Goal: Transaction & Acquisition: Purchase product/service

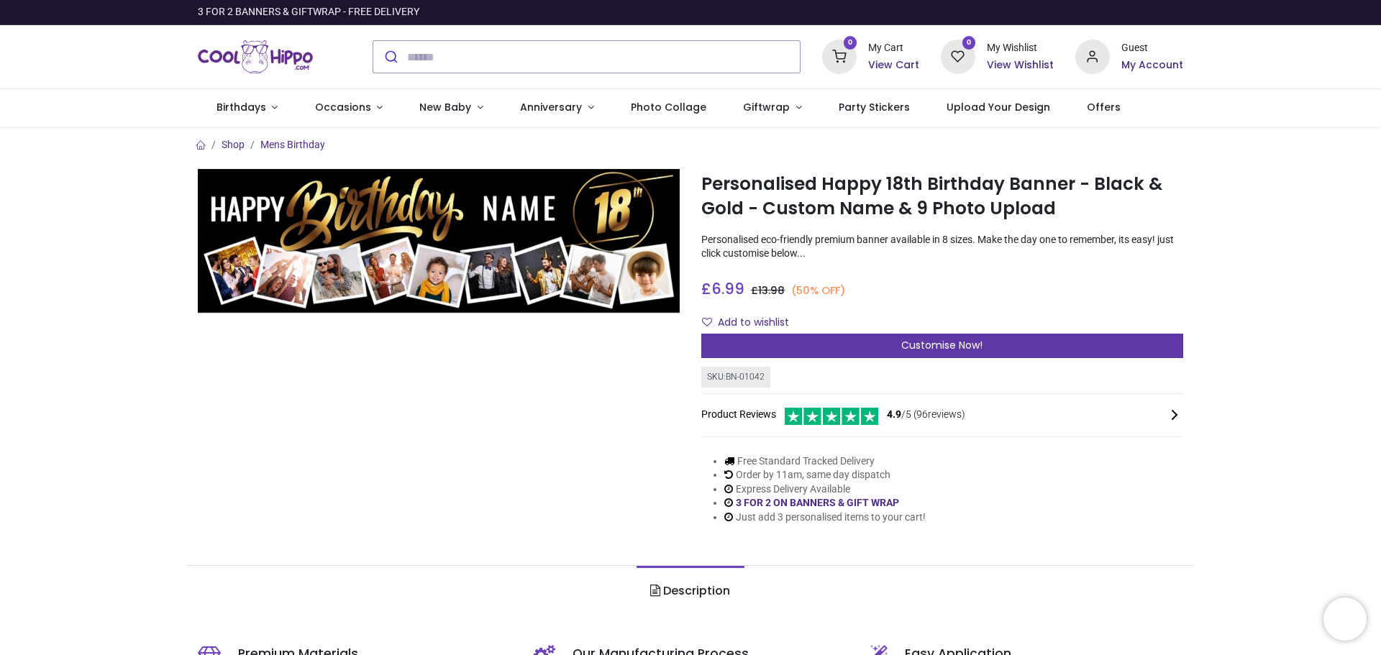
click at [937, 347] on span "Customise Now!" at bounding box center [941, 345] width 81 height 14
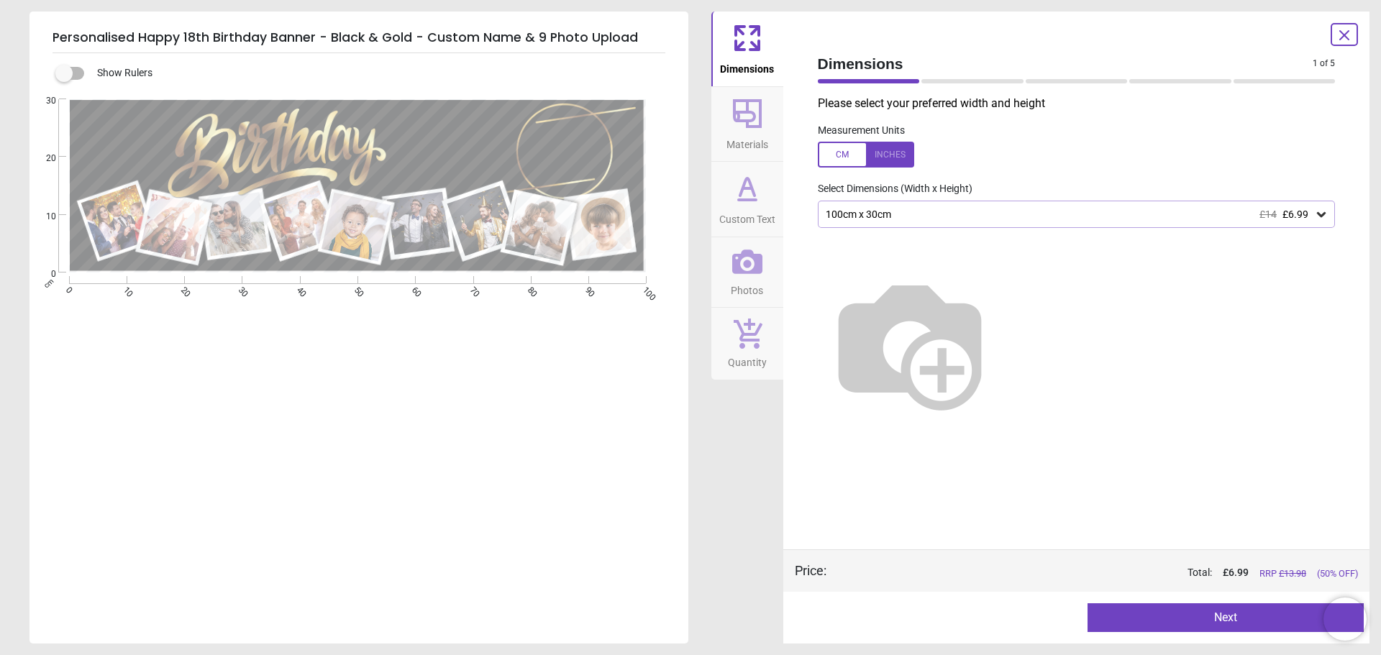
click at [1043, 213] on div "100cm x 30cm £14 £6.99" at bounding box center [1069, 215] width 490 height 12
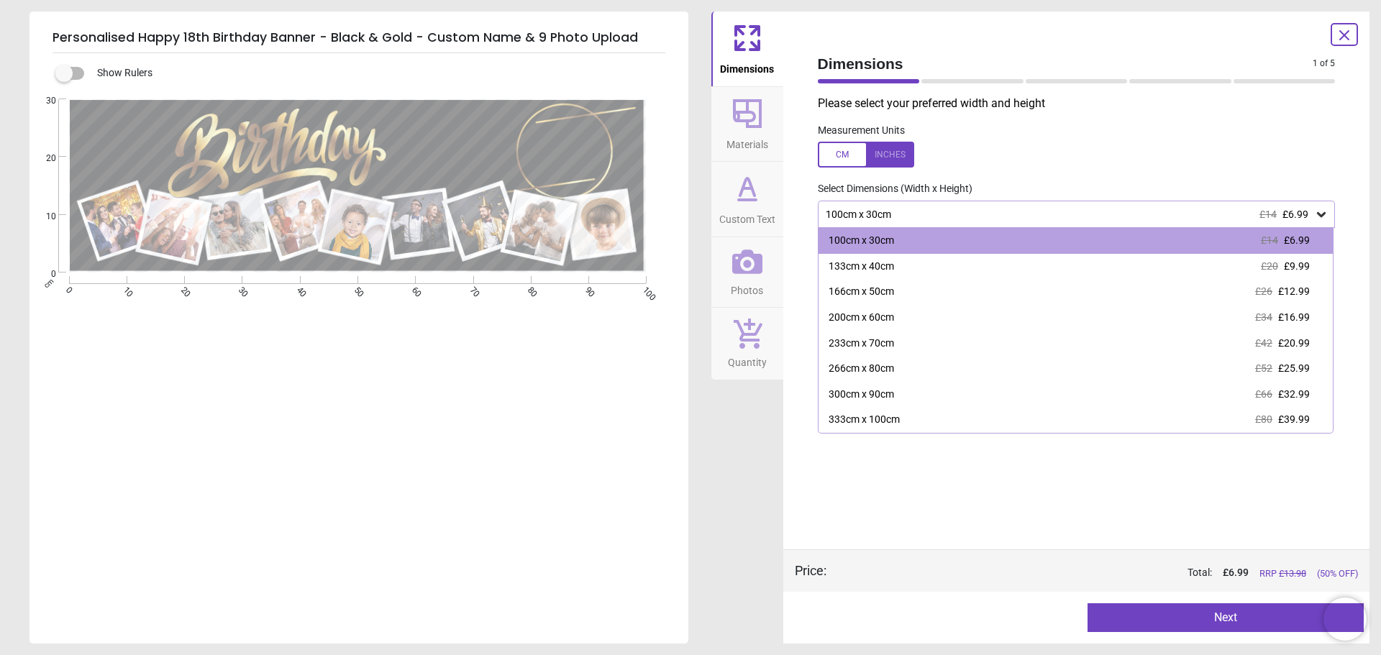
click at [1049, 158] on label at bounding box center [1077, 155] width 518 height 26
click at [1217, 157] on label at bounding box center [1077, 155] width 518 height 26
click at [1345, 226] on div "100cm x 30cm £14 £6.99 100cm x 30cm £14 £6.99 133cm x 40cm £20 £9.99 166cm x 50…" at bounding box center [1076, 214] width 541 height 27
click at [1322, 214] on icon at bounding box center [1321, 214] width 14 height 14
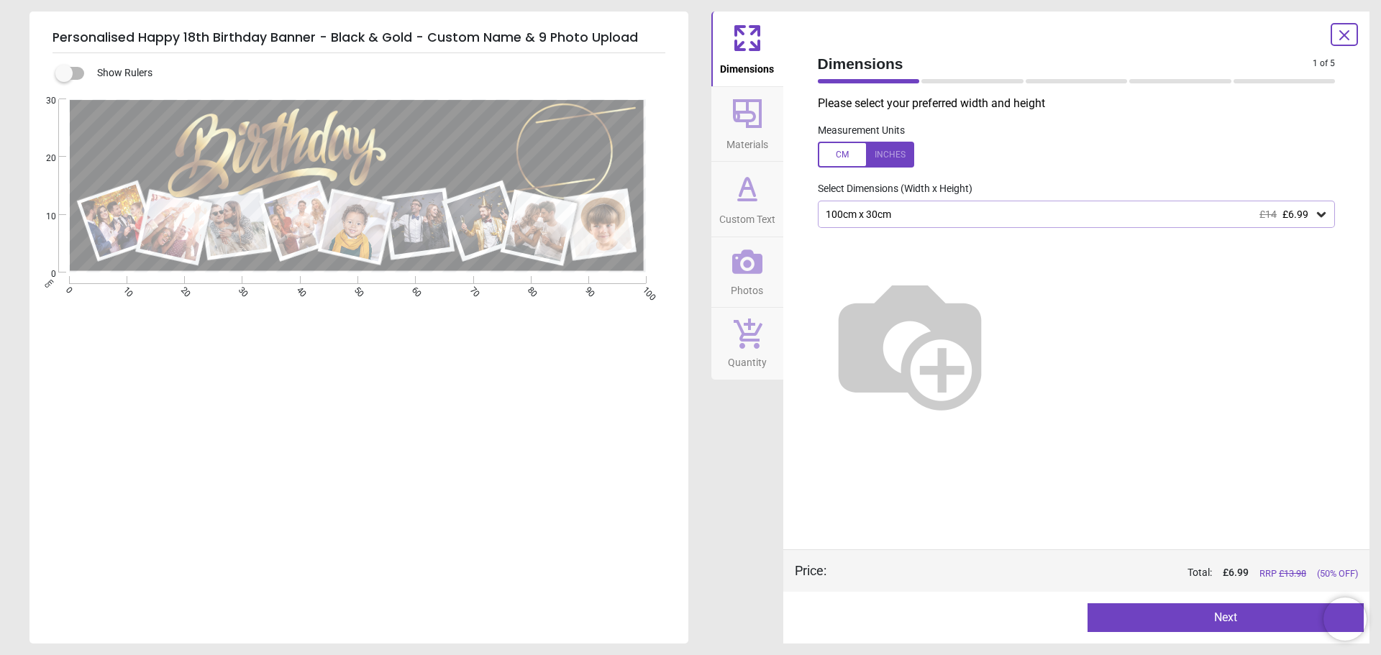
click at [895, 156] on div at bounding box center [866, 155] width 96 height 26
click at [1347, 34] on icon at bounding box center [1343, 35] width 17 height 17
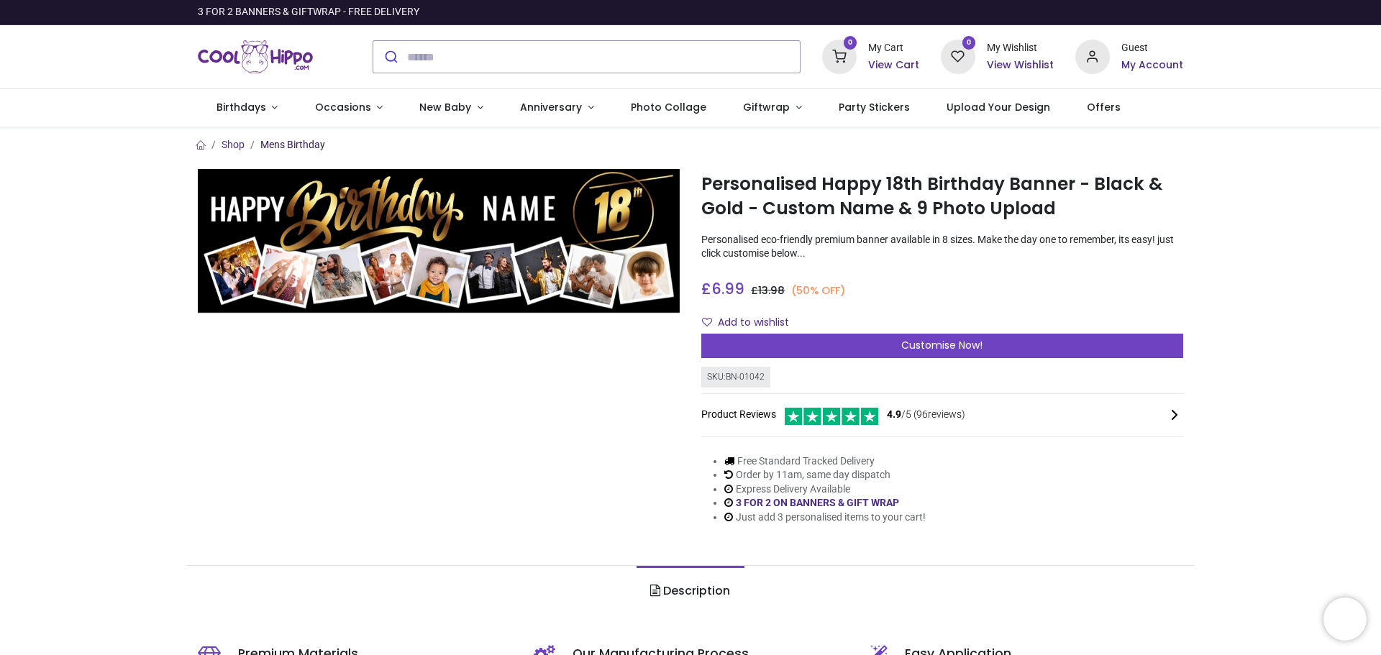
click at [308, 140] on link "Mens Birthday" at bounding box center [292, 145] width 65 height 12
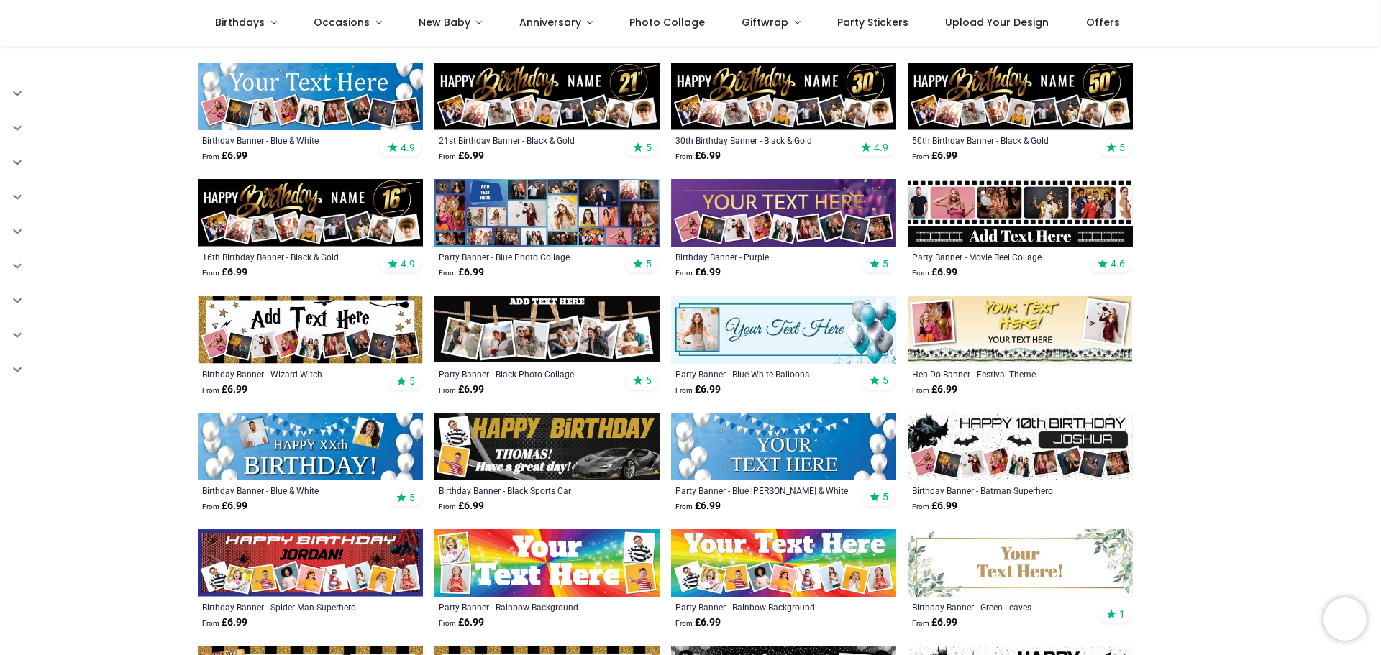
scroll to position [575, 0]
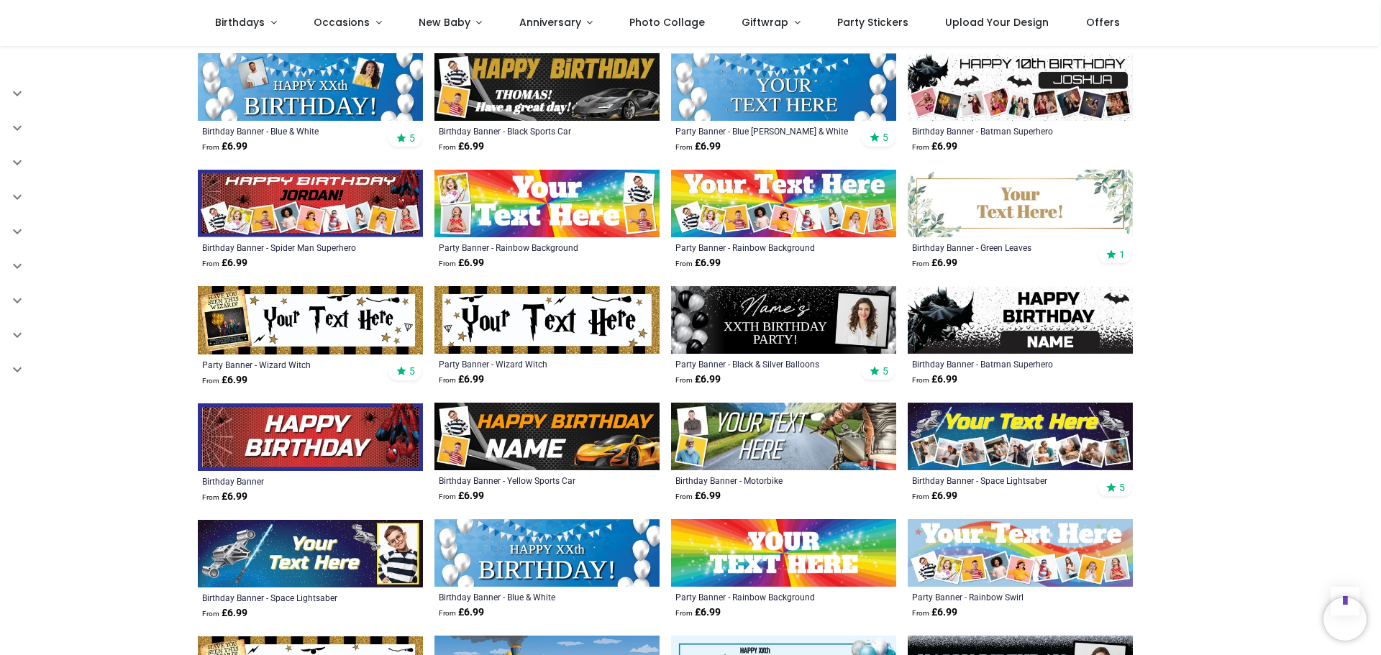
scroll to position [791, 0]
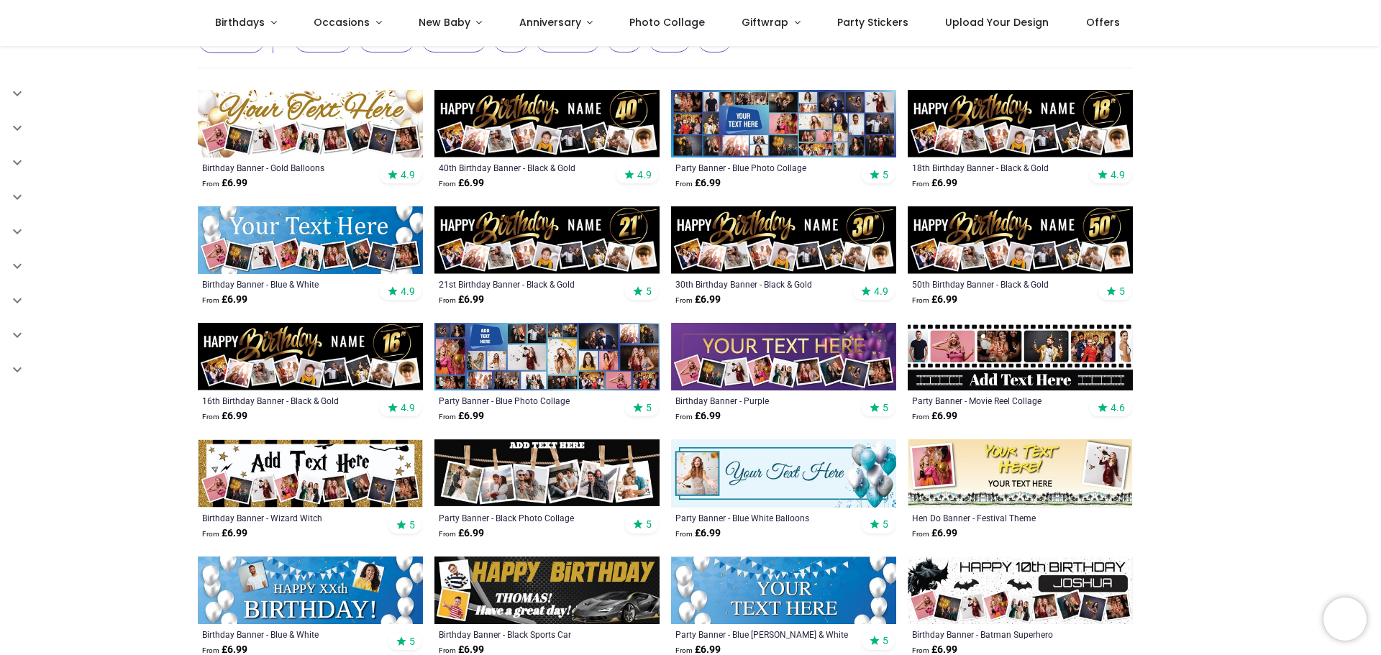
scroll to position [72, 0]
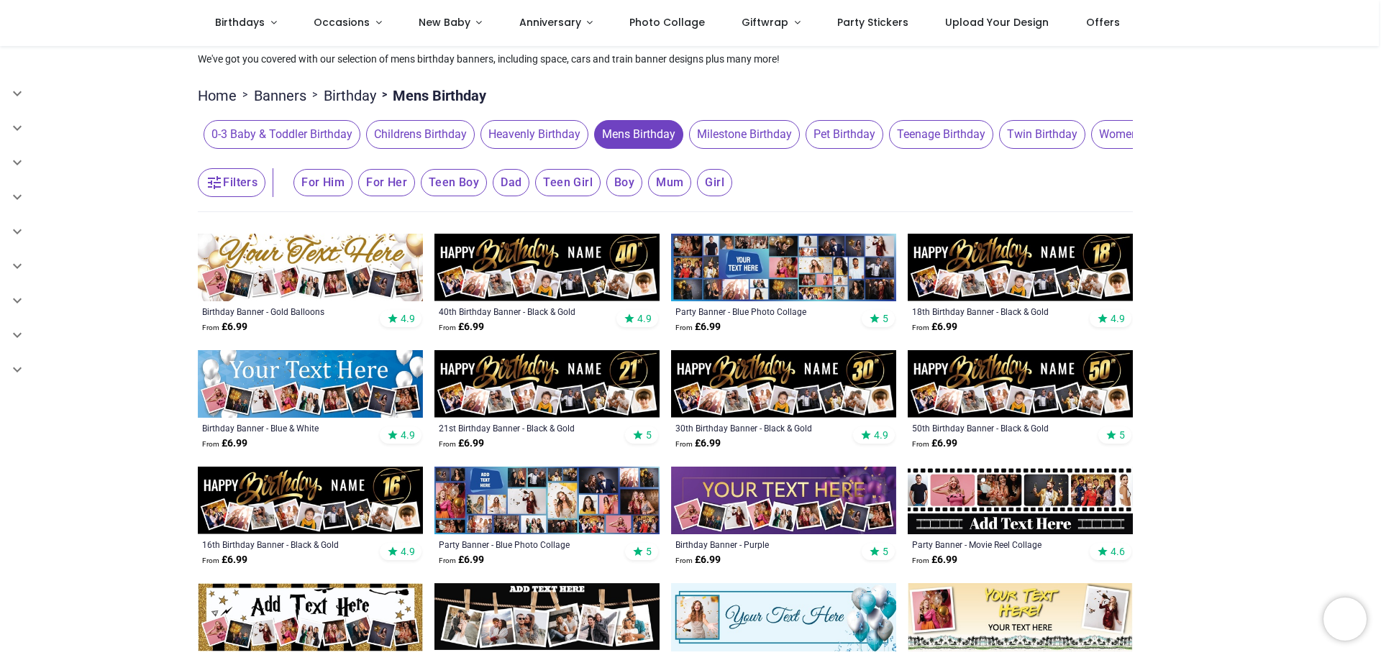
click at [319, 255] on img at bounding box center [310, 268] width 225 height 68
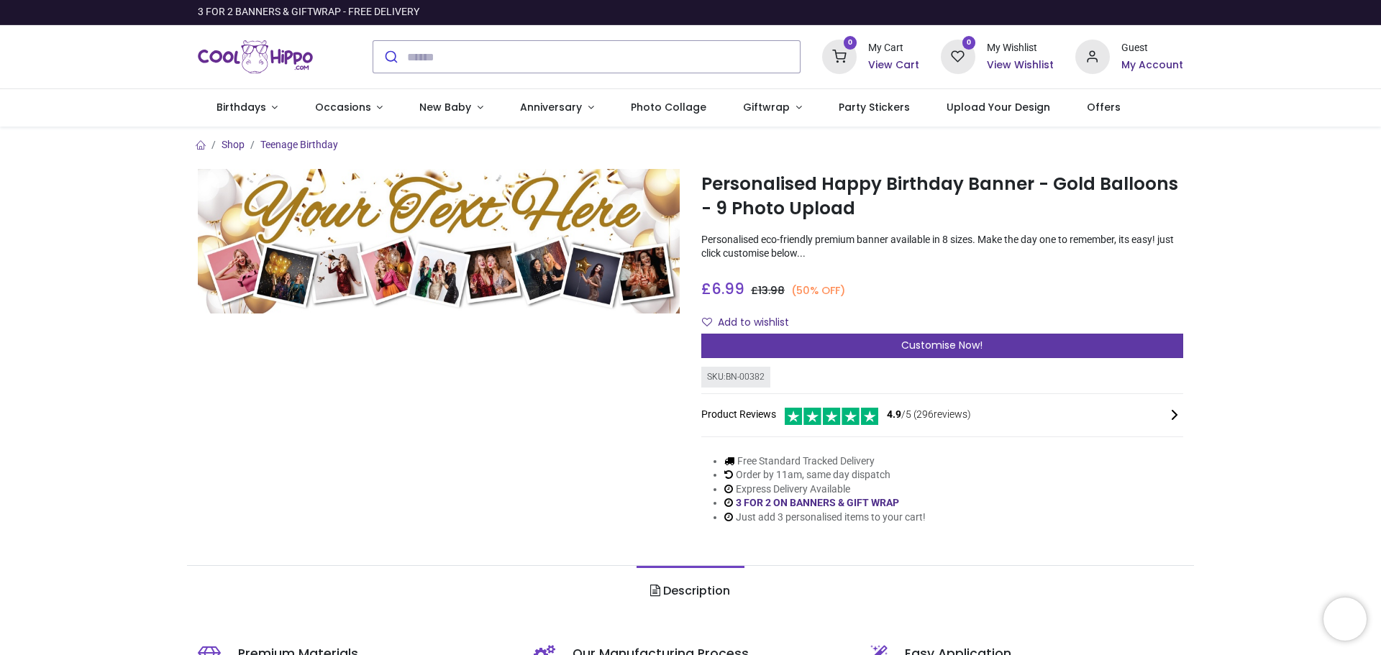
click at [928, 343] on span "Customise Now!" at bounding box center [941, 345] width 81 height 14
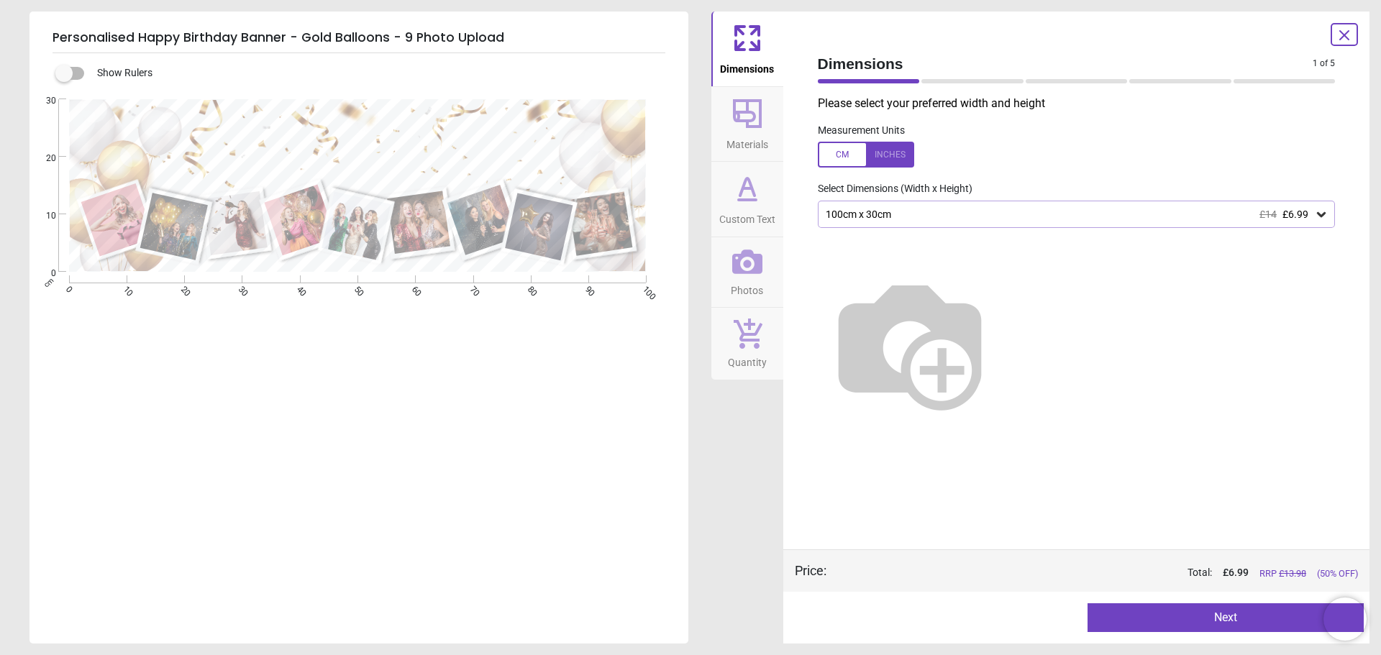
click at [897, 157] on div at bounding box center [866, 155] width 96 height 26
click at [1024, 215] on div "39.4" x 11.8" (3ft 3" x 1ft) £14 £6.99" at bounding box center [1069, 215] width 490 height 12
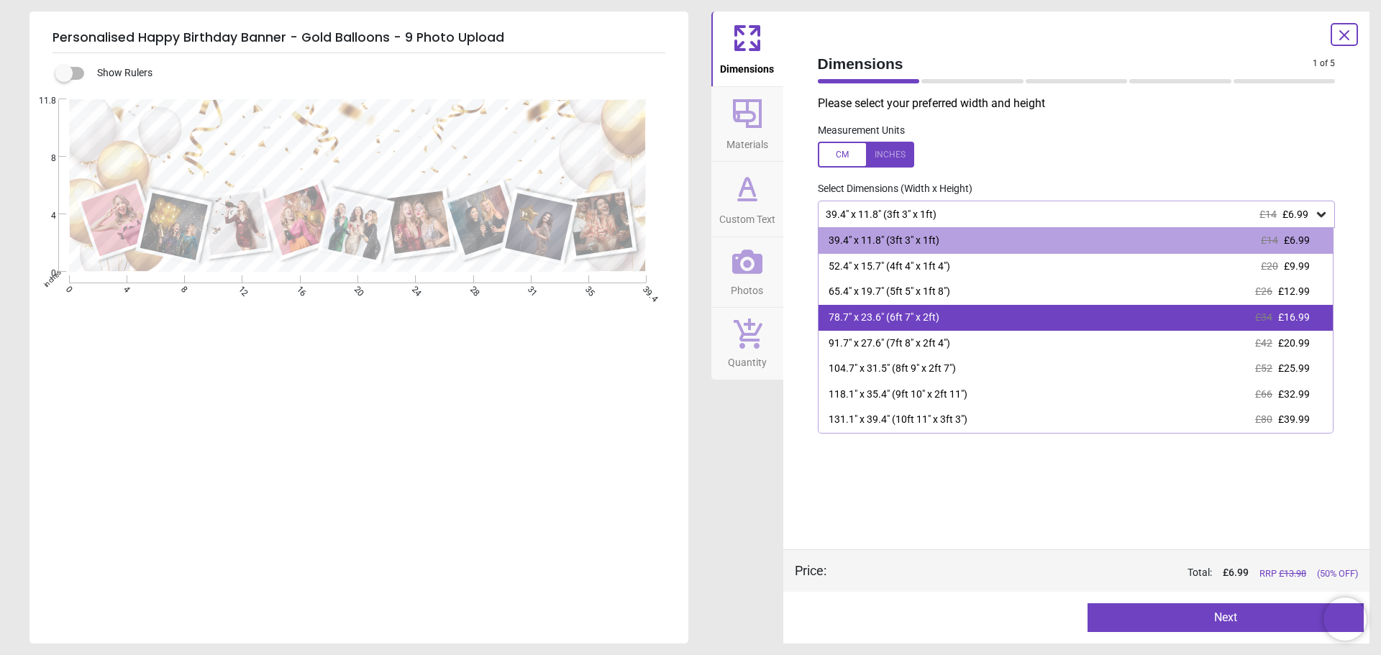
click at [962, 314] on div "78.7" x 23.6" (6ft 7" x 2ft) £34 £16.99" at bounding box center [1075, 318] width 515 height 26
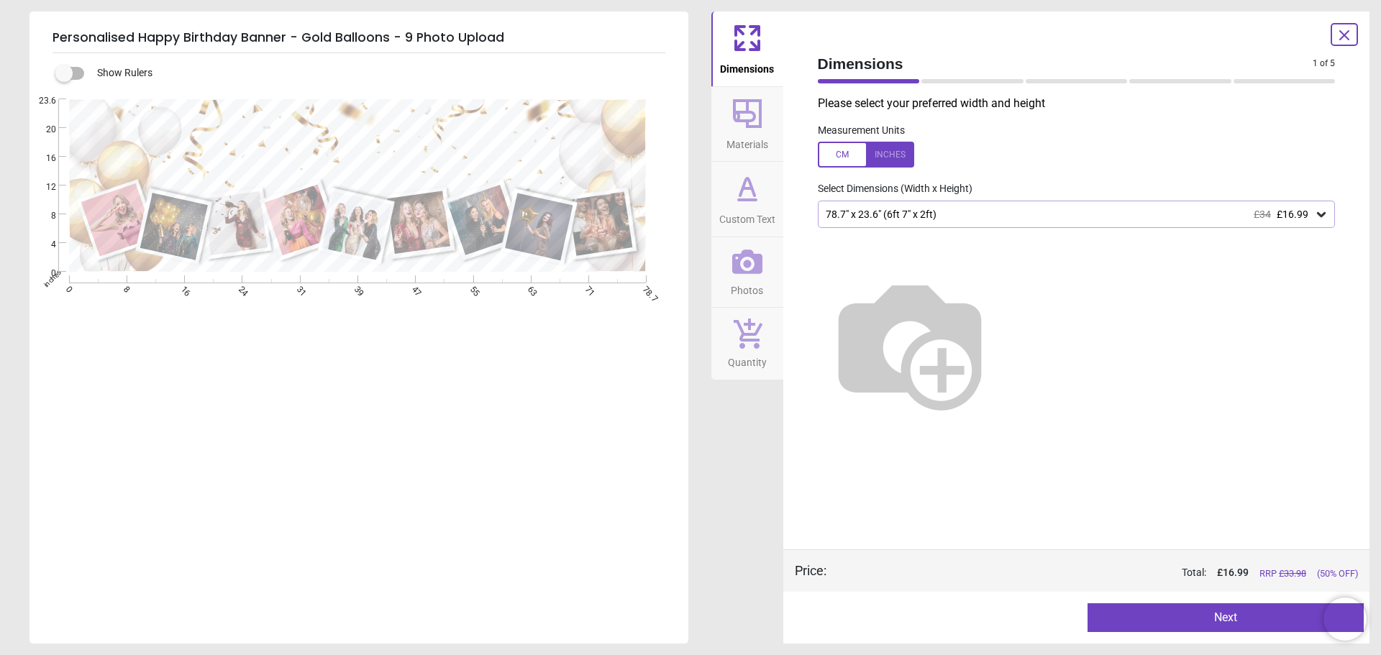
click at [1187, 614] on button "Next" at bounding box center [1225, 617] width 276 height 29
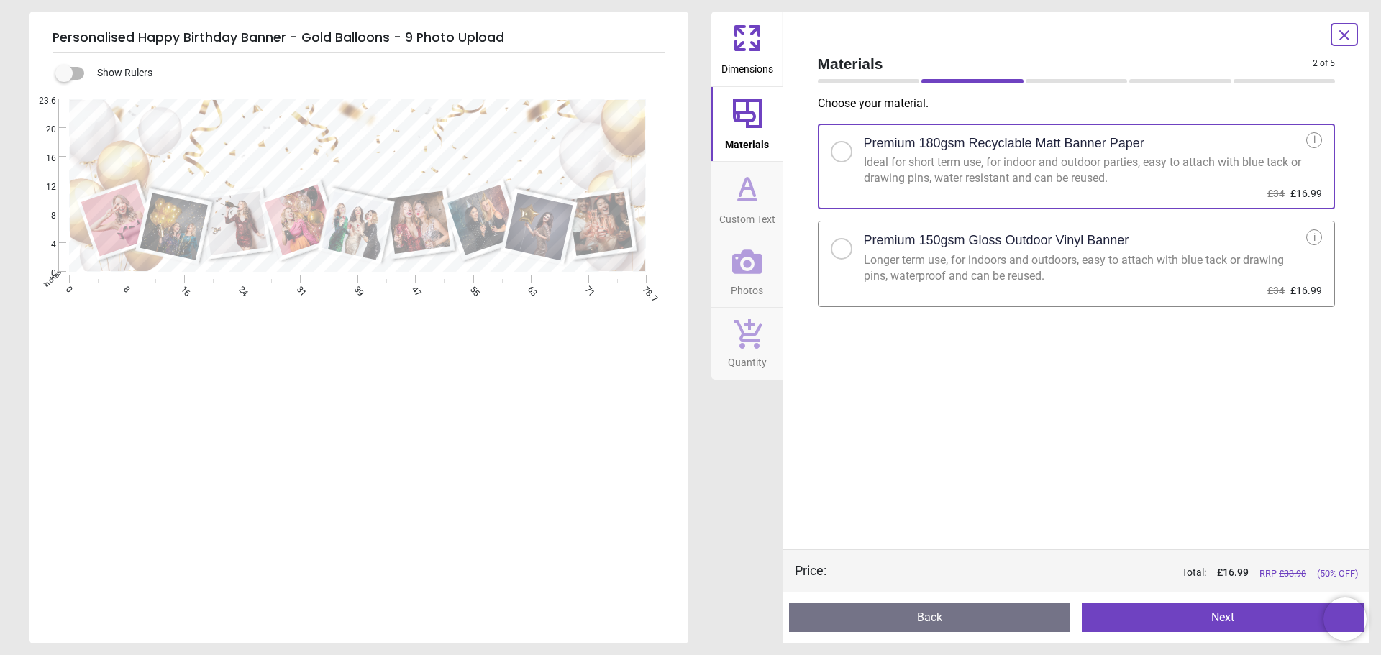
click at [1048, 247] on h2 "Premium 150gsm Gloss Outdoor Vinyl Banner" at bounding box center [996, 241] width 265 height 18
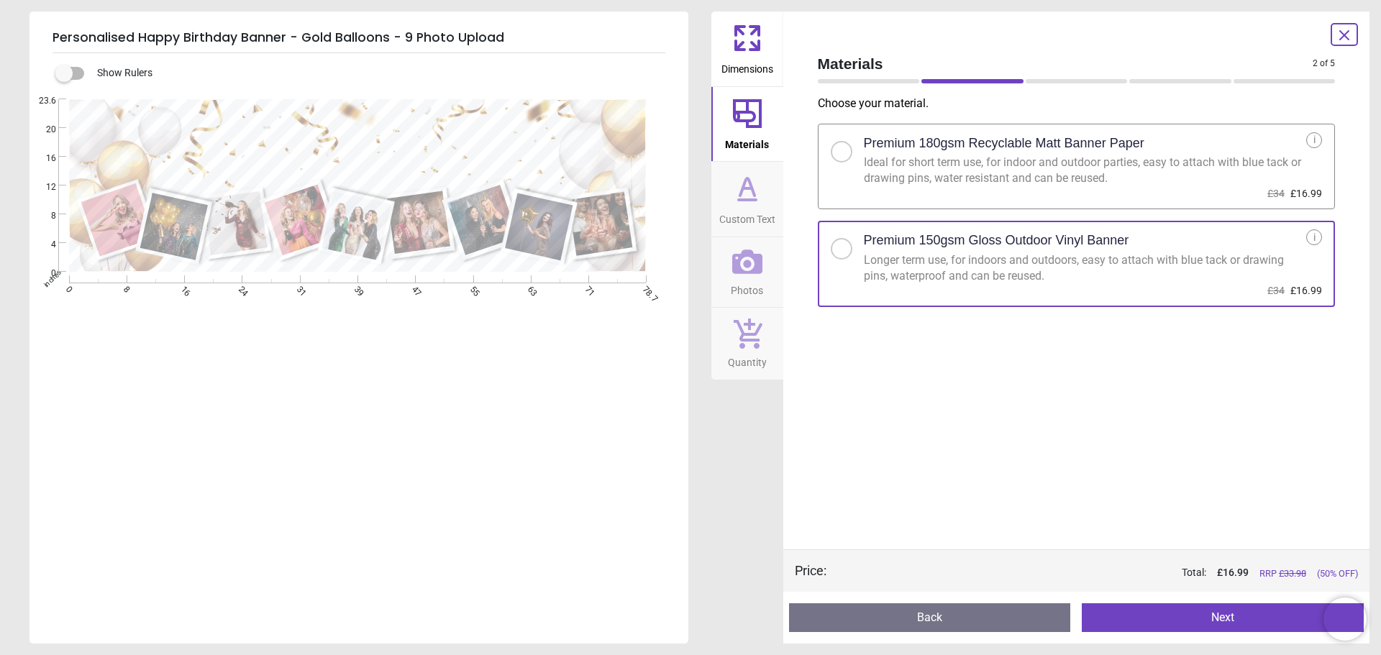
click at [1218, 619] on button "Next" at bounding box center [1222, 617] width 282 height 29
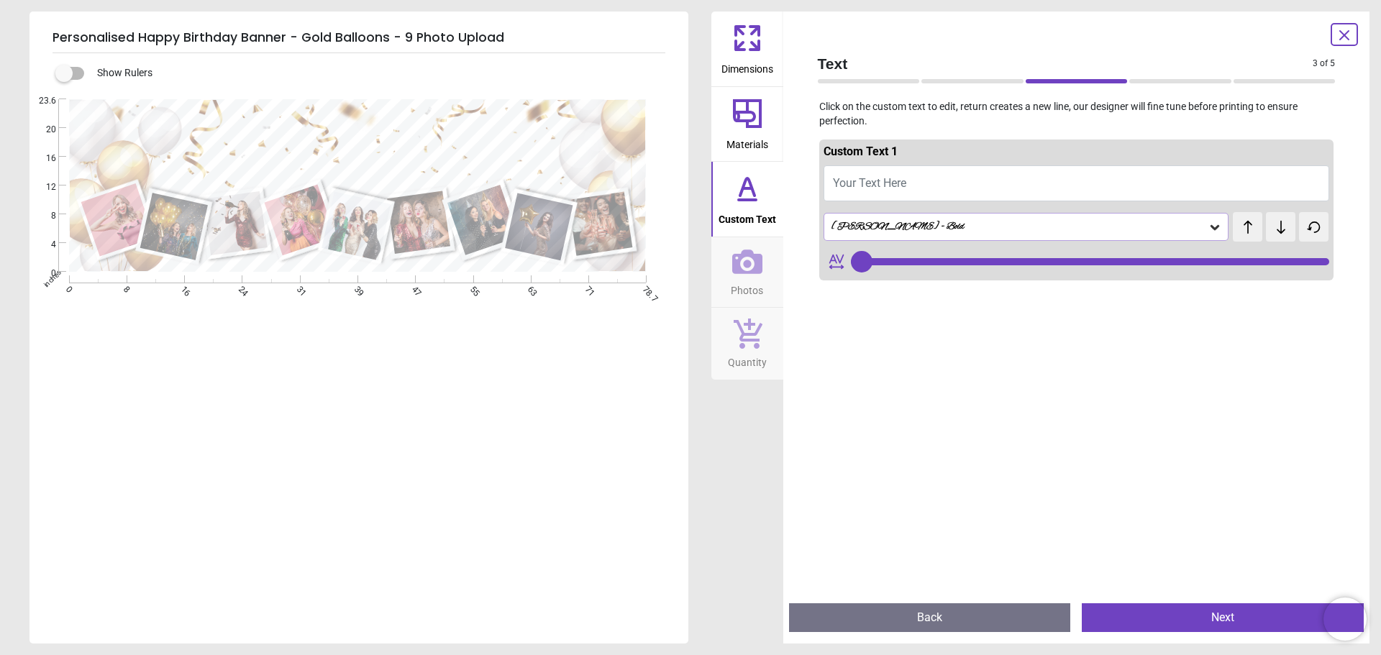
type input "***"
click at [903, 179] on span "Your Text Here" at bounding box center [869, 183] width 73 height 14
type textarea "**"
type input "***"
type textarea "**********"
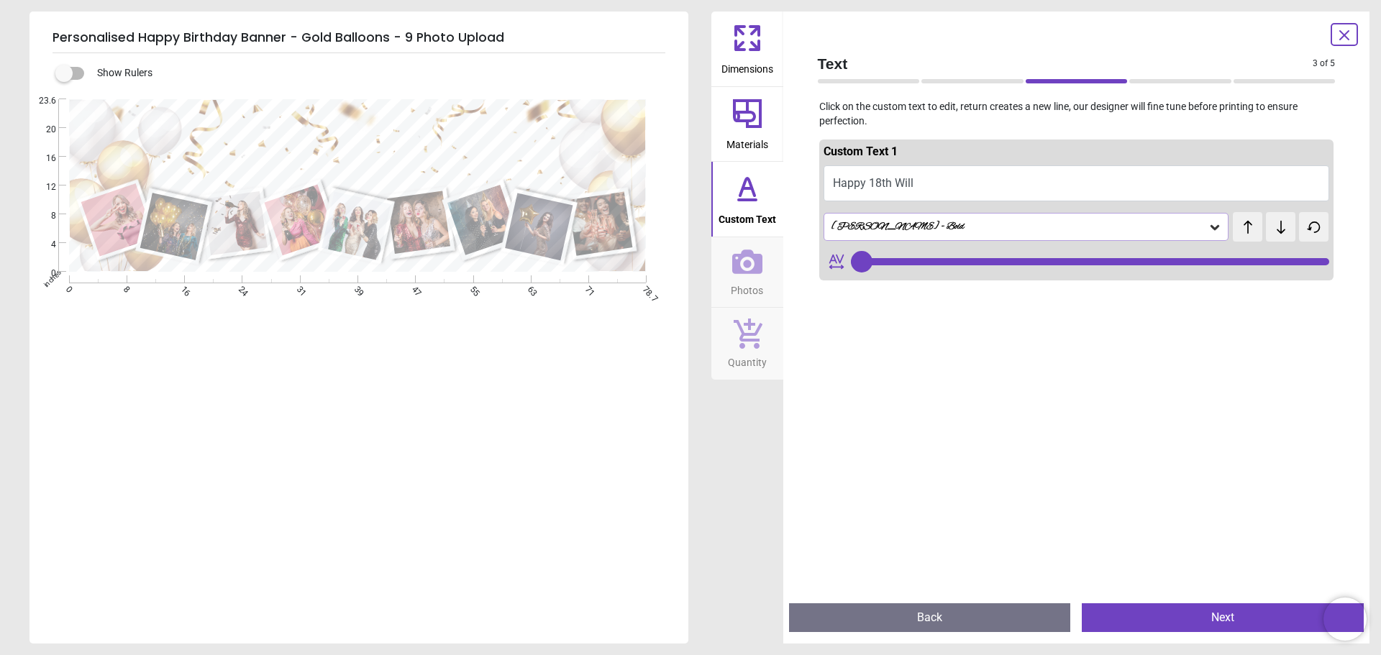
click at [937, 224] on div "Alex Brush - Bold" at bounding box center [1019, 227] width 378 height 12
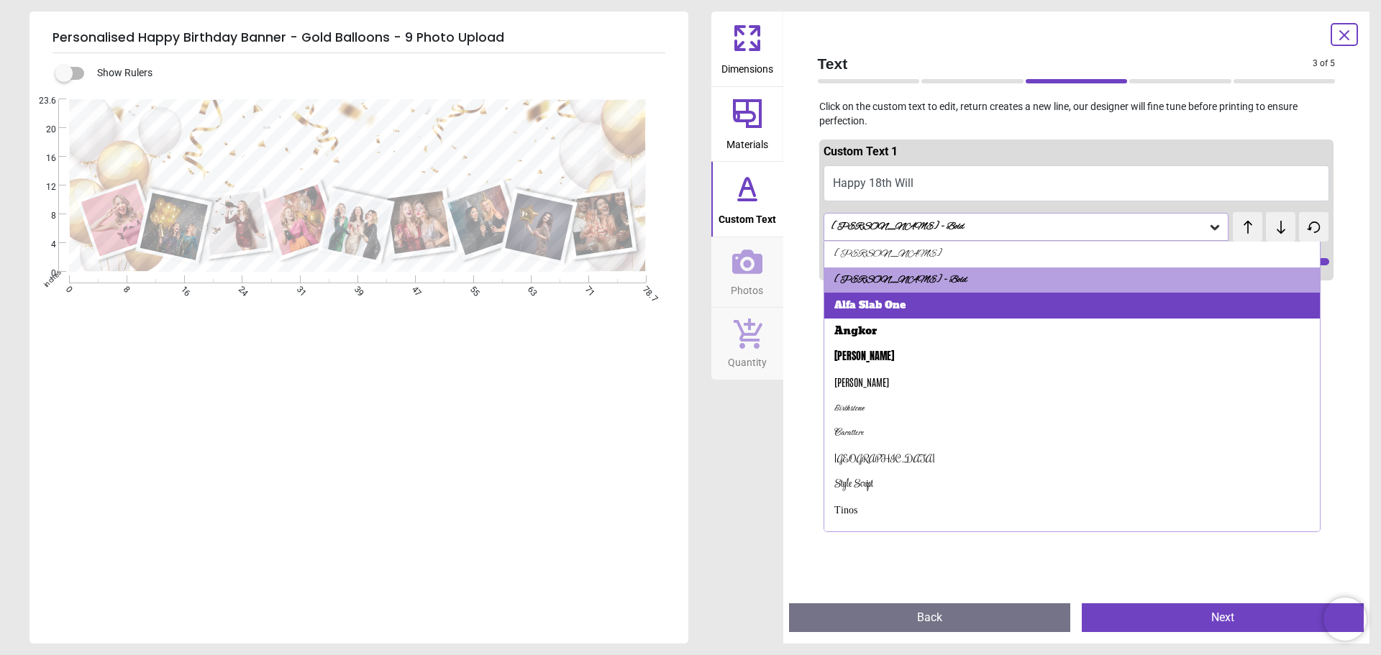
click at [879, 308] on div "Alfa Slab One" at bounding box center [869, 305] width 71 height 14
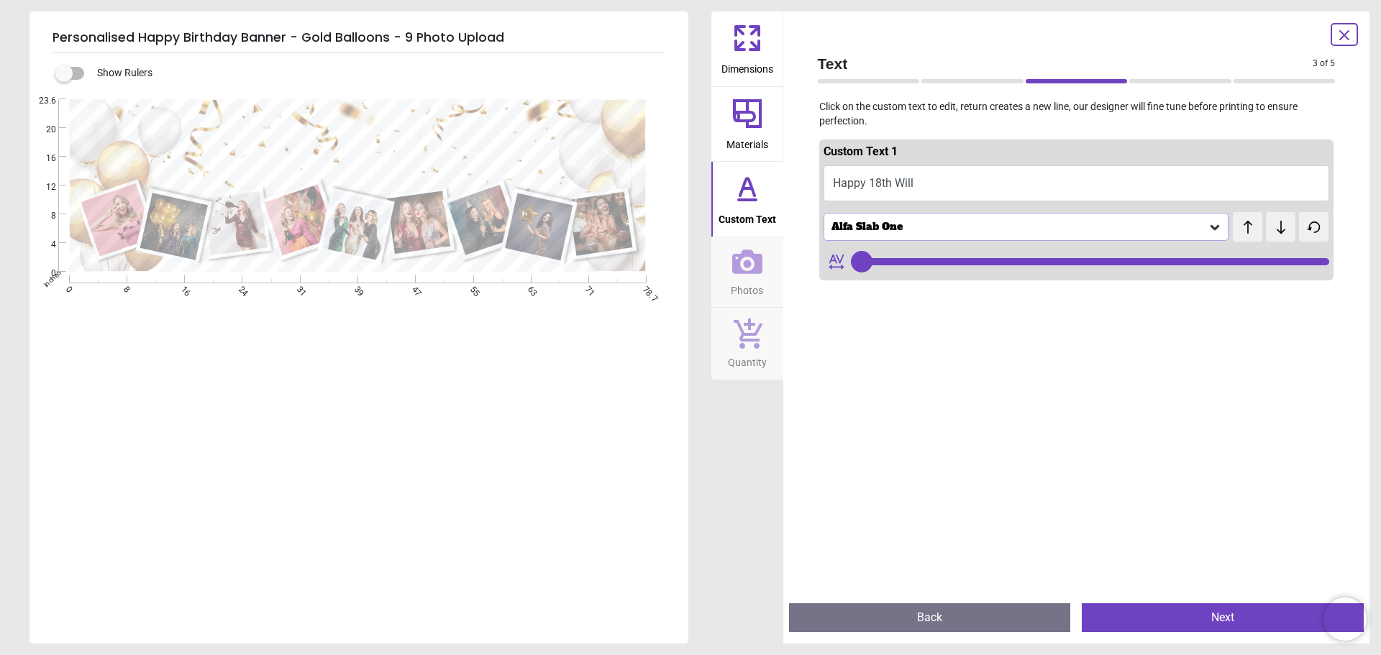
click at [916, 221] on div "Alfa Slab One" at bounding box center [1019, 227] width 378 height 12
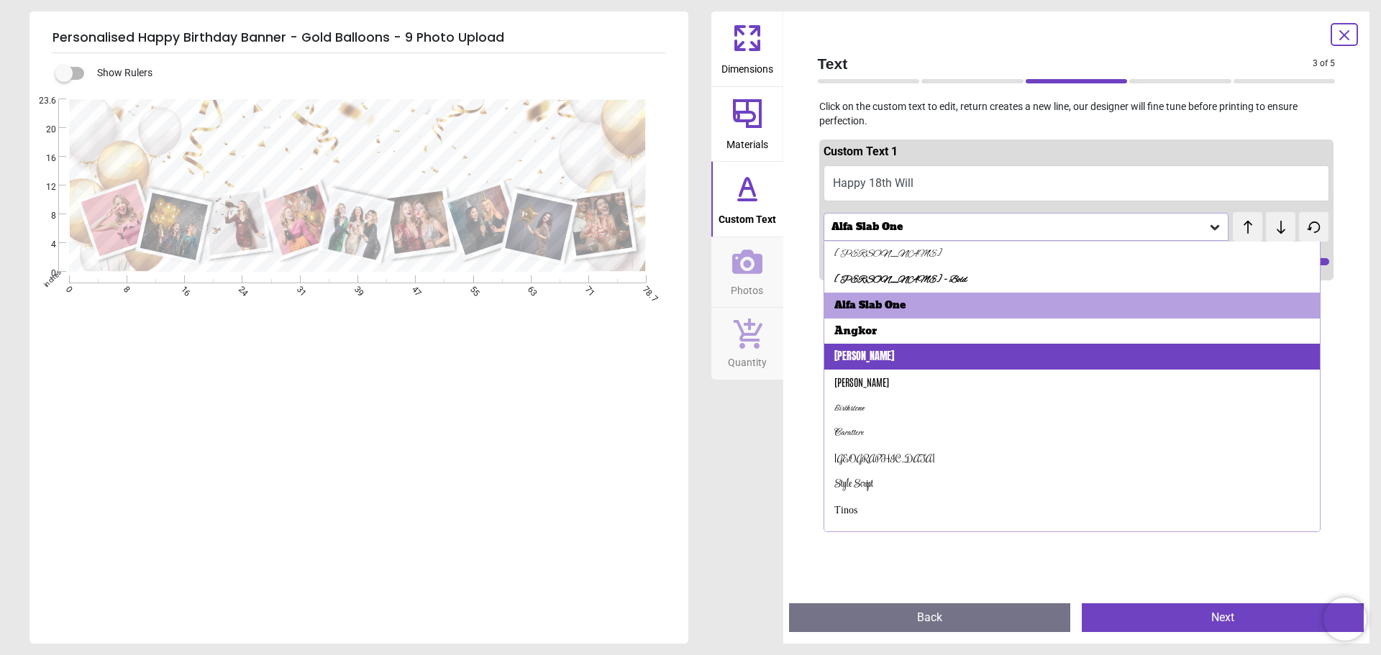
click at [892, 355] on div "Anton" at bounding box center [1072, 357] width 496 height 26
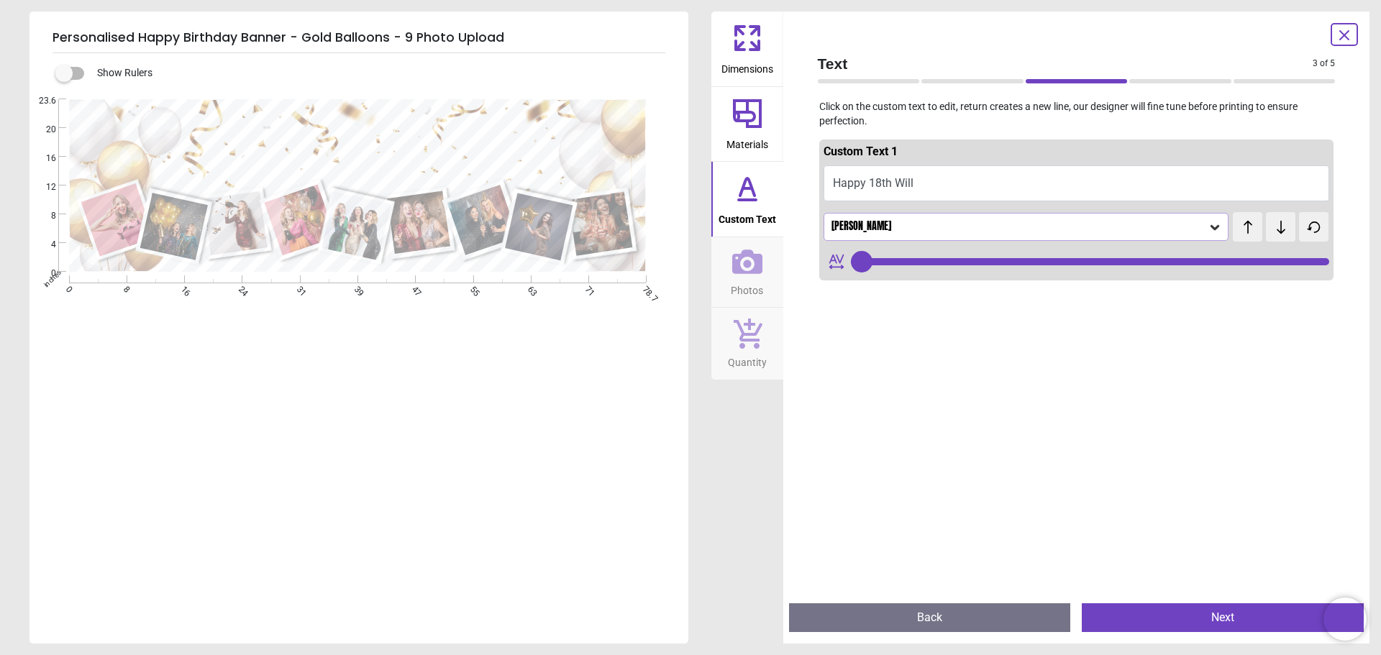
click at [900, 181] on button "Happy 18th Will" at bounding box center [1076, 183] width 506 height 36
click at [902, 226] on div "Anton" at bounding box center [1019, 227] width 378 height 12
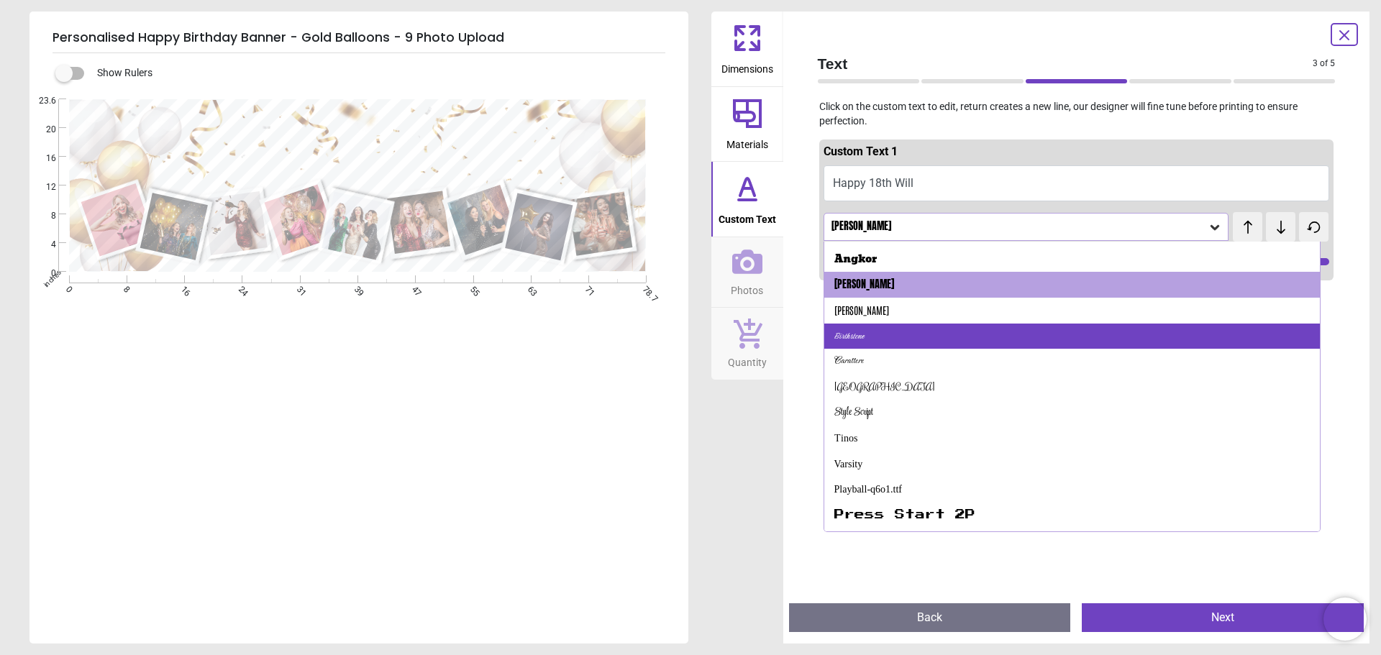
scroll to position [144, 0]
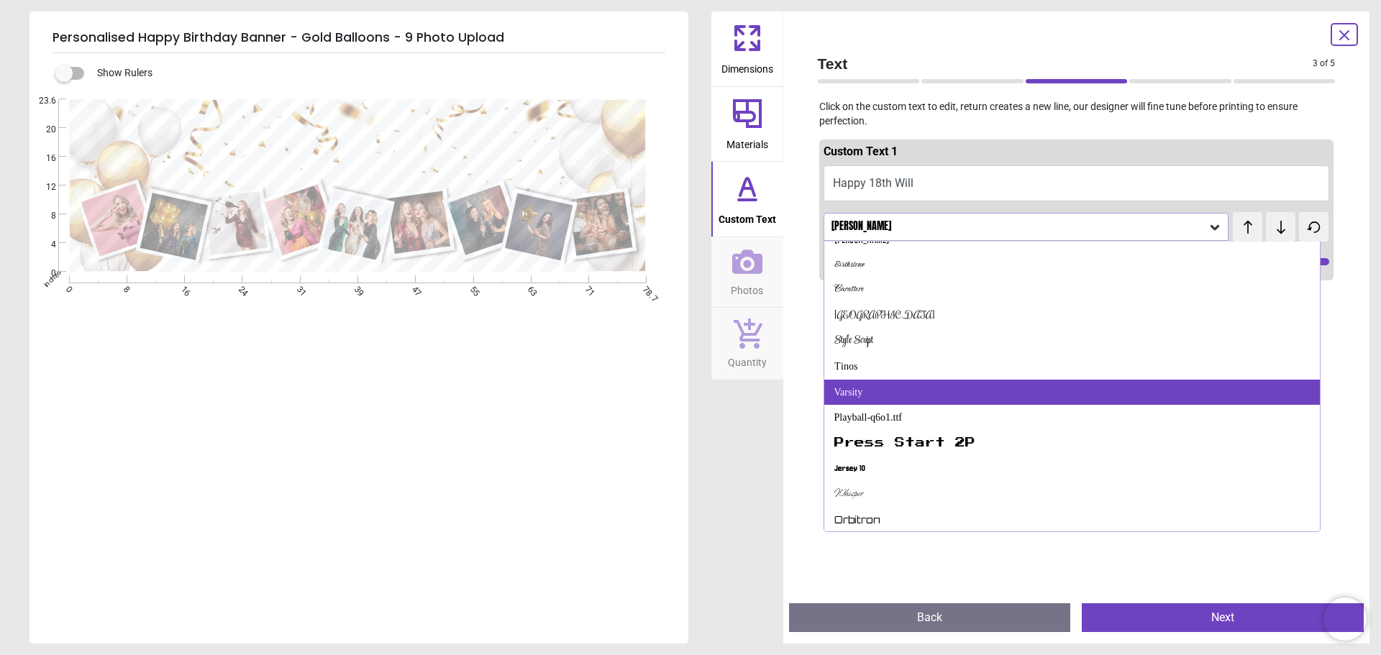
click at [910, 398] on div "Varsity" at bounding box center [1072, 393] width 496 height 26
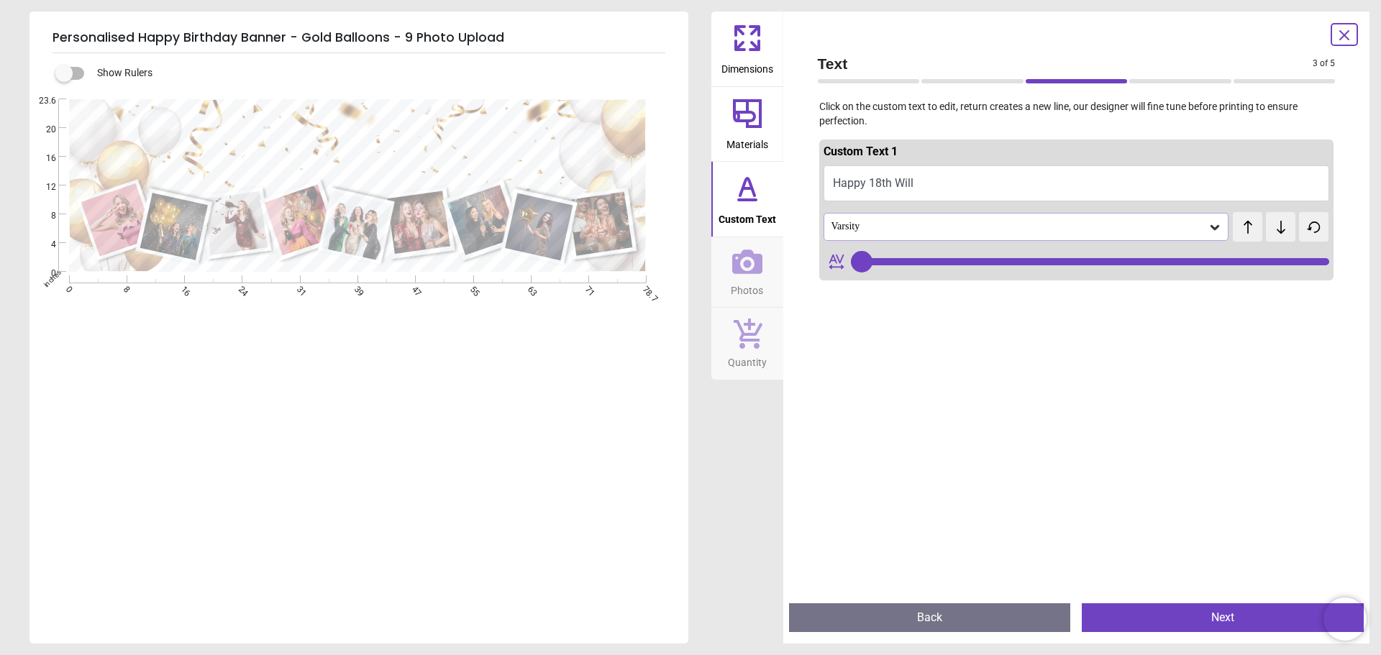
click at [915, 224] on div "Varsity" at bounding box center [1019, 227] width 378 height 12
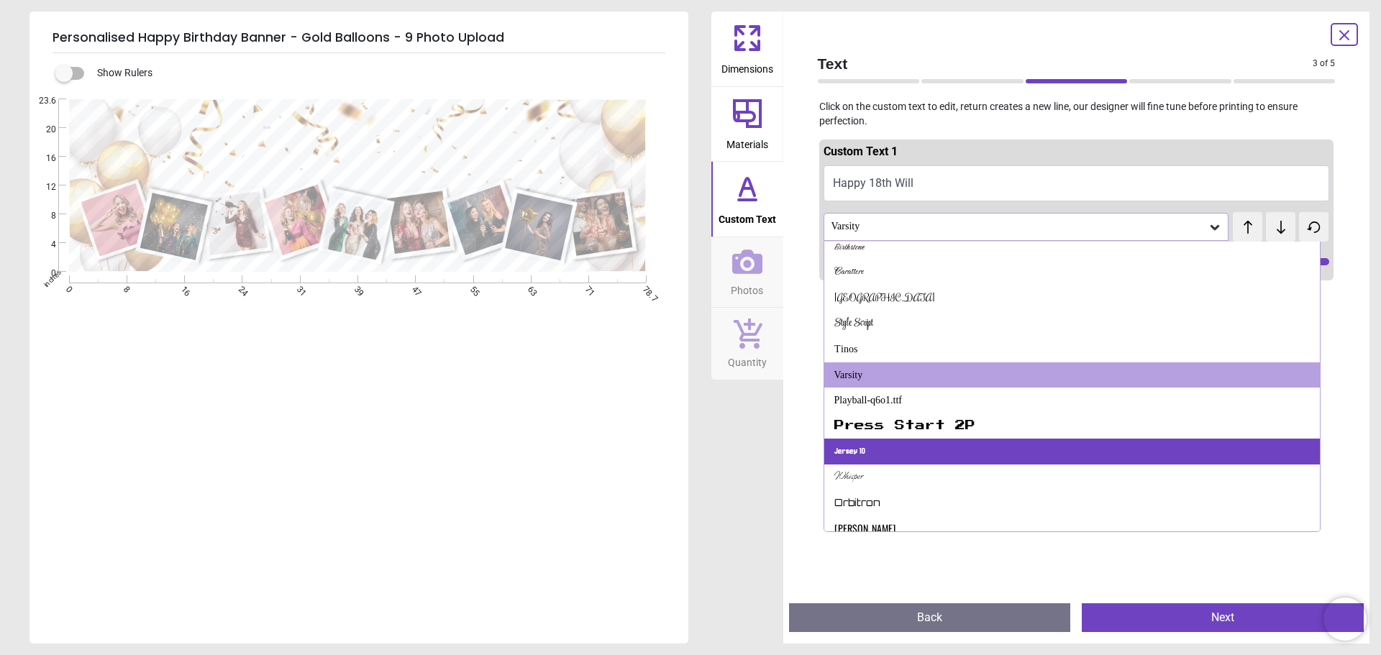
scroll to position [233, 0]
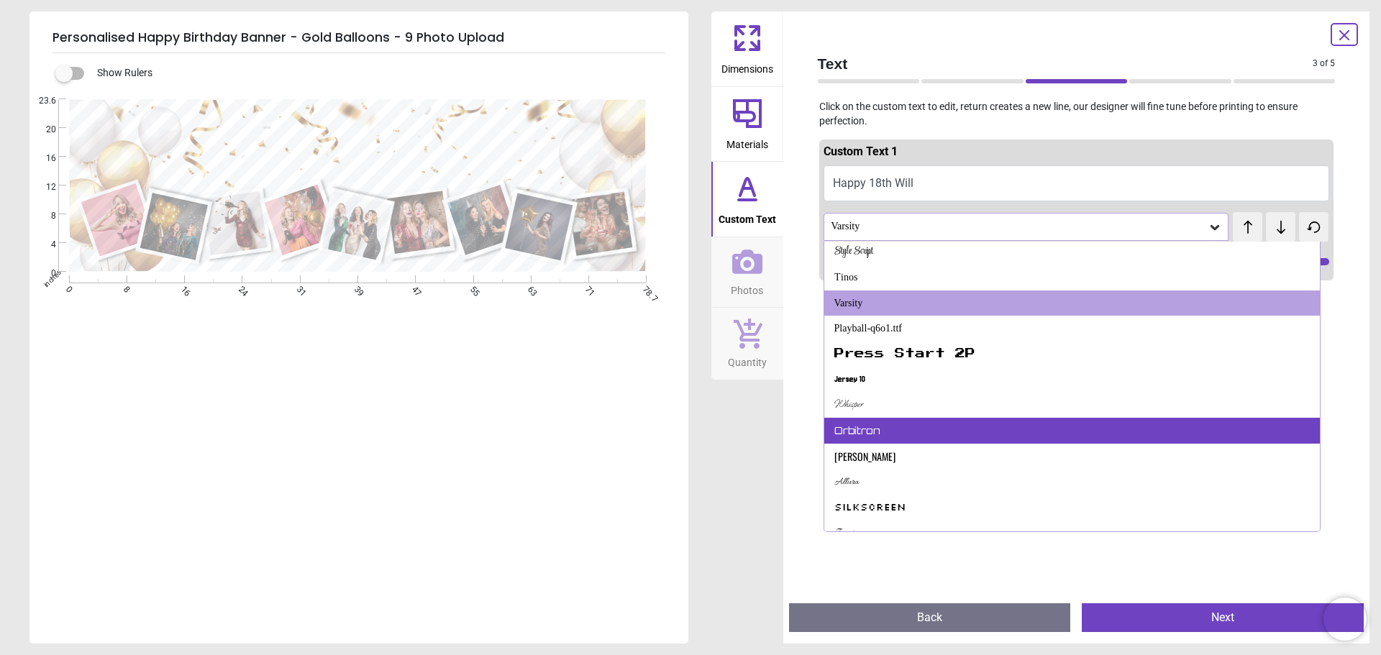
click at [985, 425] on div "Orbitron" at bounding box center [1072, 431] width 496 height 26
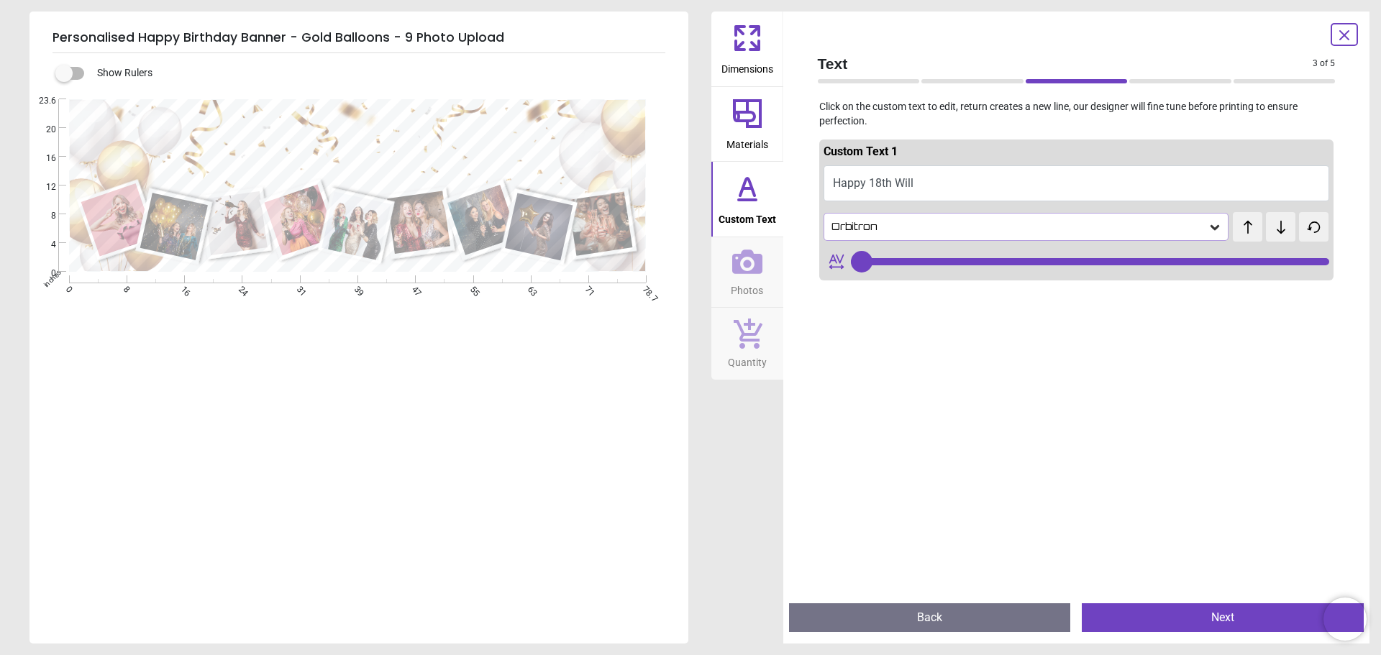
click at [920, 224] on div "Orbitron" at bounding box center [1019, 227] width 378 height 12
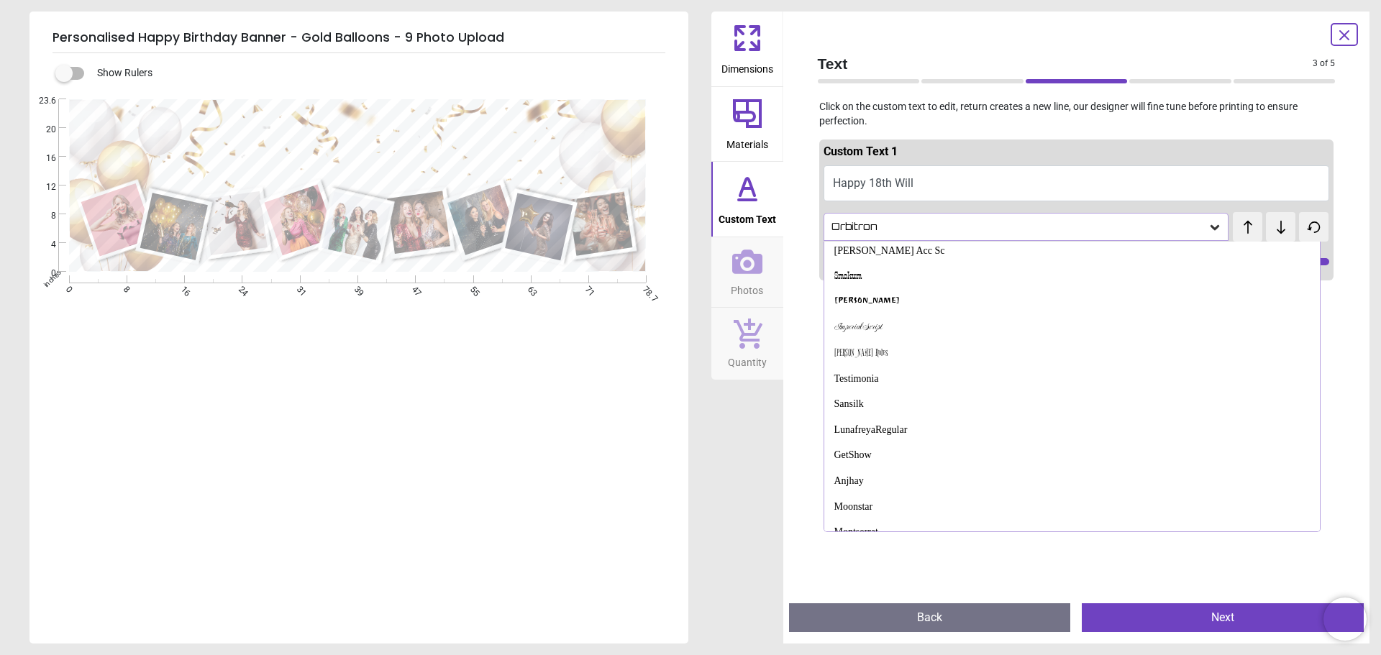
scroll to position [734, 0]
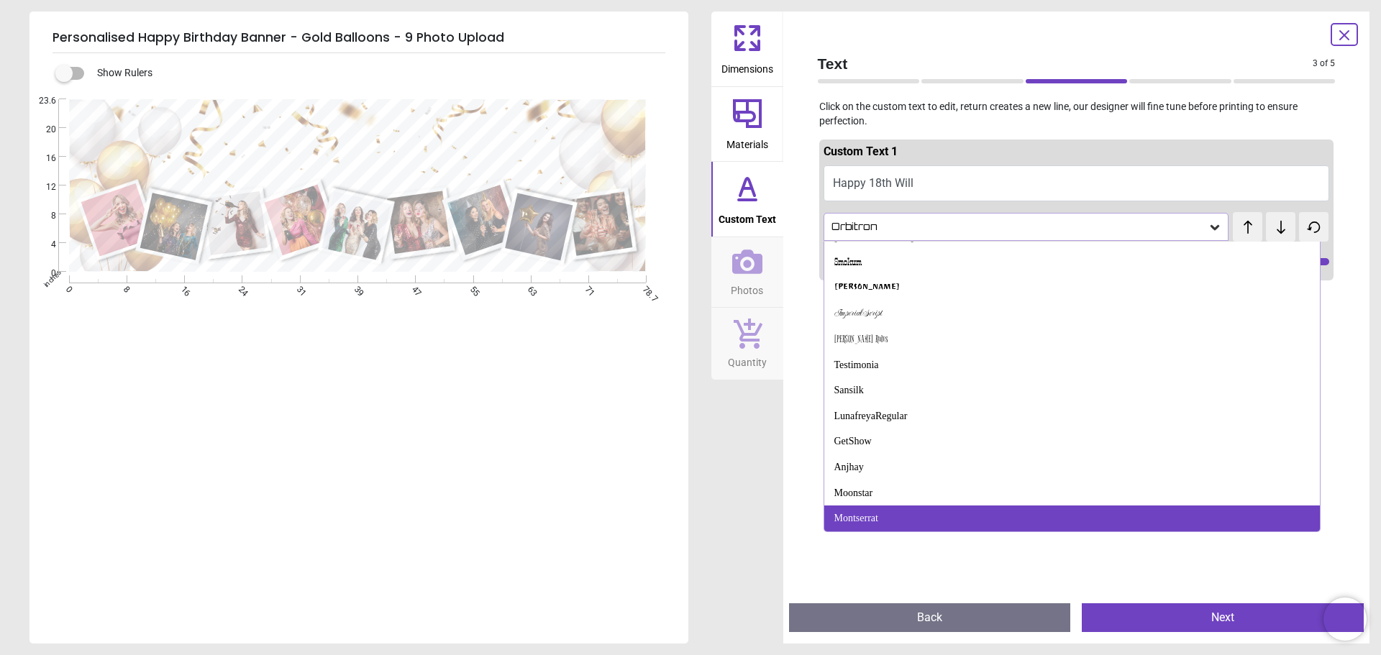
click at [918, 516] on div "Montserrat" at bounding box center [1072, 518] width 496 height 26
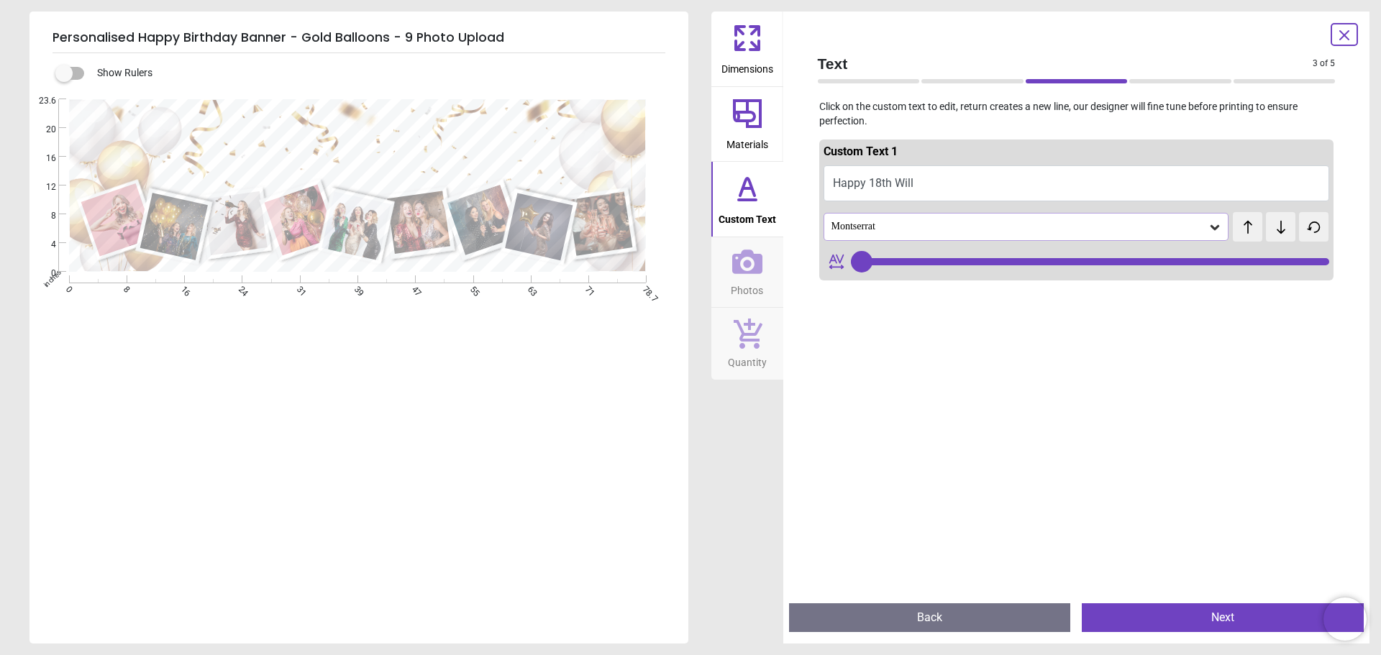
click at [911, 230] on div "Montserrat" at bounding box center [1019, 227] width 378 height 12
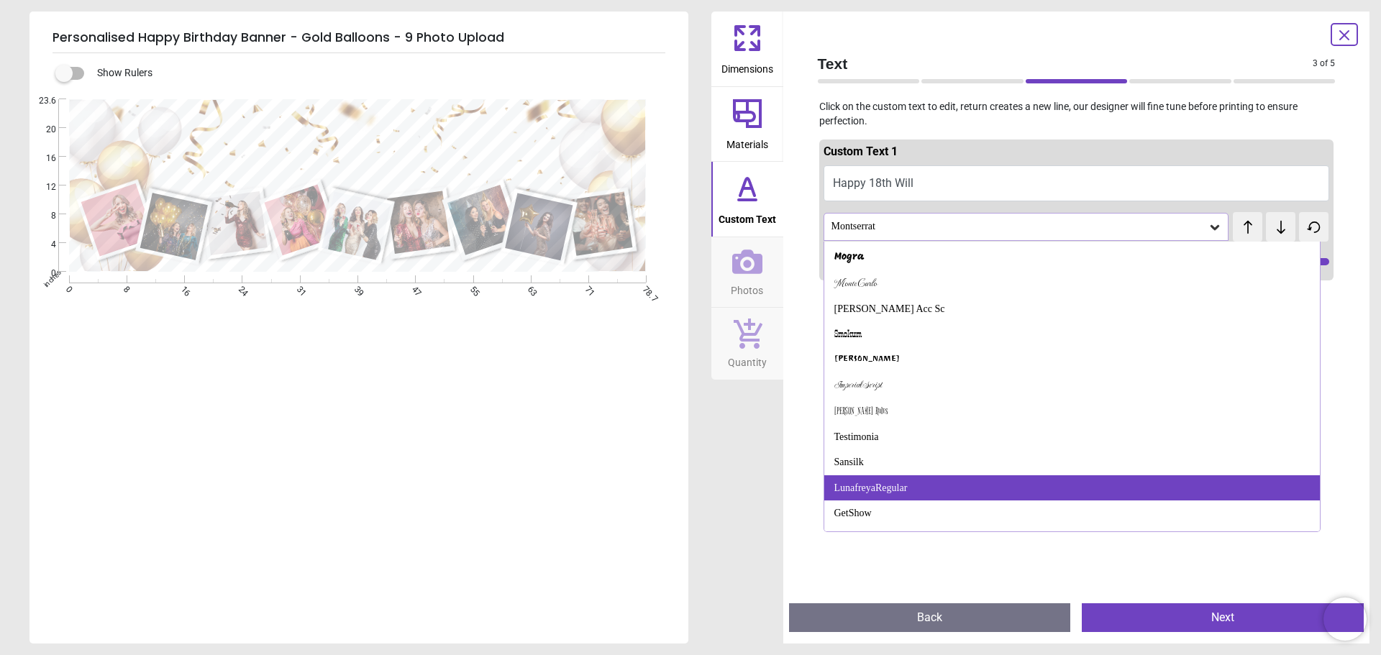
scroll to position [590, 0]
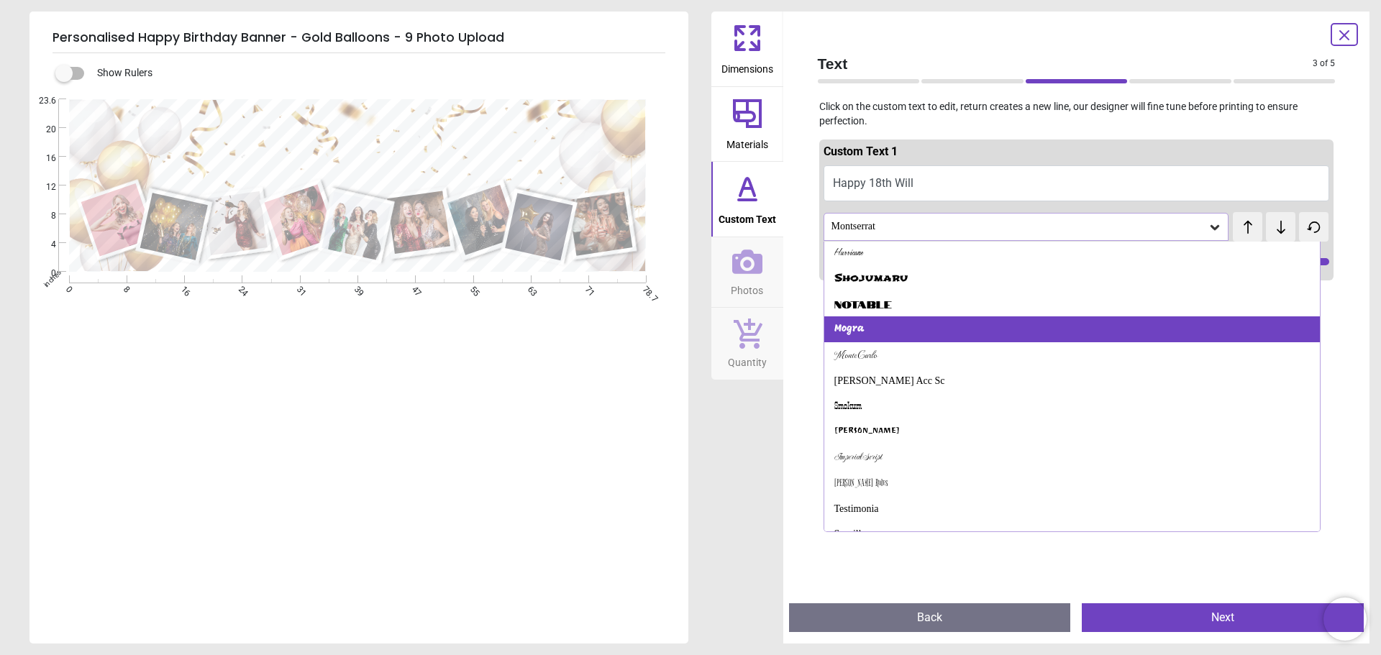
click at [927, 326] on div "Mogra" at bounding box center [1072, 329] width 496 height 26
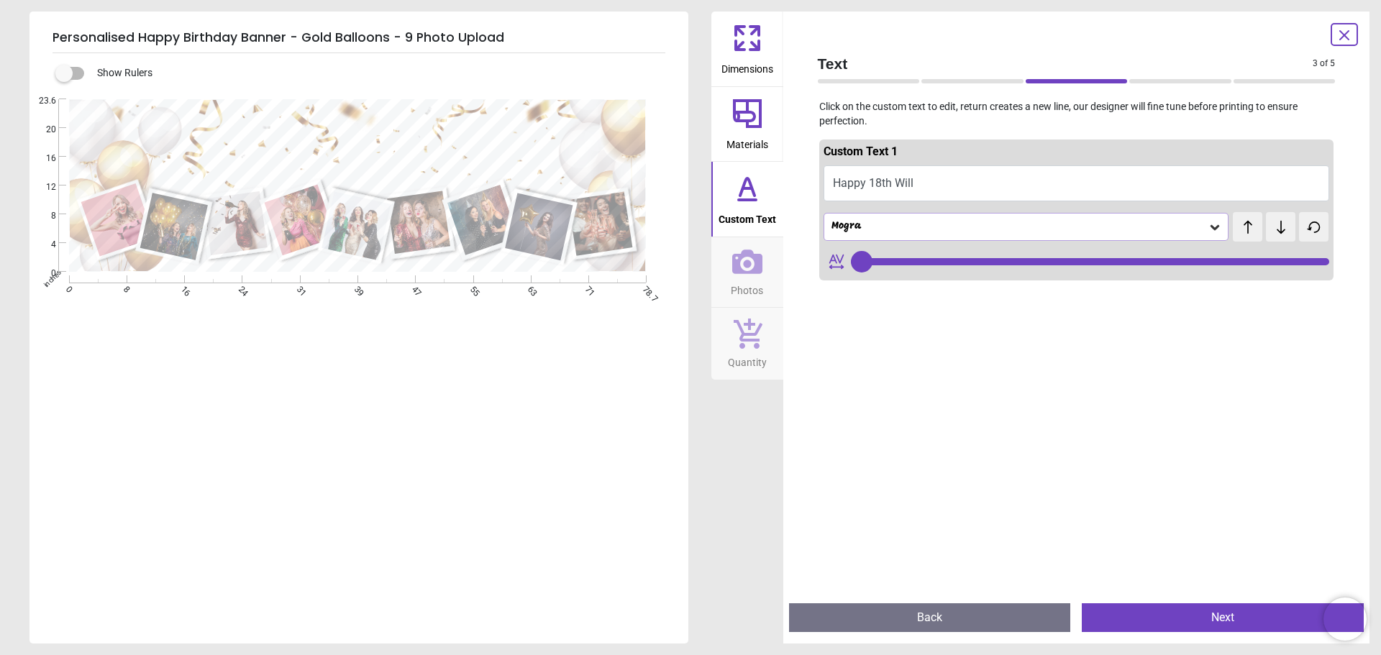
click at [884, 223] on div "Mogra" at bounding box center [1019, 227] width 378 height 12
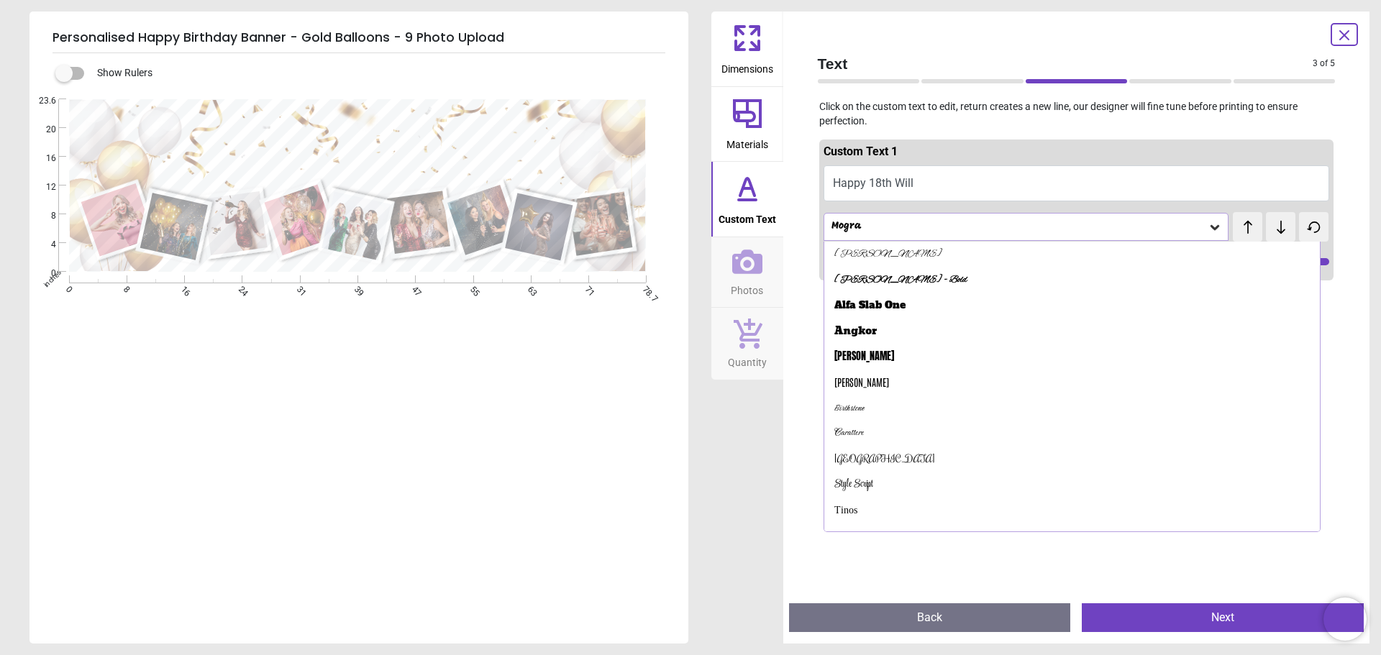
scroll to position [401, 0]
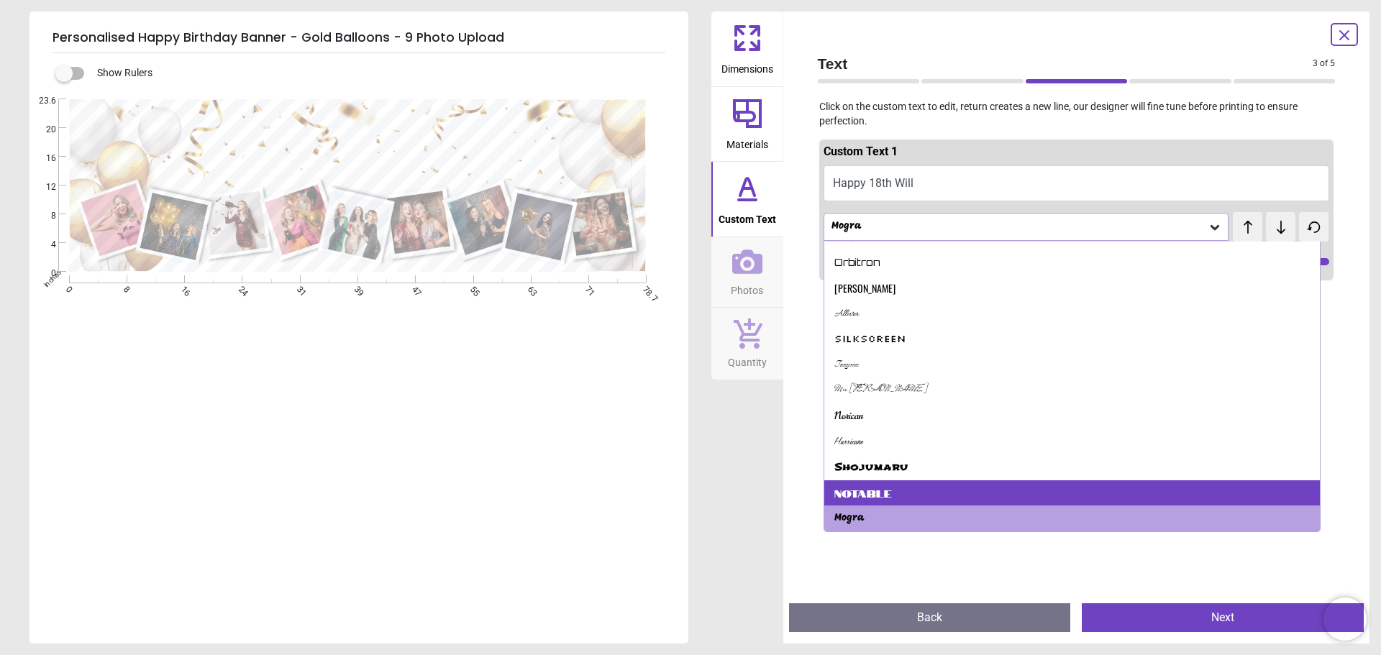
click at [882, 493] on div "Notable" at bounding box center [863, 493] width 58 height 14
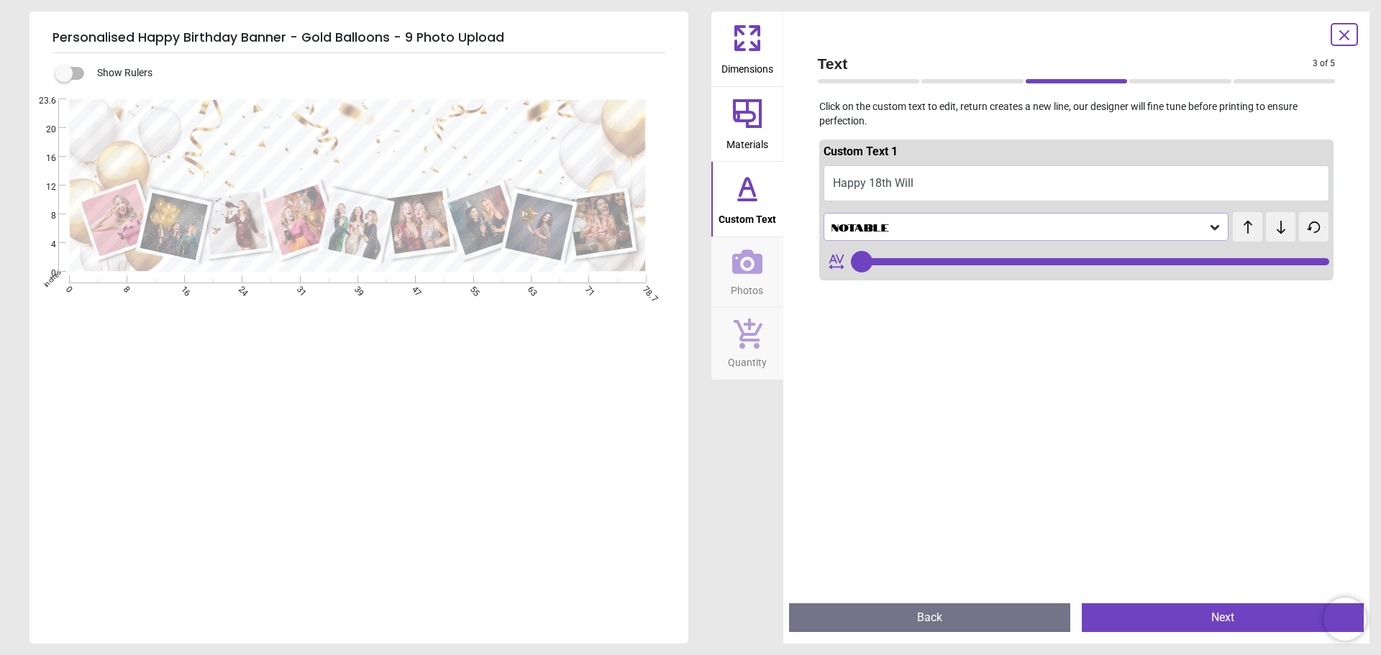
click at [907, 218] on div "Notable" at bounding box center [1026, 226] width 406 height 27
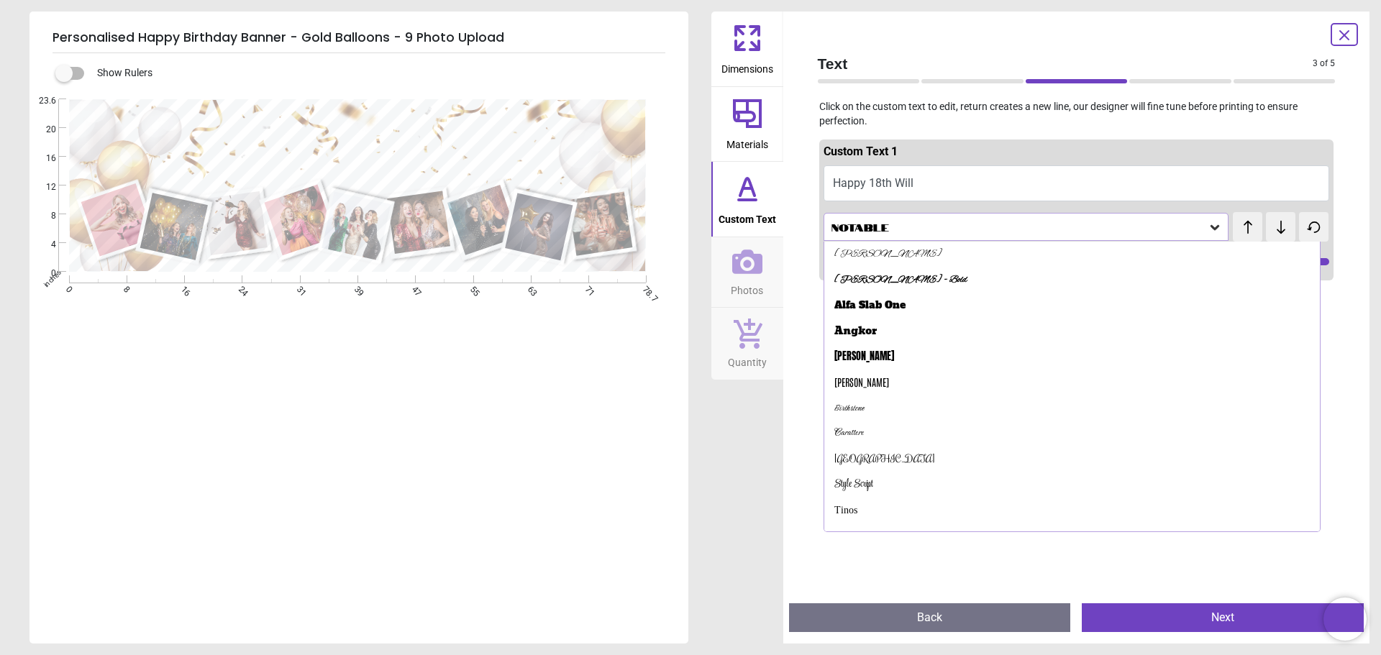
scroll to position [376, 0]
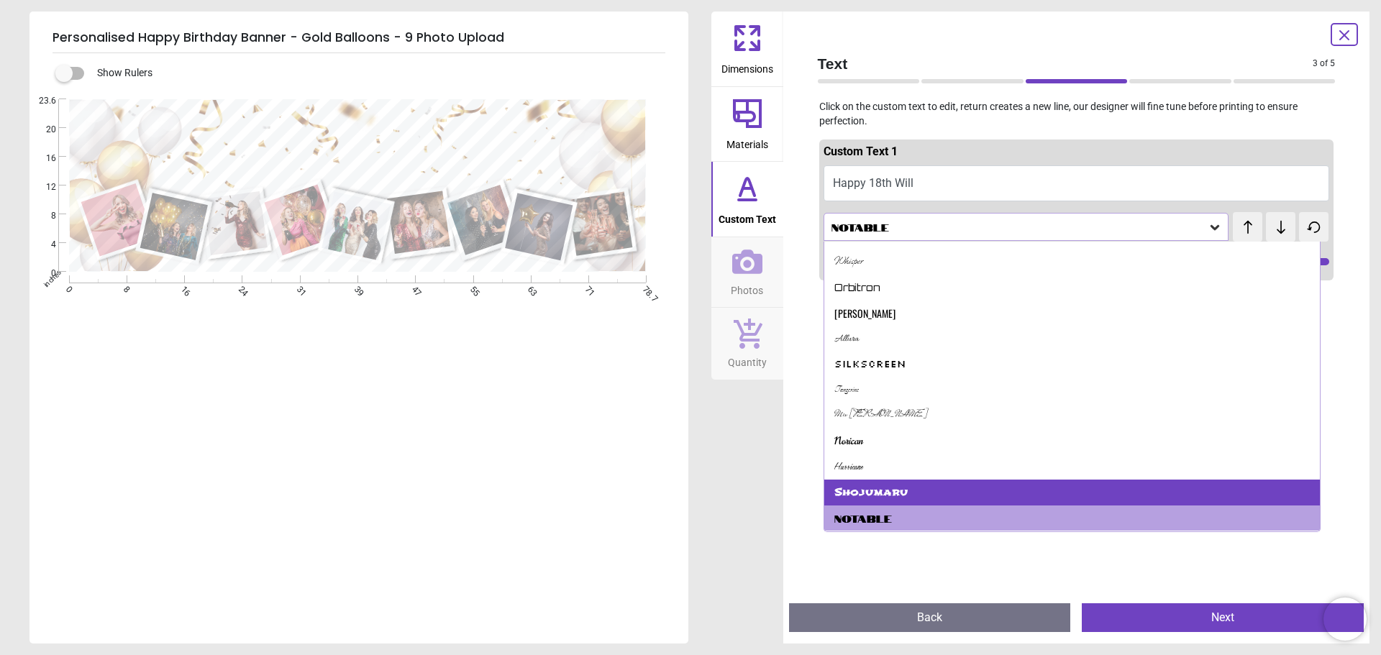
click at [953, 492] on div "Shojumaru" at bounding box center [1072, 493] width 496 height 26
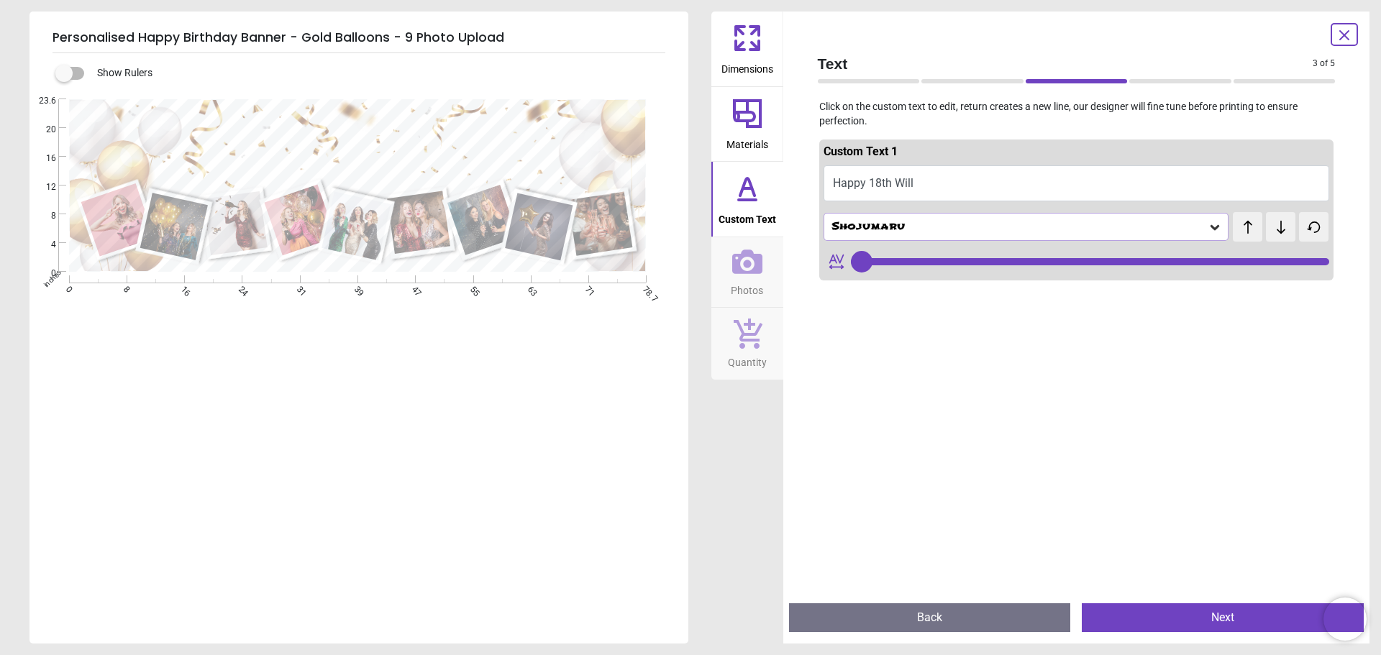
click at [919, 221] on div "Shojumaru" at bounding box center [1019, 227] width 378 height 12
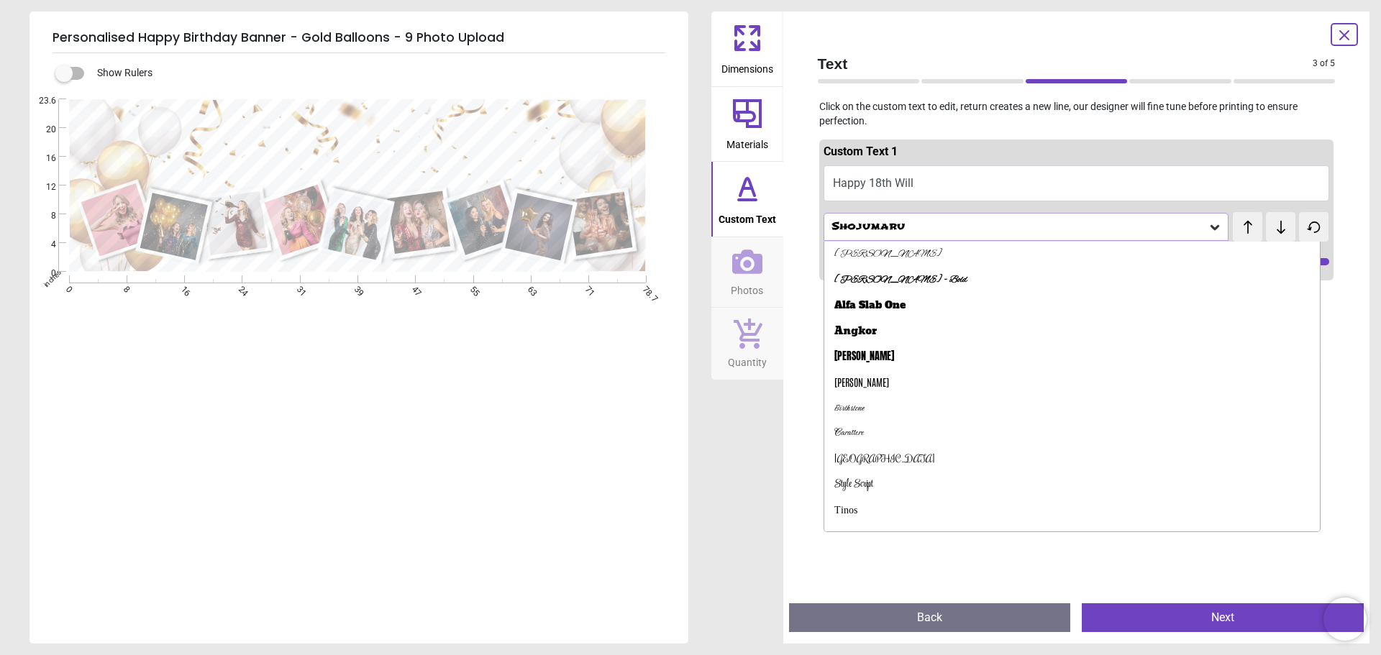
scroll to position [350, 0]
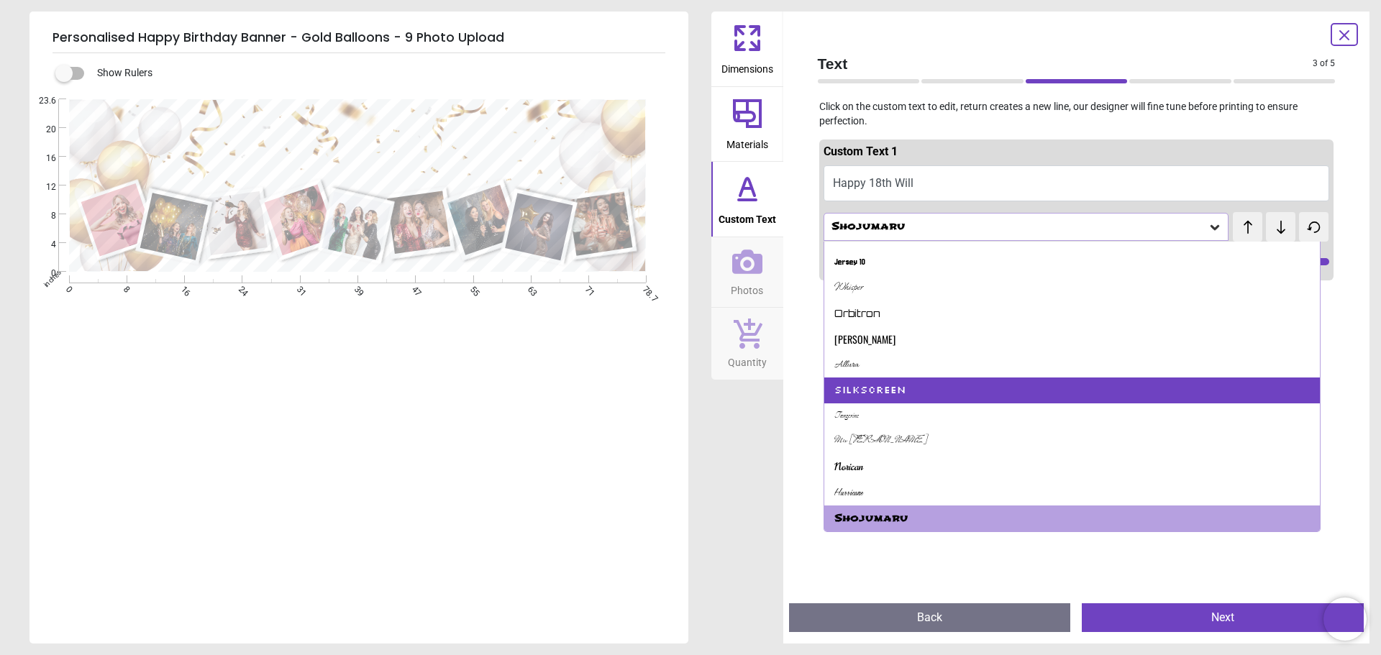
click at [930, 395] on div "Silkscreen" at bounding box center [1072, 390] width 496 height 26
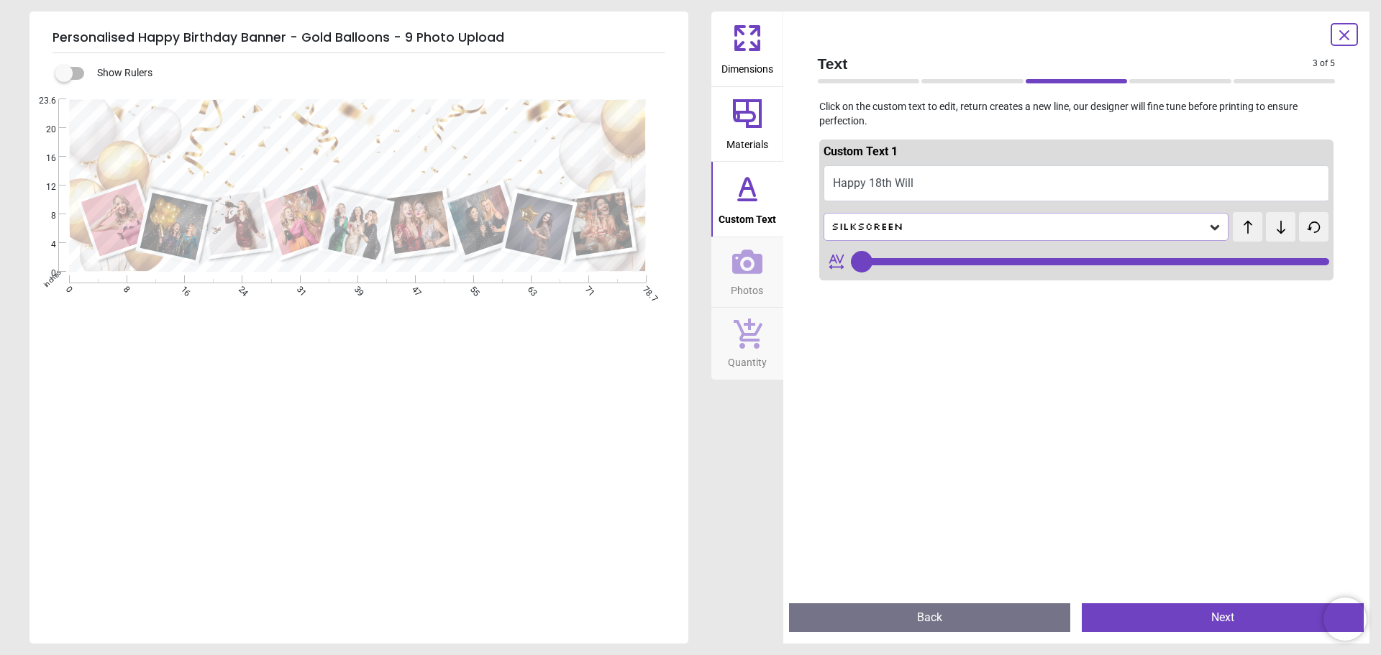
click at [941, 232] on div "Silkscreen" at bounding box center [1019, 227] width 378 height 12
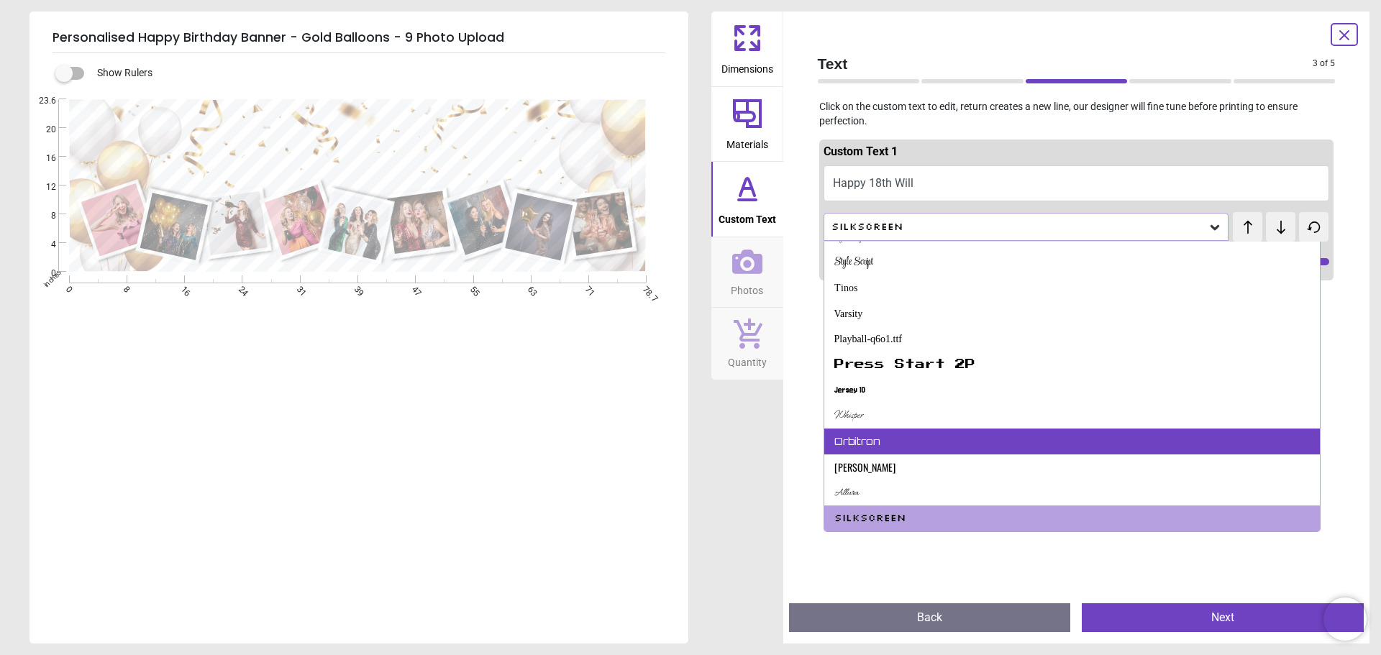
scroll to position [150, 0]
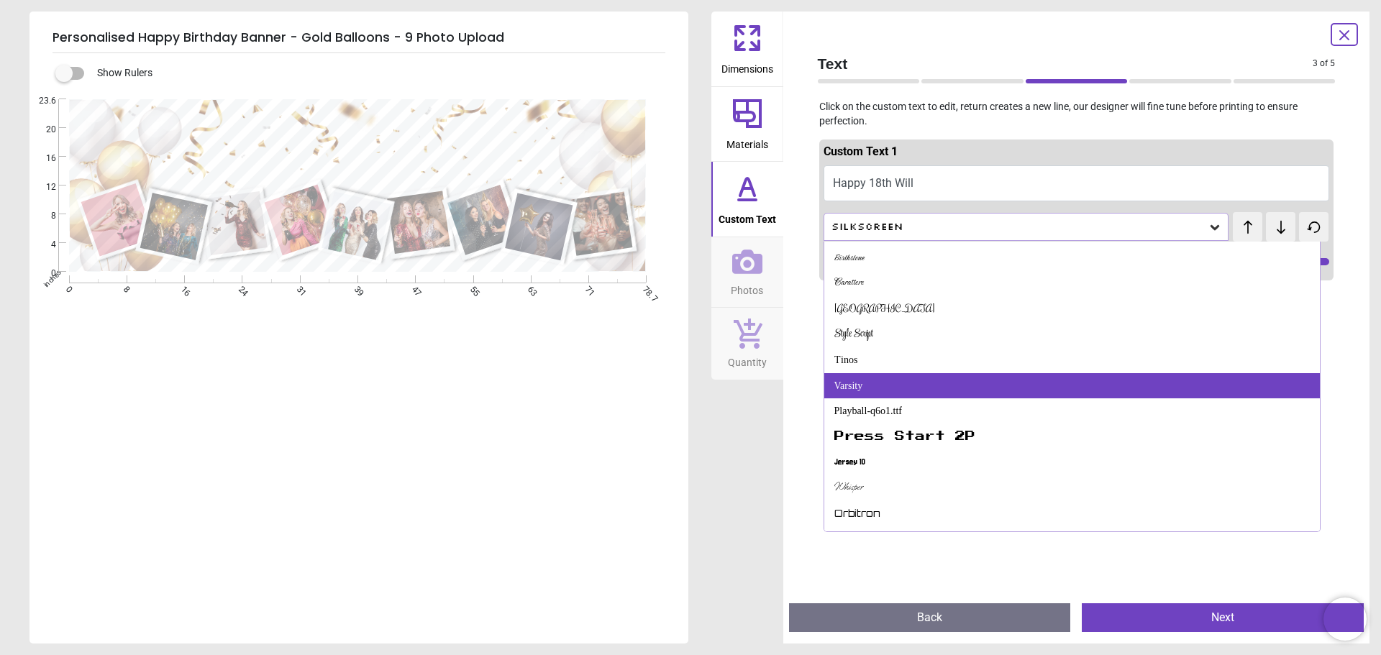
click at [966, 380] on div "Varsity" at bounding box center [1072, 386] width 496 height 26
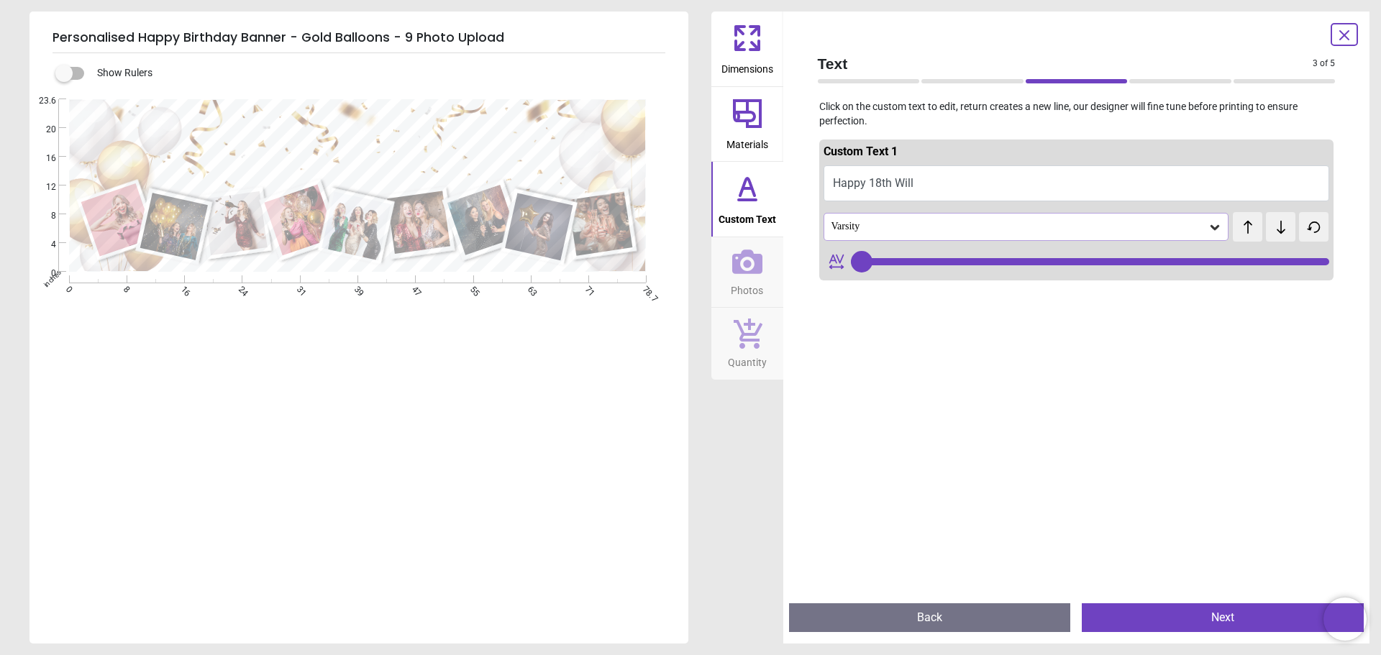
click at [911, 226] on div "Varsity" at bounding box center [1019, 227] width 378 height 12
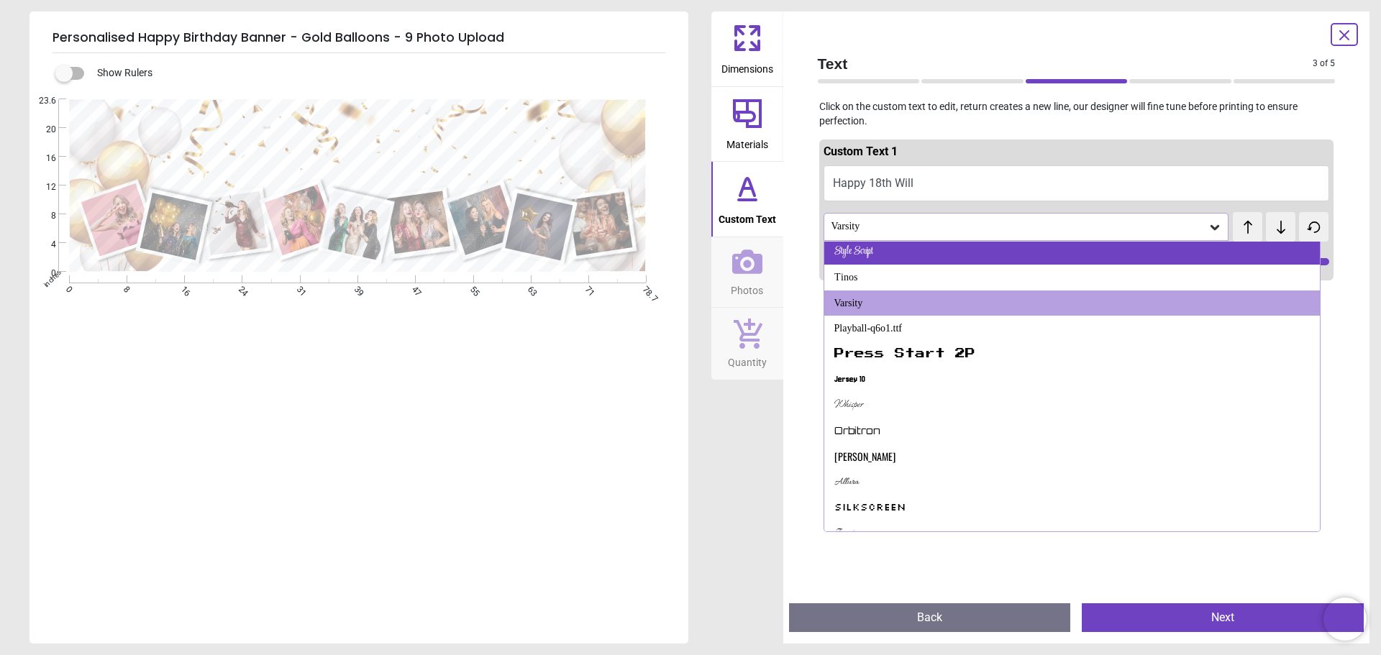
scroll to position [449, 0]
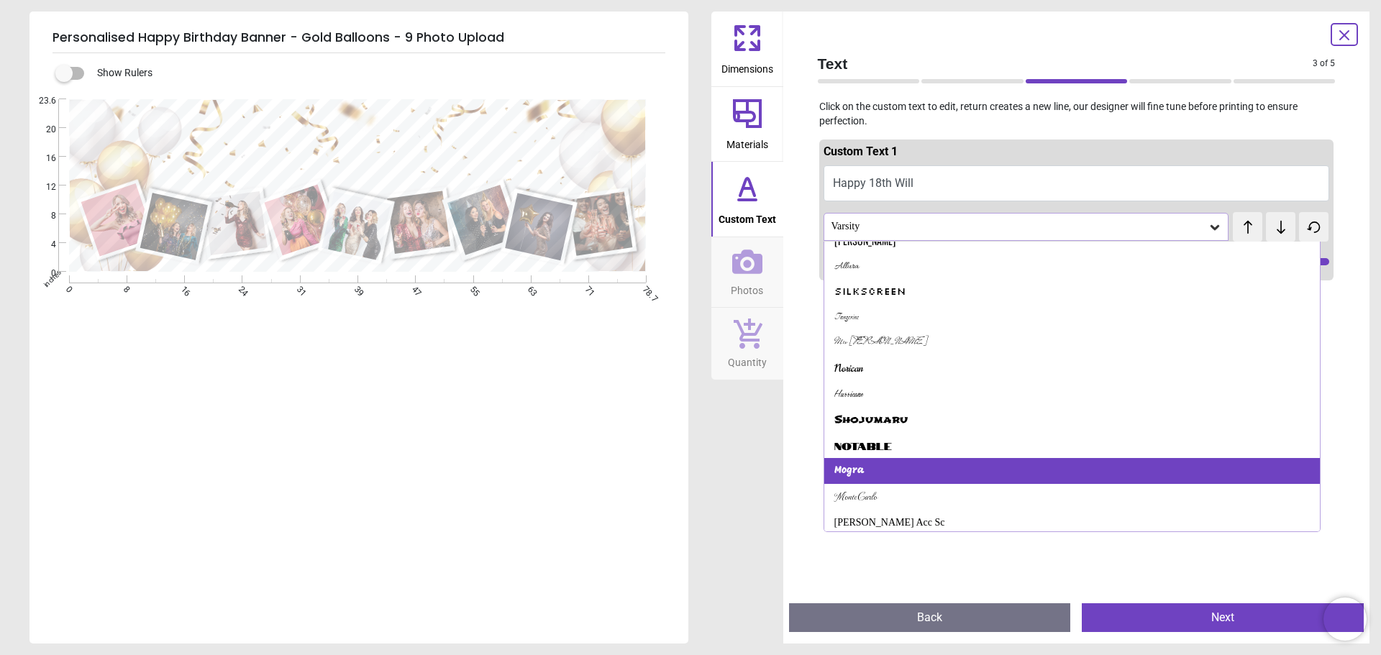
click at [937, 472] on div "Mogra" at bounding box center [1072, 471] width 496 height 26
type input "**"
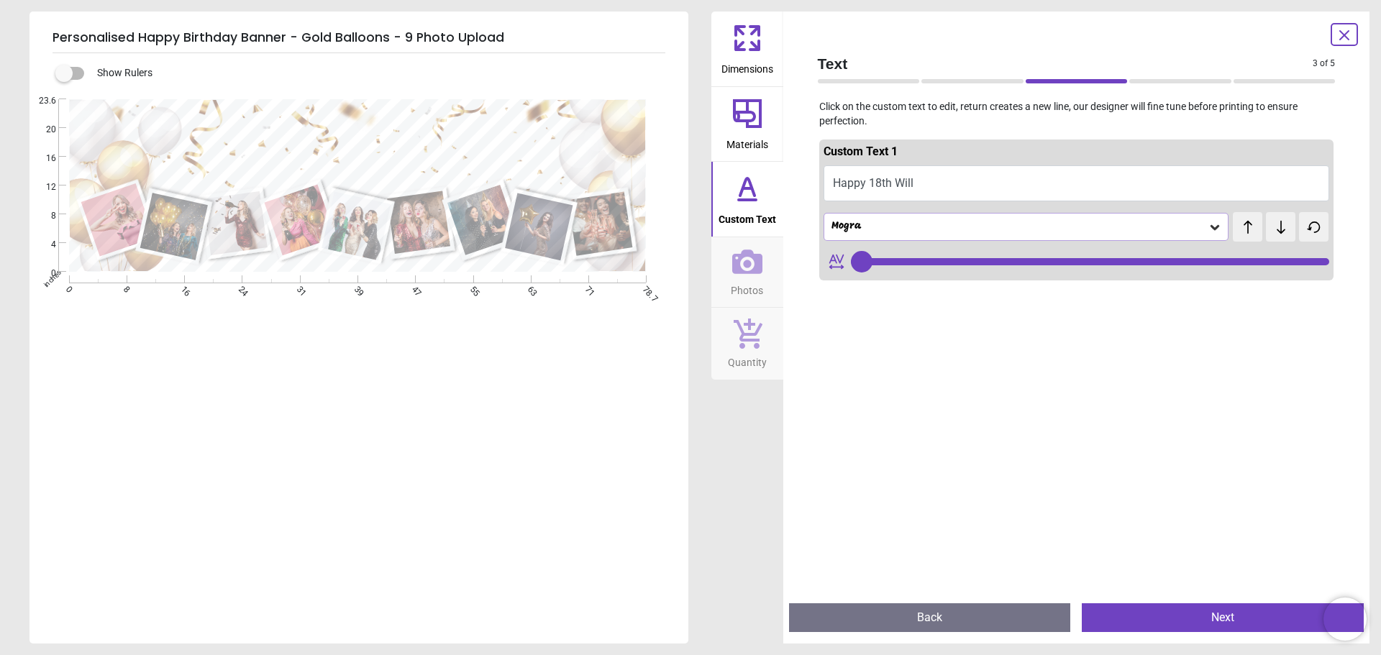
click at [939, 365] on div at bounding box center [1076, 613] width 515 height 655
click at [1146, 608] on button "Next" at bounding box center [1222, 617] width 282 height 29
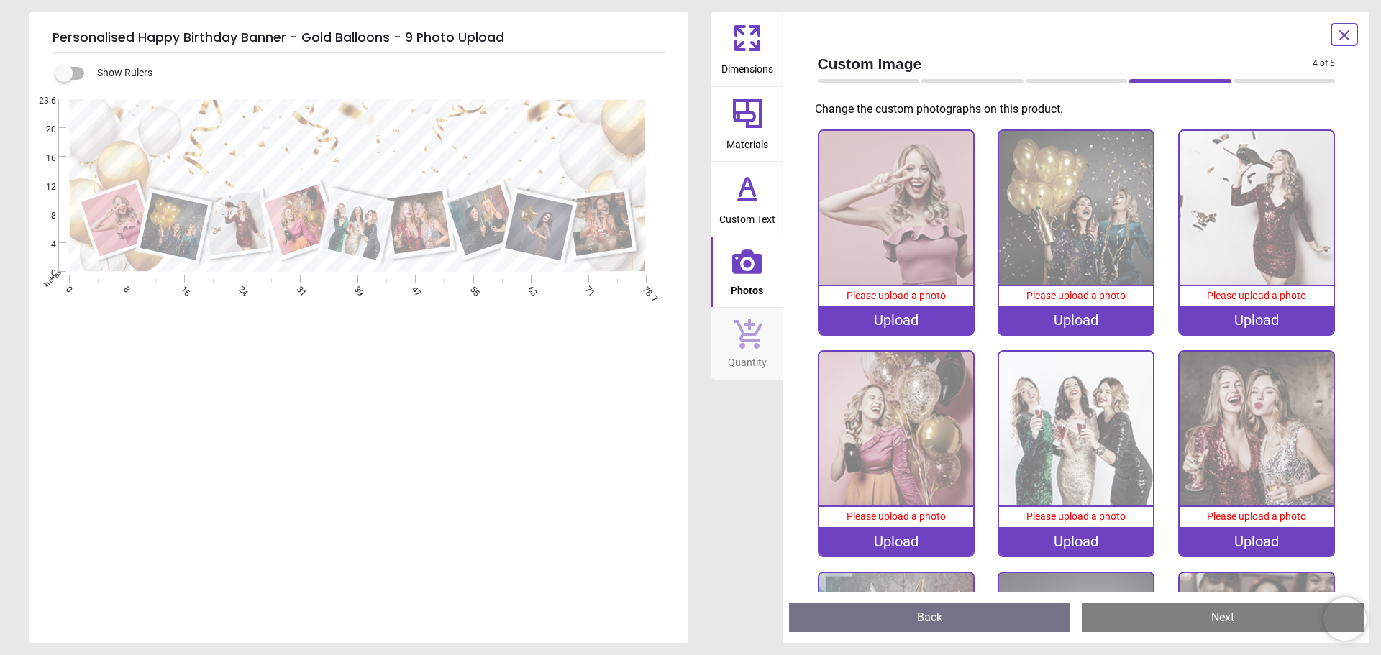
click at [896, 316] on div "Upload" at bounding box center [896, 320] width 154 height 29
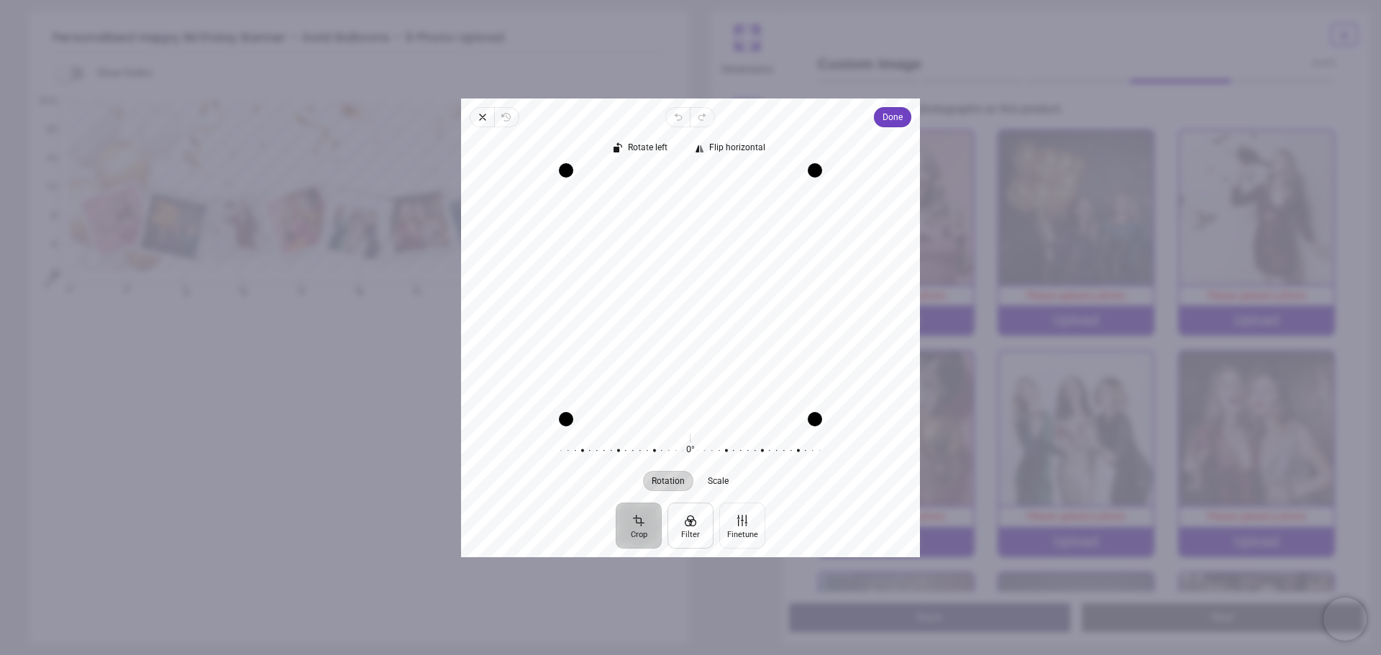
drag, startPoint x: 697, startPoint y: 342, endPoint x: 698, endPoint y: 546, distance: 204.2
click at [698, 546] on div "Close Revert Undo Redo Done Crop Filter Finetune Rotate left Flip horizontal Re…" at bounding box center [690, 328] width 459 height 459
drag, startPoint x: 816, startPoint y: 424, endPoint x: 730, endPoint y: 298, distance: 153.2
click at [730, 298] on div "Recenter" at bounding box center [690, 294] width 436 height 249
drag, startPoint x: 682, startPoint y: 256, endPoint x: 642, endPoint y: 256, distance: 40.3
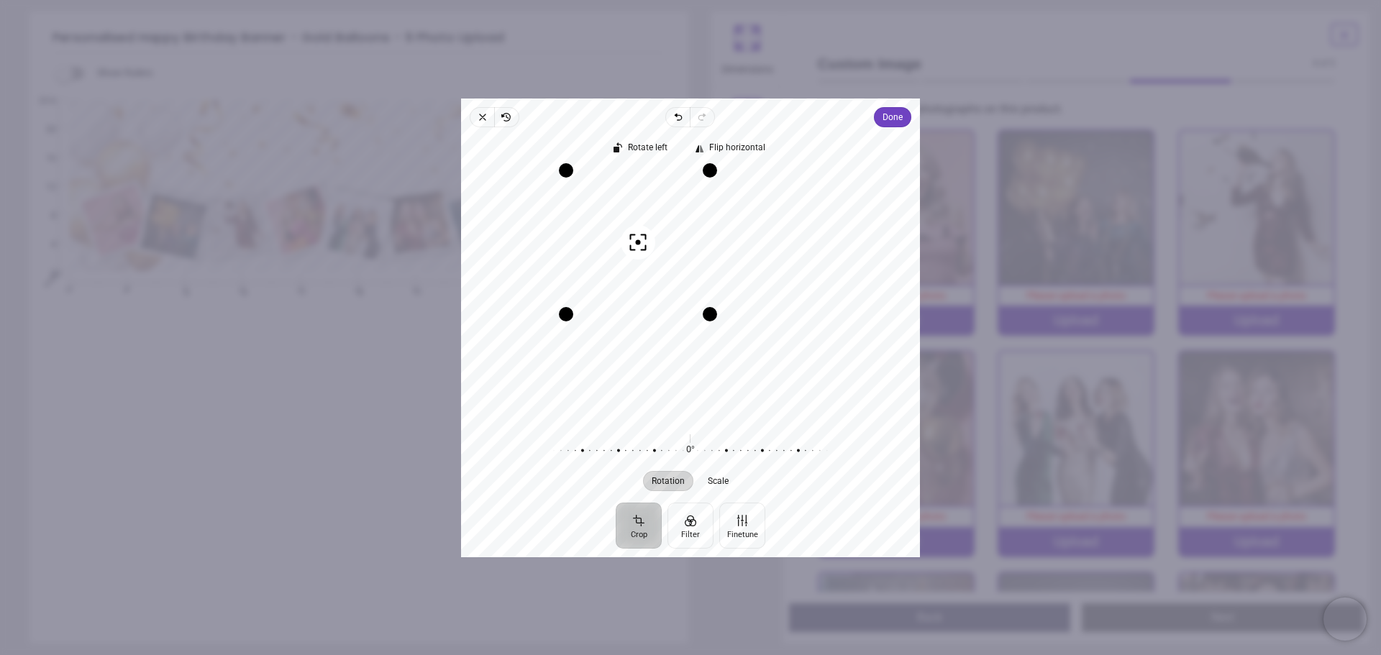
click at [642, 256] on div "Recenter" at bounding box center [690, 294] width 436 height 249
drag, startPoint x: 714, startPoint y: 318, endPoint x: 699, endPoint y: 300, distance: 23.5
click at [699, 300] on div "Drag corner br" at bounding box center [692, 296] width 14 height 14
drag, startPoint x: 674, startPoint y: 280, endPoint x: 661, endPoint y: 273, distance: 14.5
click at [661, 273] on div "Recenter" at bounding box center [690, 294] width 436 height 249
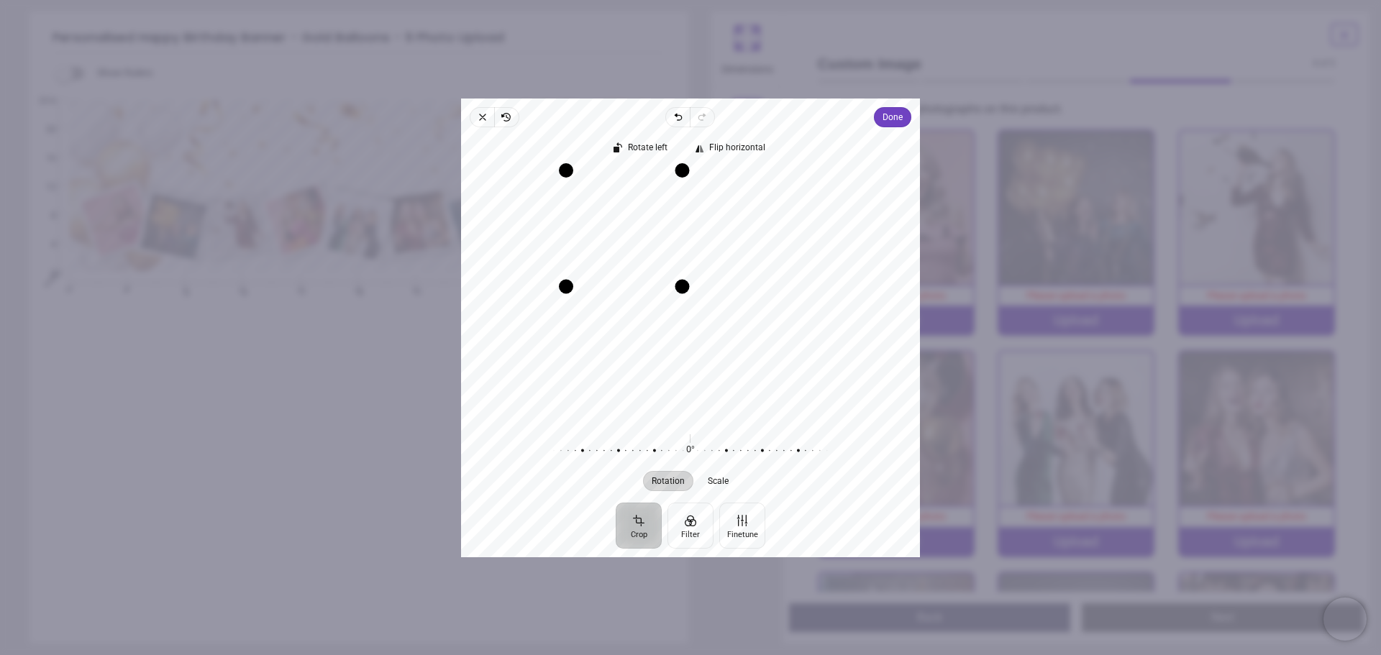
drag, startPoint x: 698, startPoint y: 298, endPoint x: 686, endPoint y: 288, distance: 15.8
click at [686, 288] on div "Drag corner br" at bounding box center [682, 286] width 14 height 14
drag, startPoint x: 641, startPoint y: 257, endPoint x: 642, endPoint y: 248, distance: 8.7
click at [642, 248] on div "Recenter" at bounding box center [690, 294] width 436 height 249
click at [895, 123] on span "Done" at bounding box center [892, 117] width 20 height 17
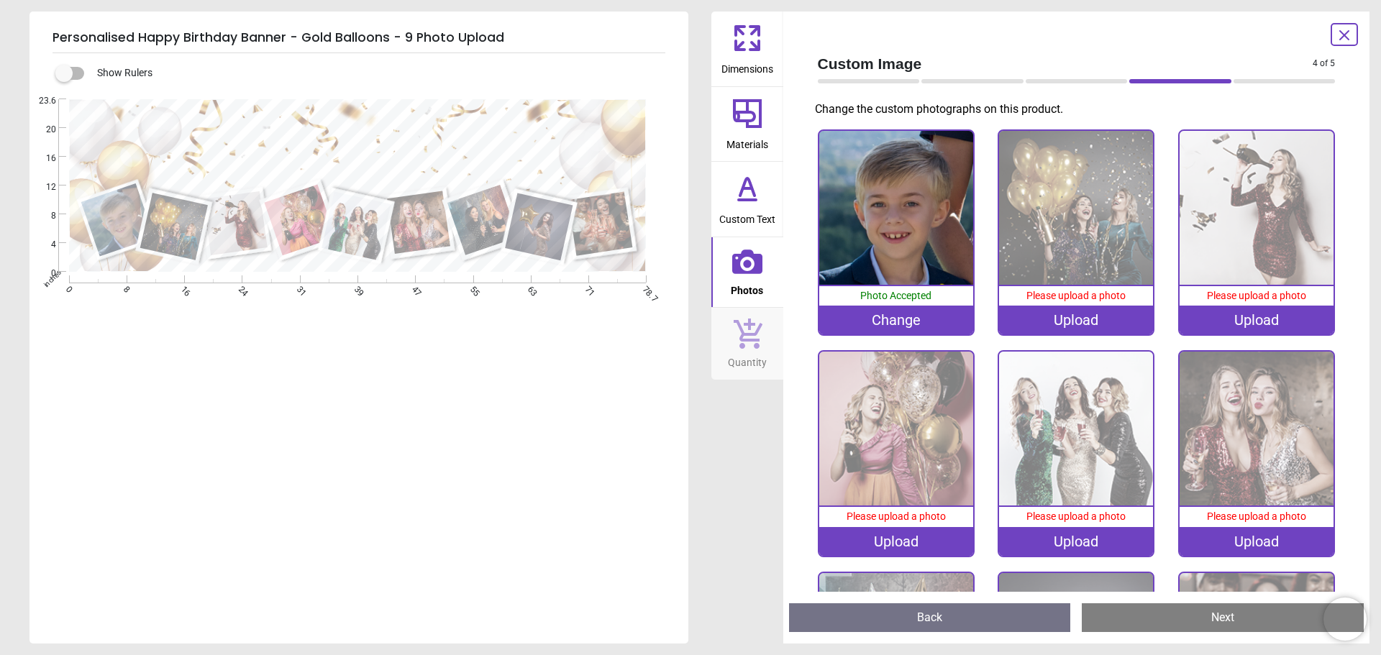
click at [1076, 319] on div "Upload" at bounding box center [1076, 320] width 154 height 29
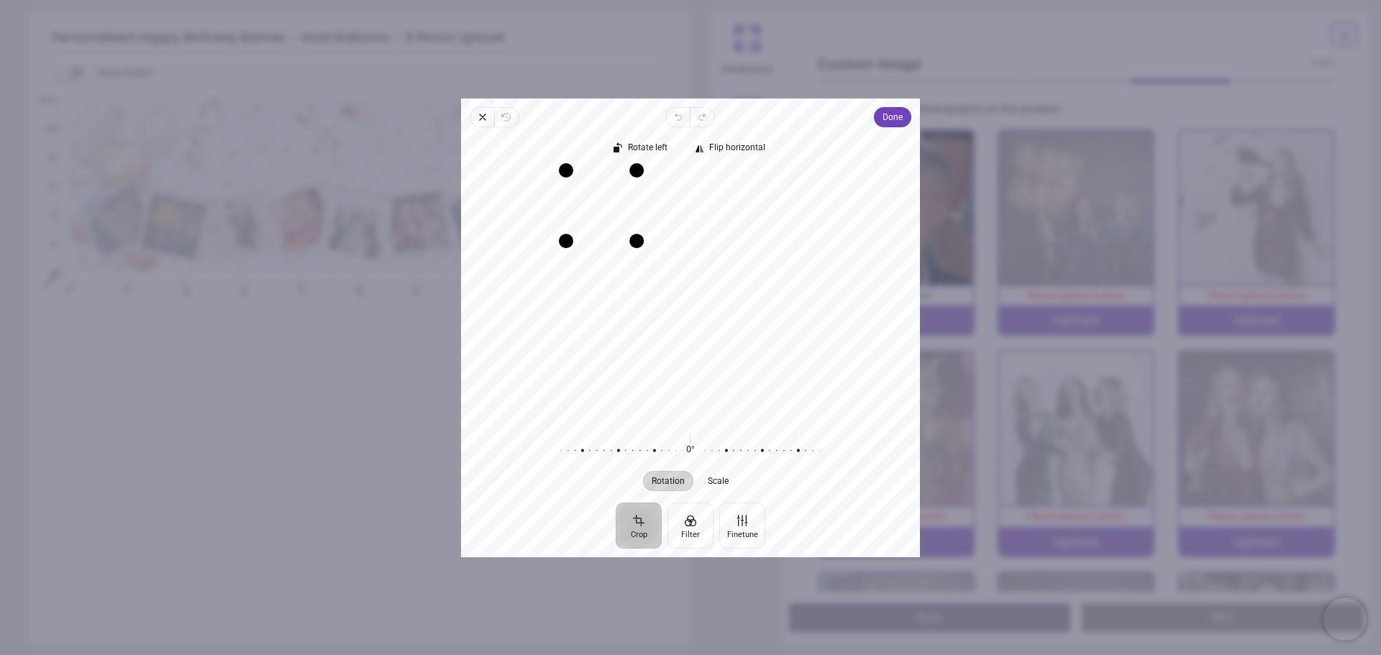
drag, startPoint x: 805, startPoint y: 403, endPoint x: 659, endPoint y: 202, distance: 248.1
click at [659, 202] on div "Recenter" at bounding box center [690, 294] width 436 height 249
drag, startPoint x: 600, startPoint y: 201, endPoint x: 690, endPoint y: 195, distance: 89.4
click at [690, 195] on div "Recenter" at bounding box center [690, 294] width 436 height 249
drag, startPoint x: 702, startPoint y: 203, endPoint x: 618, endPoint y: 221, distance: 86.0
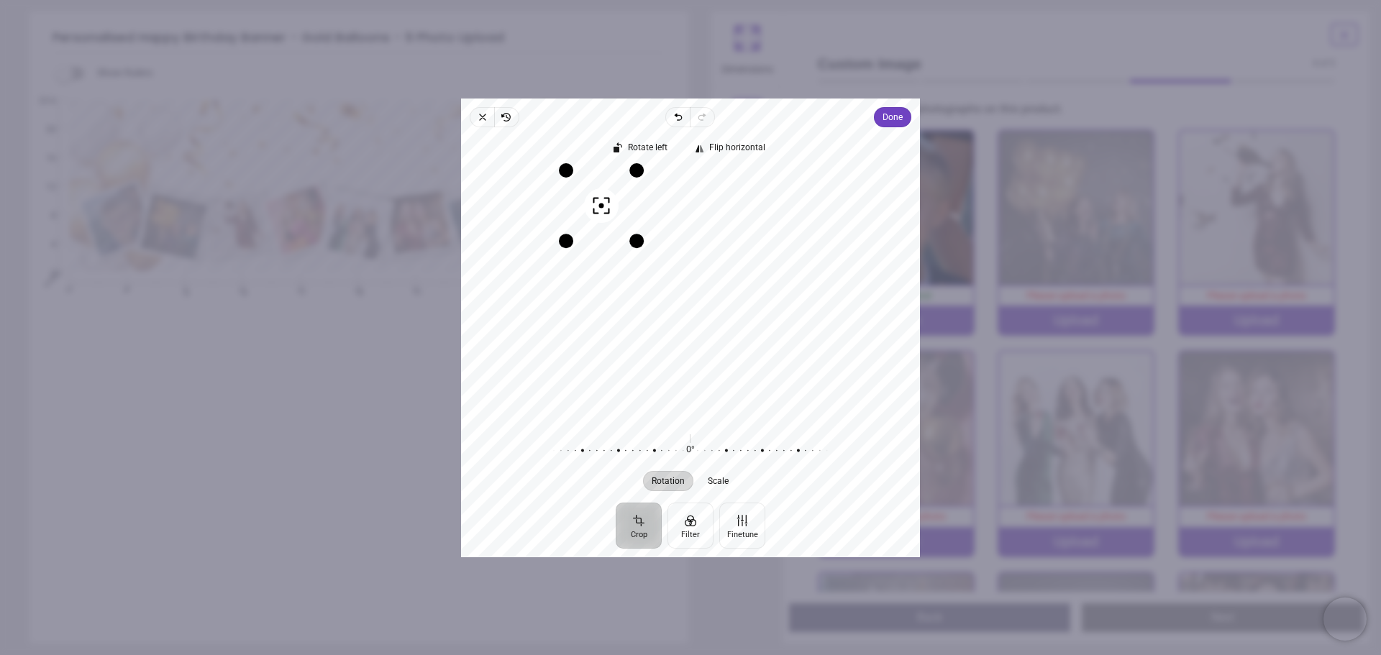
click at [618, 221] on div "Recenter" at bounding box center [690, 294] width 436 height 249
click at [884, 122] on span "Done" at bounding box center [892, 117] width 20 height 17
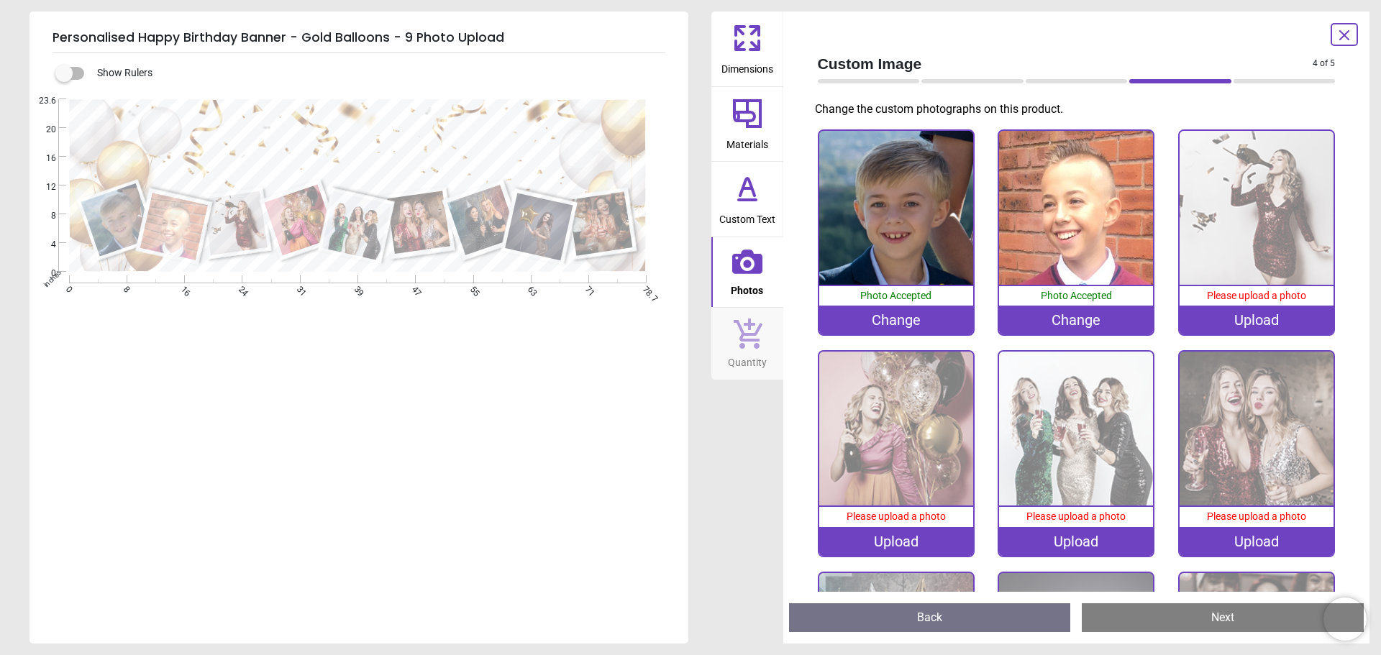
click at [1066, 320] on div "Change" at bounding box center [1076, 320] width 154 height 29
click at [1060, 206] on img at bounding box center [1076, 208] width 154 height 154
click at [1244, 320] on div "Upload" at bounding box center [1256, 320] width 154 height 29
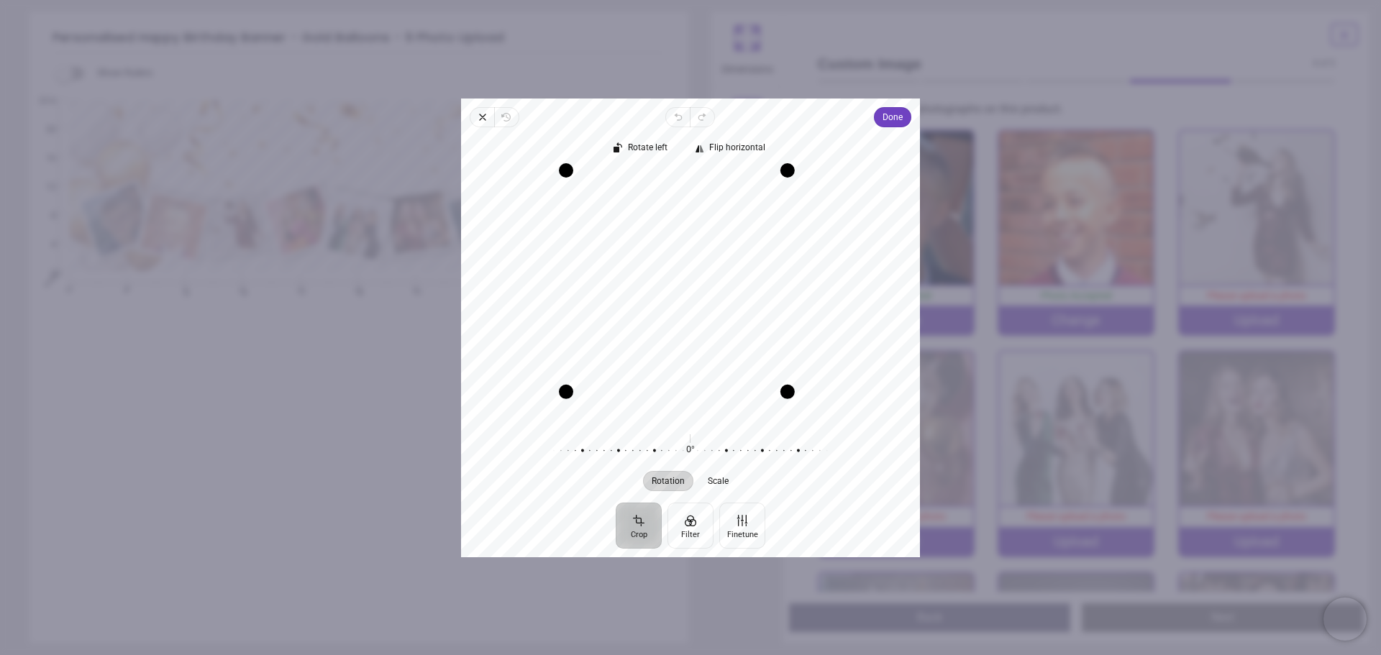
drag, startPoint x: 818, startPoint y: 418, endPoint x: 801, endPoint y: 379, distance: 42.5
click at [801, 379] on div "Recenter" at bounding box center [690, 294] width 436 height 249
drag, startPoint x: 567, startPoint y: 168, endPoint x: 583, endPoint y: 175, distance: 17.7
click at [583, 175] on div "Drag corner tl" at bounding box center [578, 182] width 14 height 14
click at [708, 303] on div "Recenter" at bounding box center [690, 294] width 436 height 249
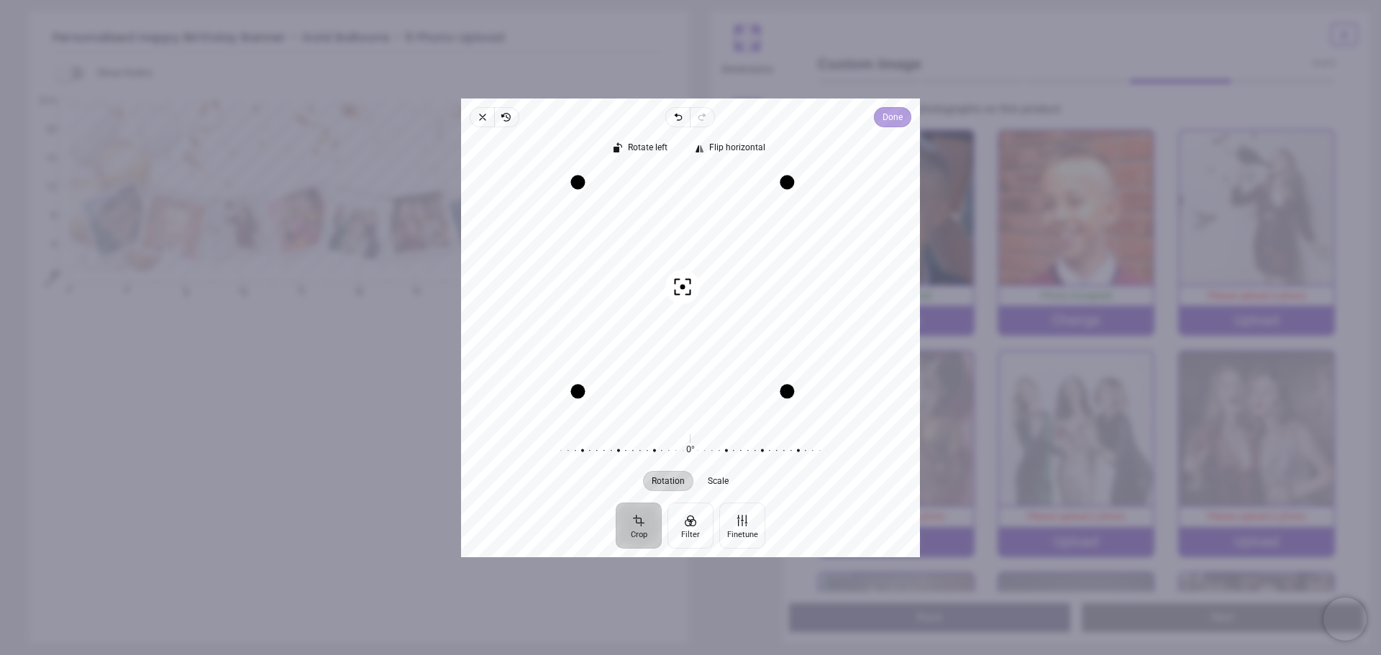
click at [884, 118] on span "Done" at bounding box center [892, 117] width 20 height 17
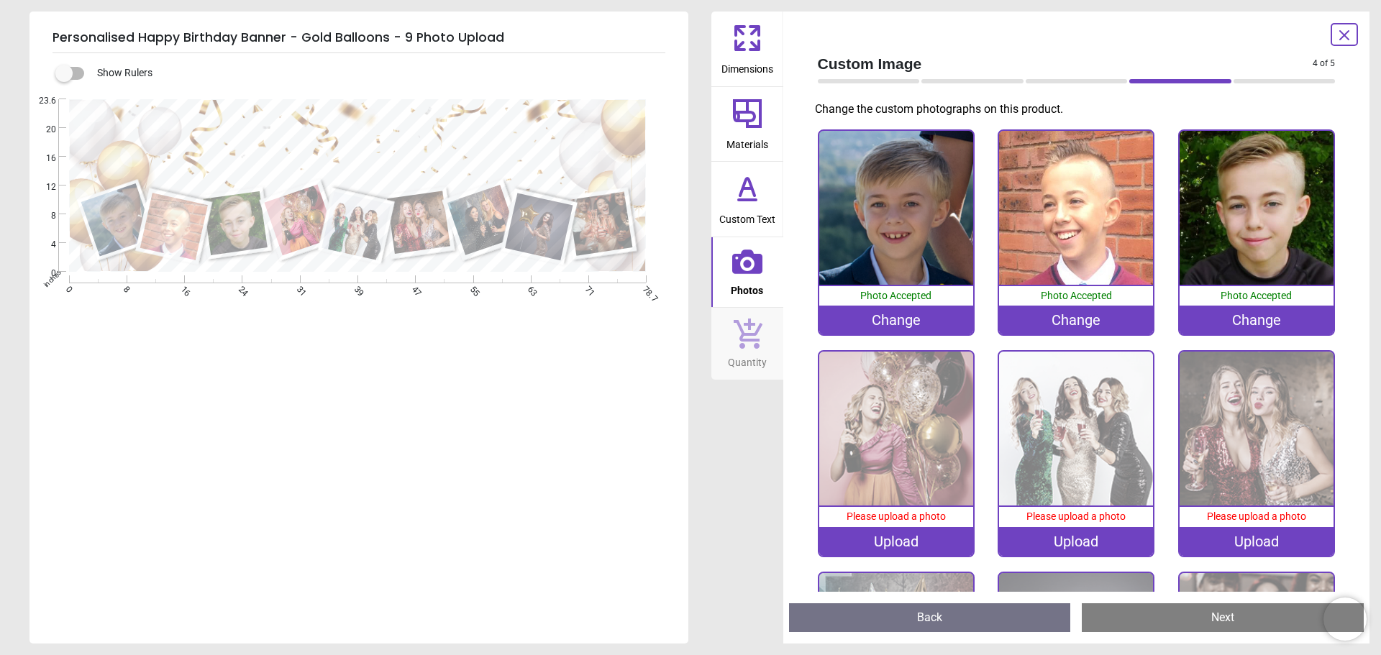
click at [907, 535] on div "Upload" at bounding box center [896, 541] width 154 height 29
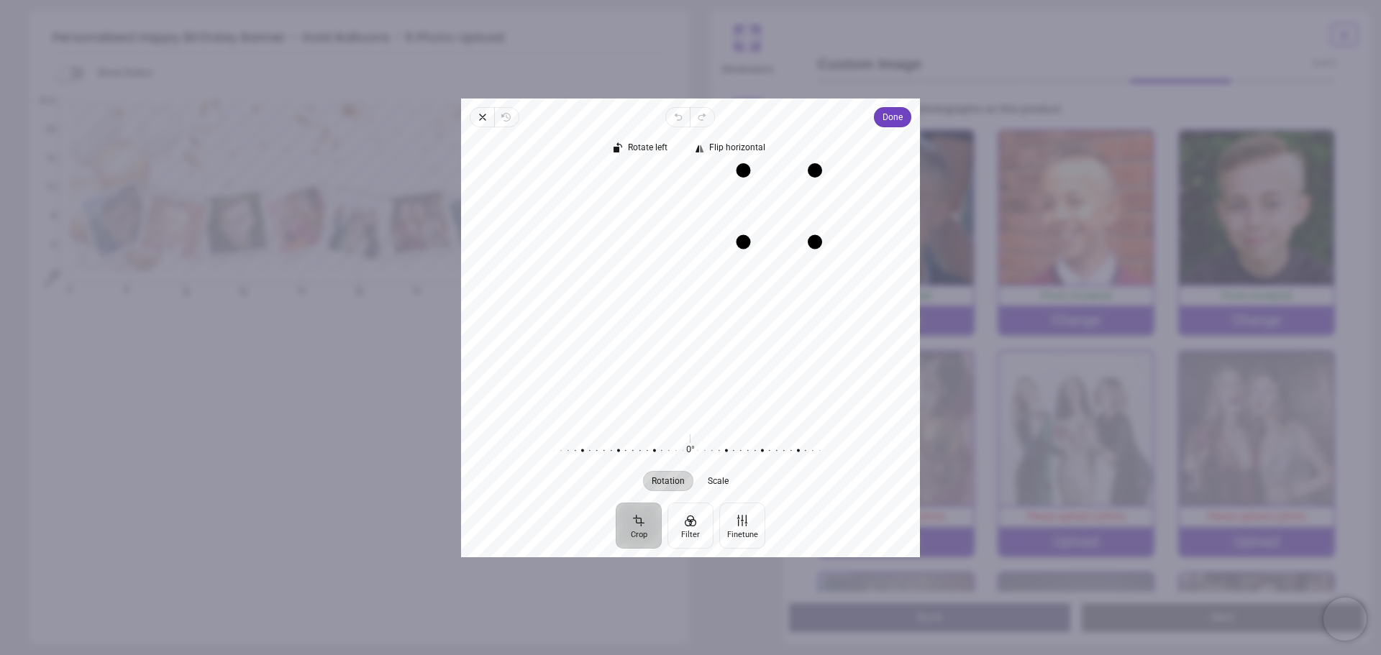
drag, startPoint x: 567, startPoint y: 418, endPoint x: 743, endPoint y: 240, distance: 250.7
click at [743, 240] on div "Drag corner bl" at bounding box center [743, 241] width 14 height 14
drag, startPoint x: 695, startPoint y: 224, endPoint x: 732, endPoint y: 229, distance: 37.6
click at [732, 229] on div "Recenter" at bounding box center [690, 294] width 436 height 249
click at [900, 117] on span "Done" at bounding box center [892, 117] width 20 height 17
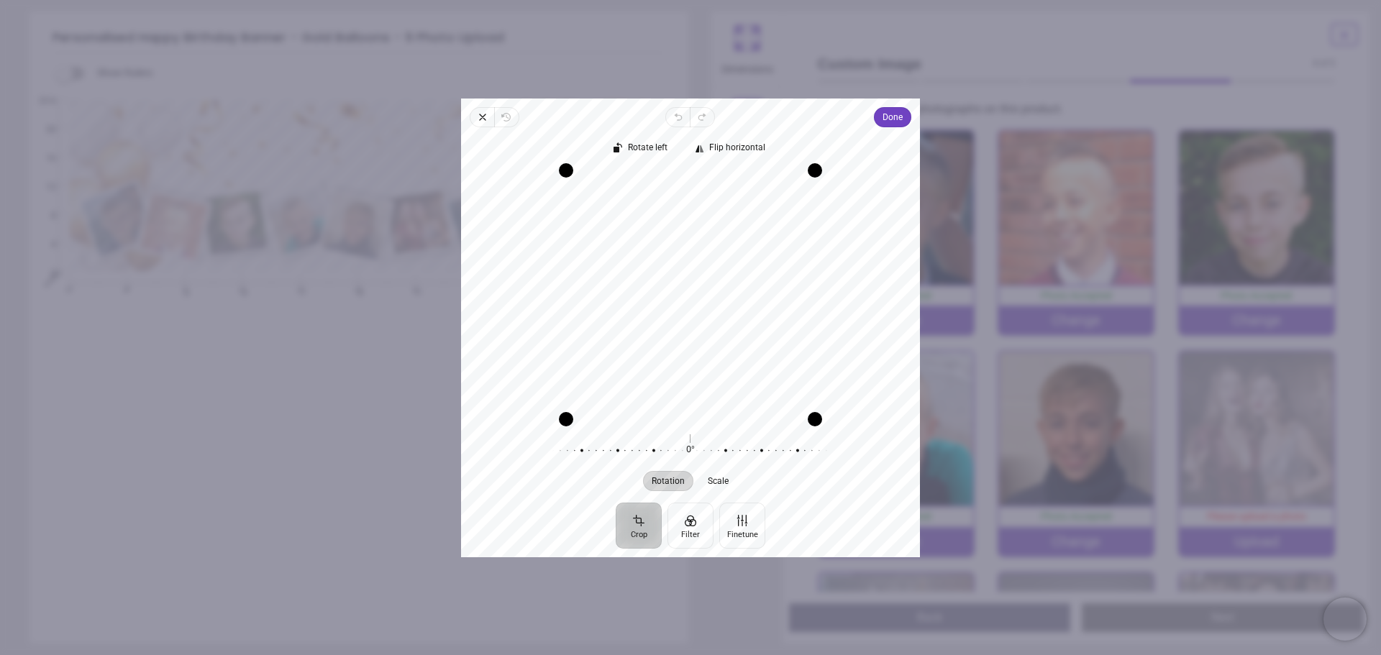
drag, startPoint x: 733, startPoint y: 431, endPoint x: 732, endPoint y: 468, distance: 37.4
click at [732, 468] on div at bounding box center [682, 450] width 276 height 40
drag, startPoint x: 715, startPoint y: 347, endPoint x: 716, endPoint y: 364, distance: 16.6
click at [716, 364] on div "Recenter" at bounding box center [690, 294] width 436 height 249
click at [885, 118] on span "Done" at bounding box center [892, 117] width 20 height 17
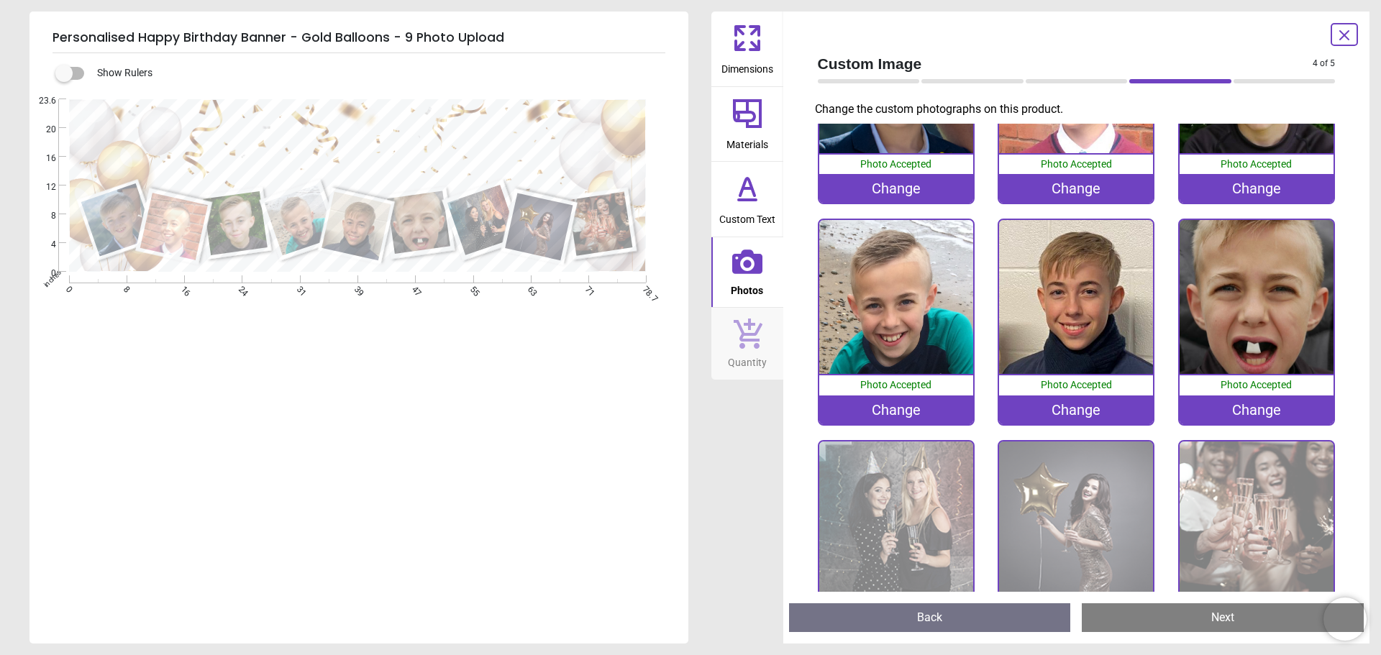
scroll to position [195, 0]
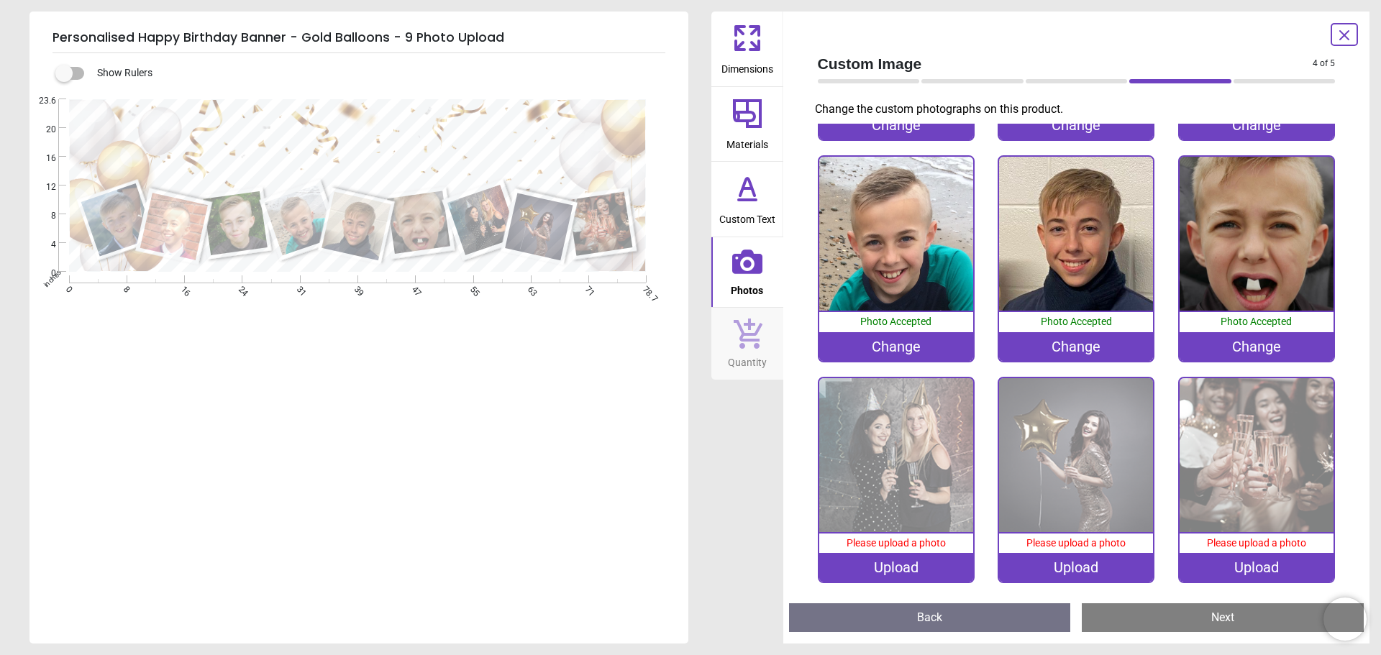
click at [888, 556] on div "Upload" at bounding box center [896, 567] width 154 height 29
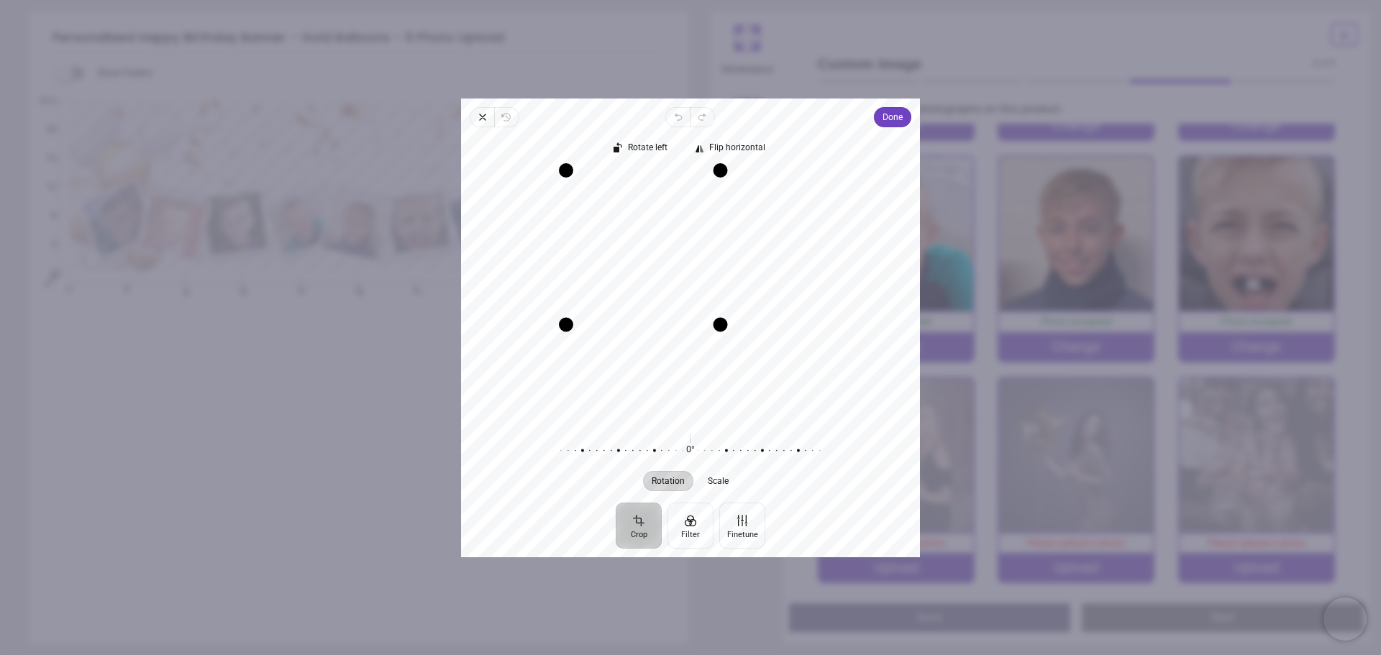
drag, startPoint x: 815, startPoint y: 419, endPoint x: 719, endPoint y: 326, distance: 133.7
click at [719, 326] on div "Drag corner br" at bounding box center [720, 324] width 14 height 14
drag, startPoint x: 717, startPoint y: 172, endPoint x: 626, endPoint y: 219, distance: 102.6
click at [626, 219] on div "Recenter" at bounding box center [690, 294] width 436 height 249
drag, startPoint x: 732, startPoint y: 320, endPoint x: 718, endPoint y: 322, distance: 13.8
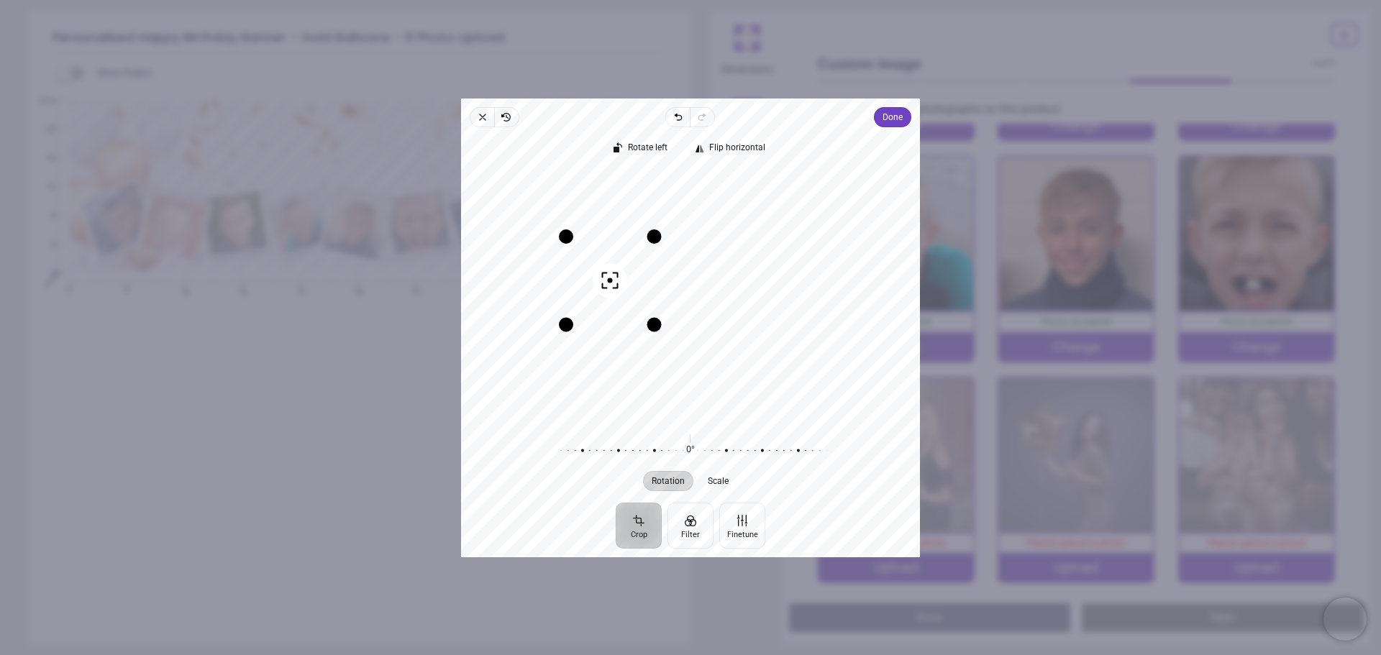
click at [718, 322] on div "Recenter" at bounding box center [690, 294] width 436 height 249
click at [882, 119] on span "Done" at bounding box center [892, 117] width 20 height 17
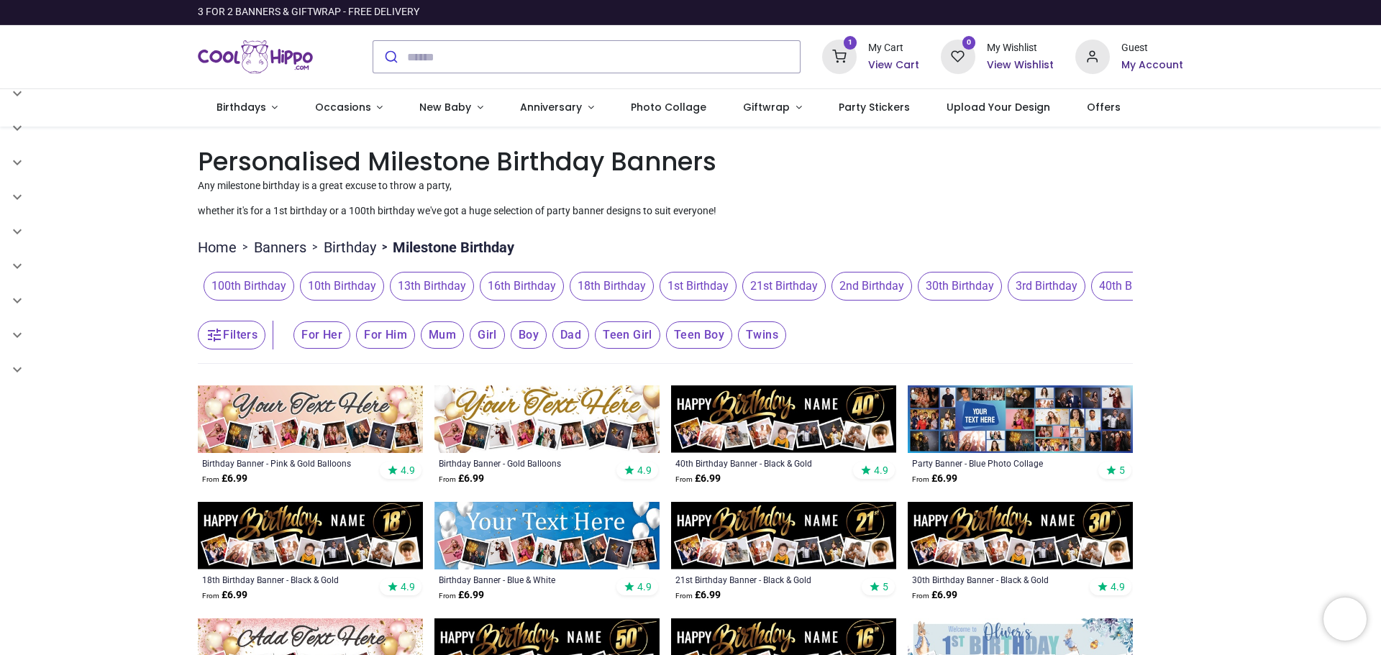
click at [600, 289] on span "18th Birthday" at bounding box center [611, 286] width 84 height 29
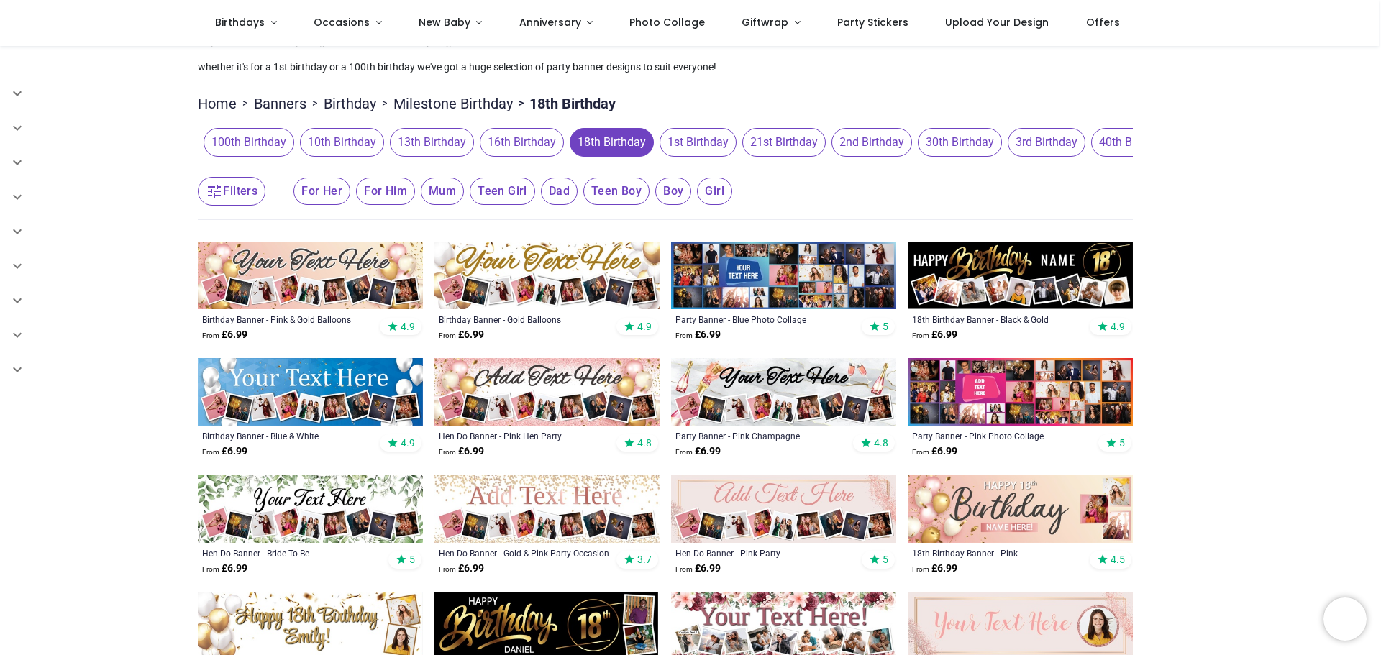
scroll to position [216, 0]
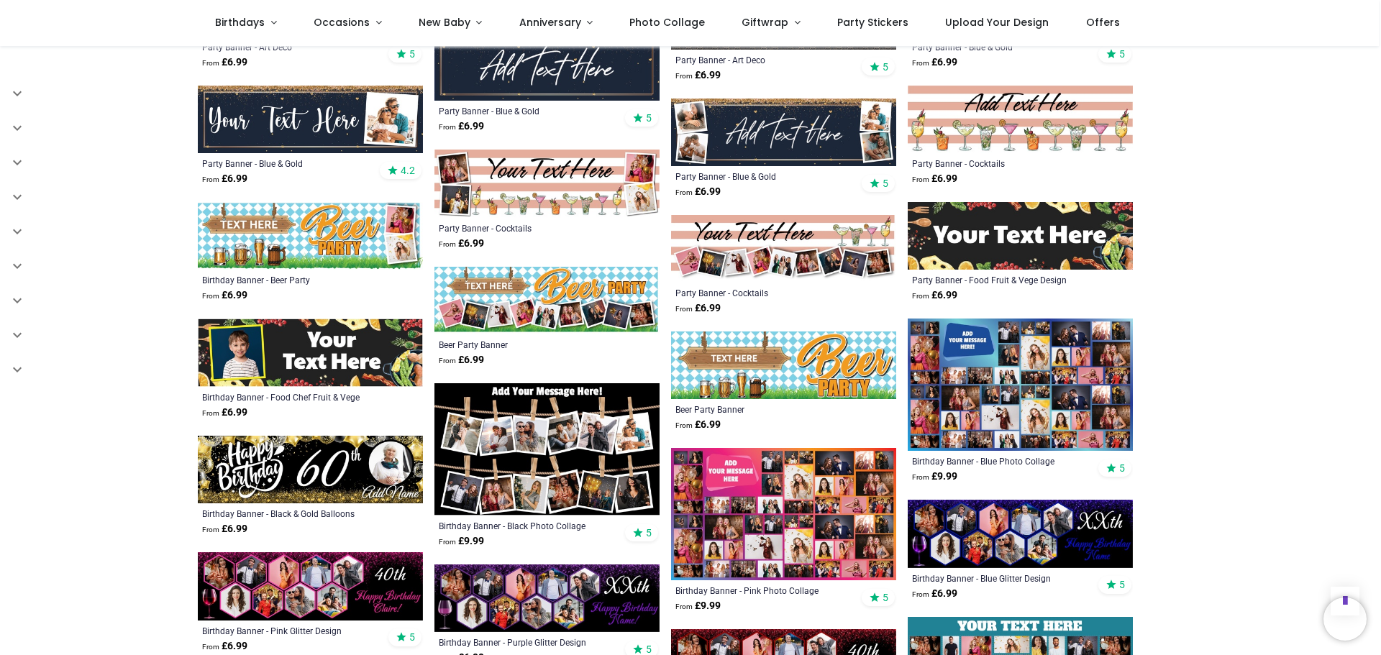
scroll to position [2373, 0]
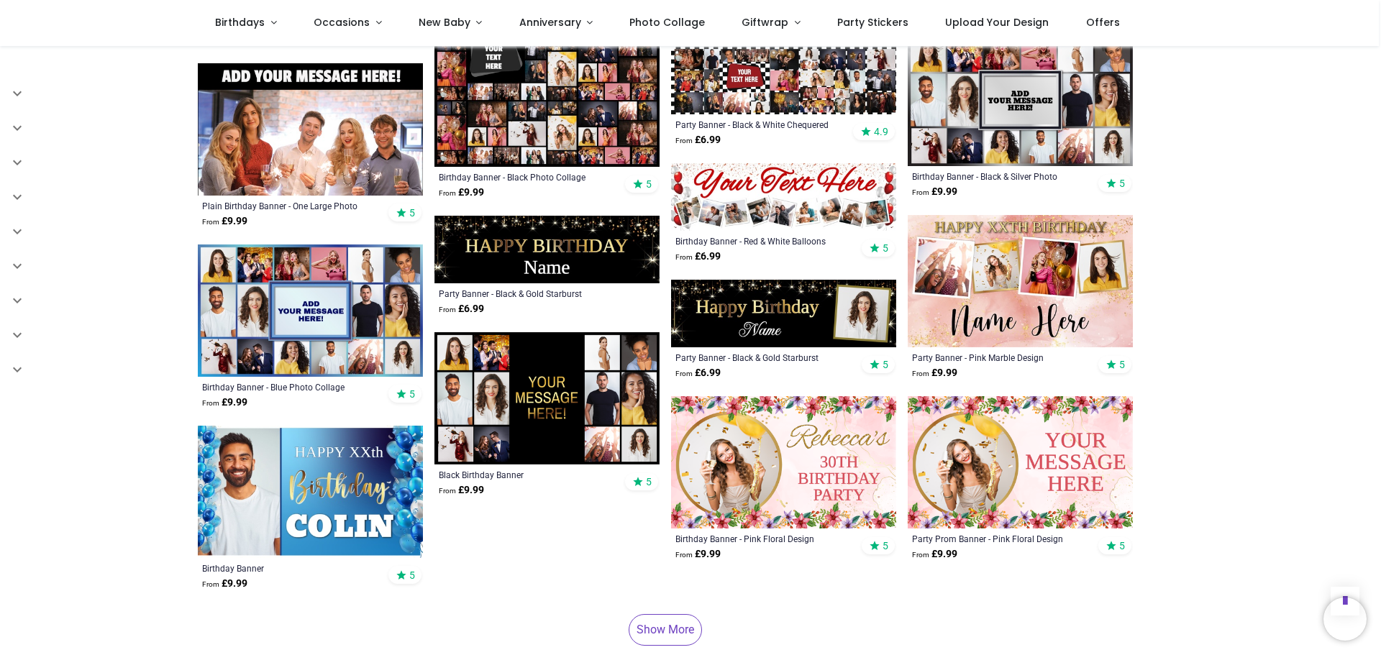
scroll to position [3595, 0]
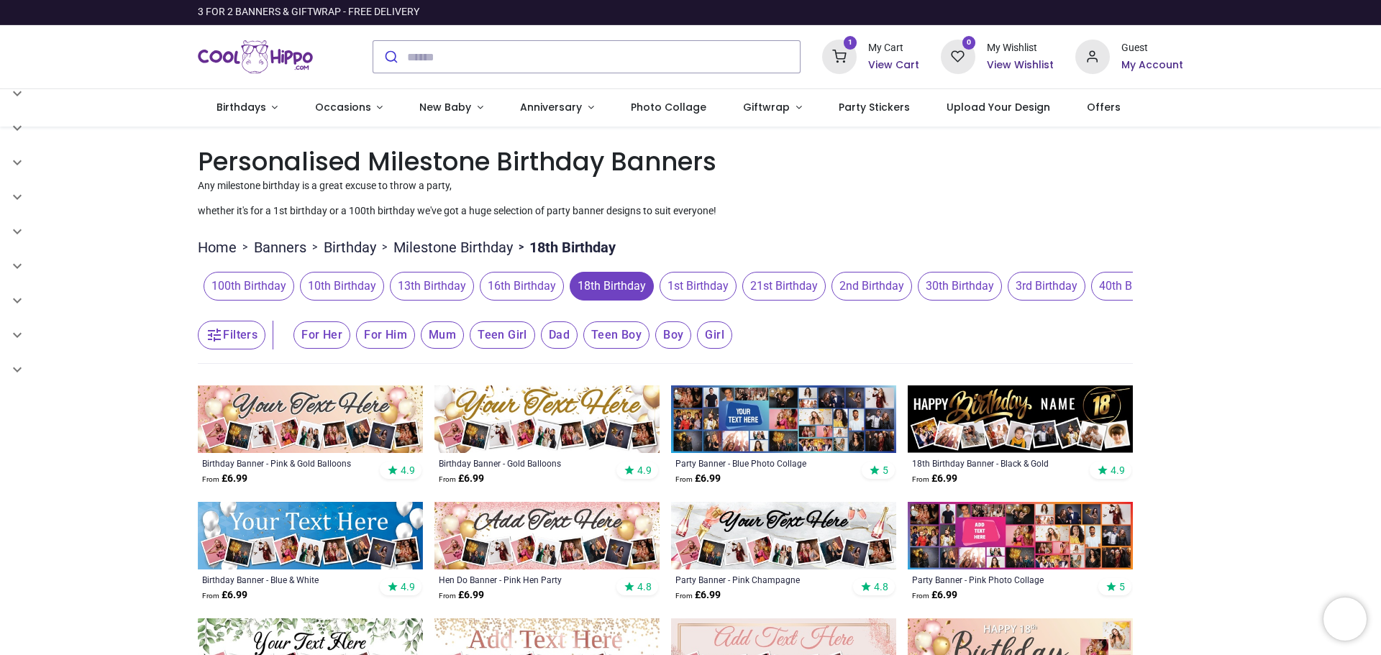
click at [895, 61] on h6 "View Cart" at bounding box center [893, 65] width 51 height 14
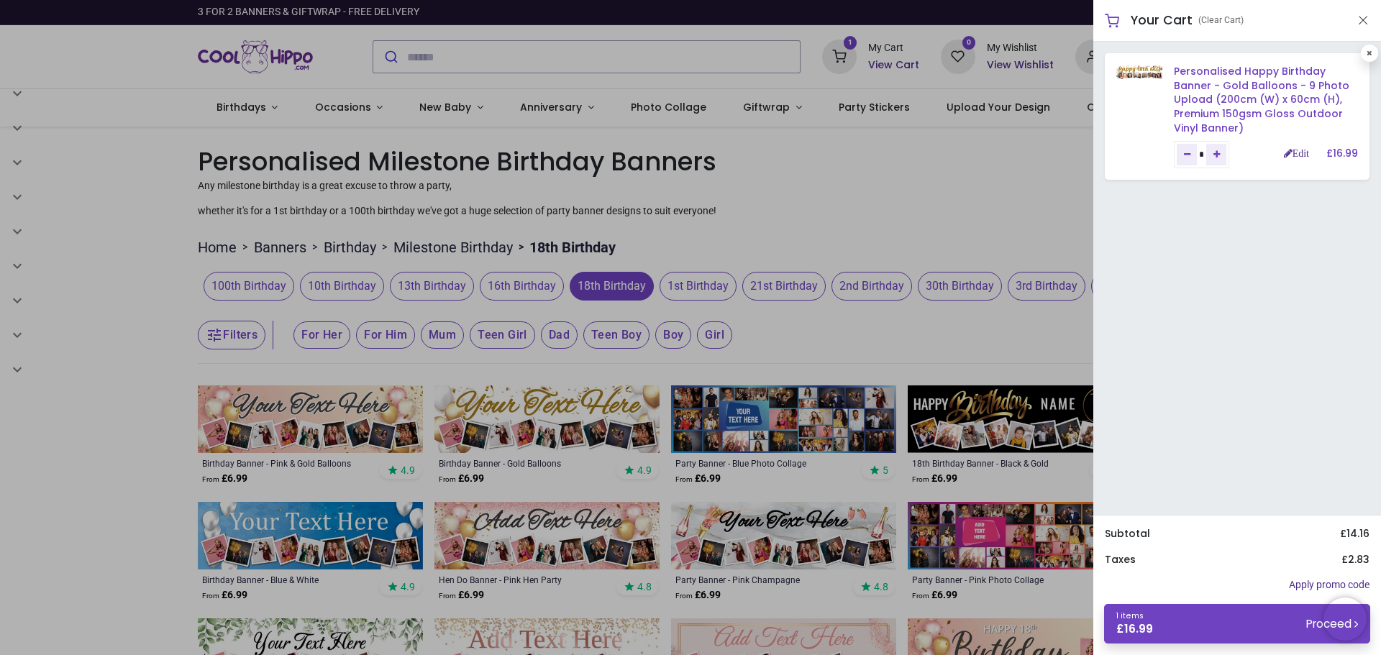
click at [1240, 83] on link "Personalised Happy Birthday Banner - Gold Balloons - 9 Photo Upload (200cm (W) …" at bounding box center [1260, 99] width 175 height 70
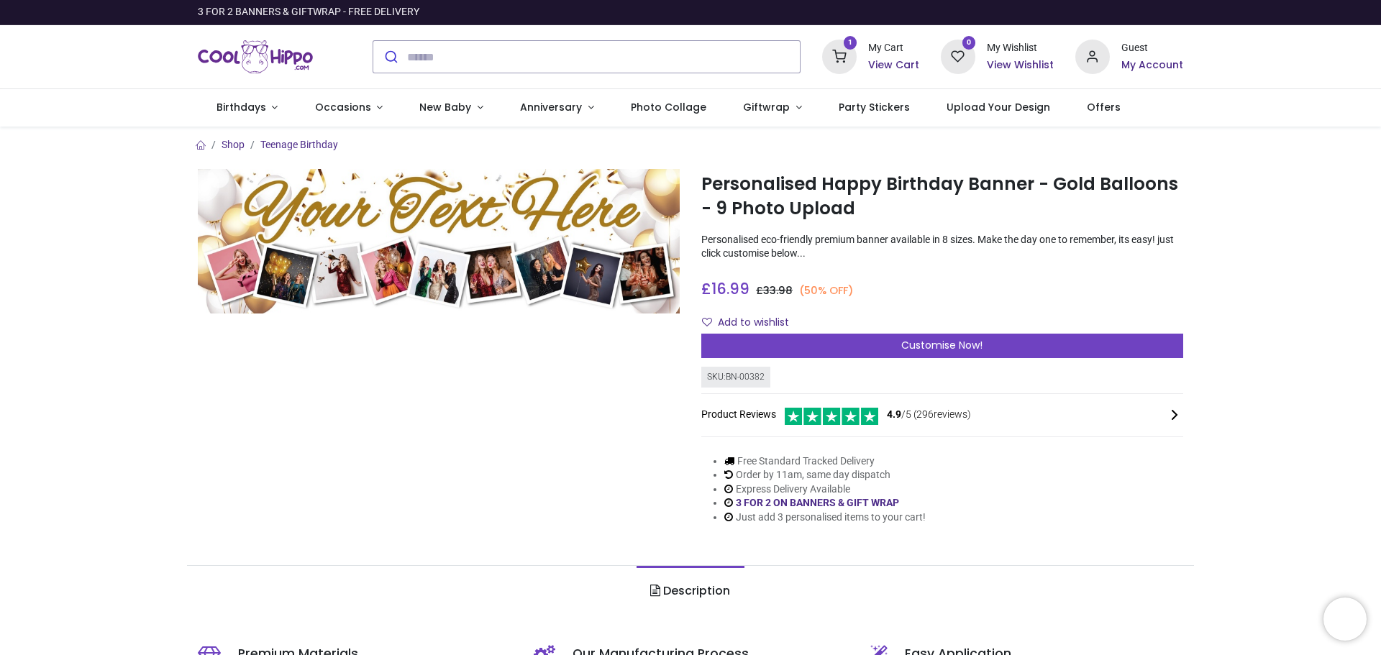
click at [894, 63] on h6 "View Cart" at bounding box center [893, 65] width 51 height 14
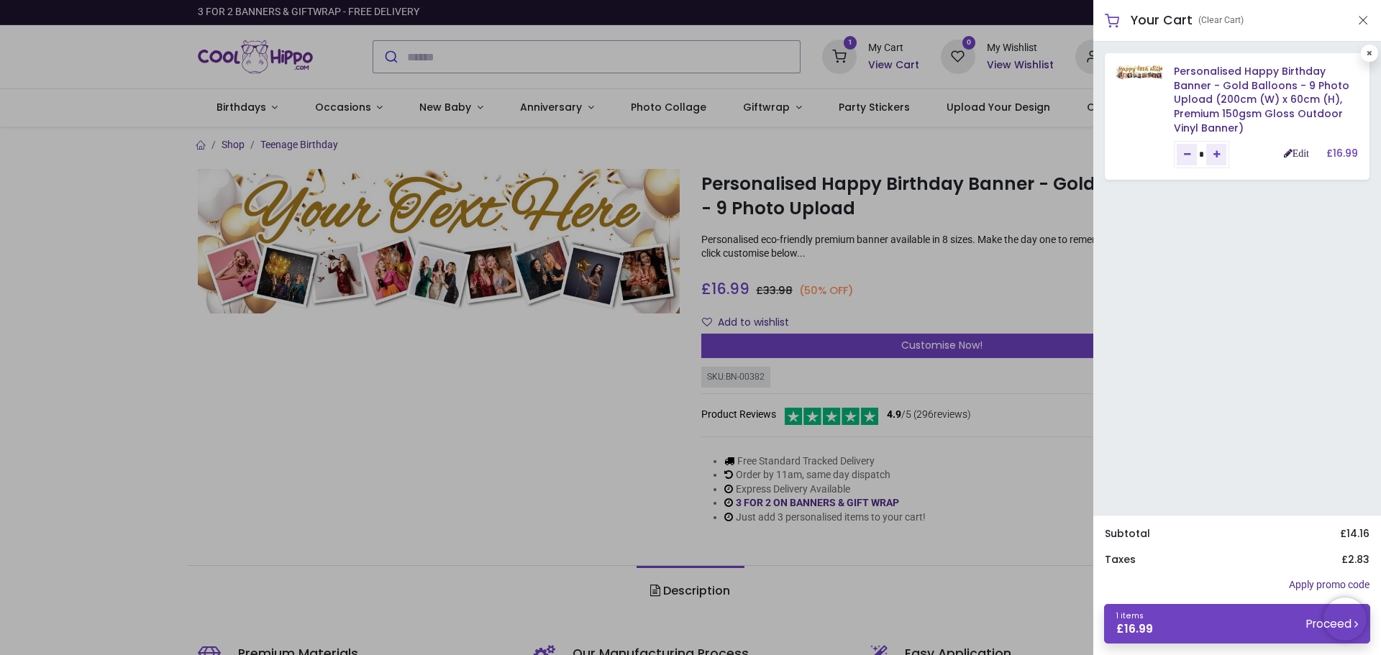
click at [1299, 150] on link "Edit" at bounding box center [1295, 153] width 25 height 10
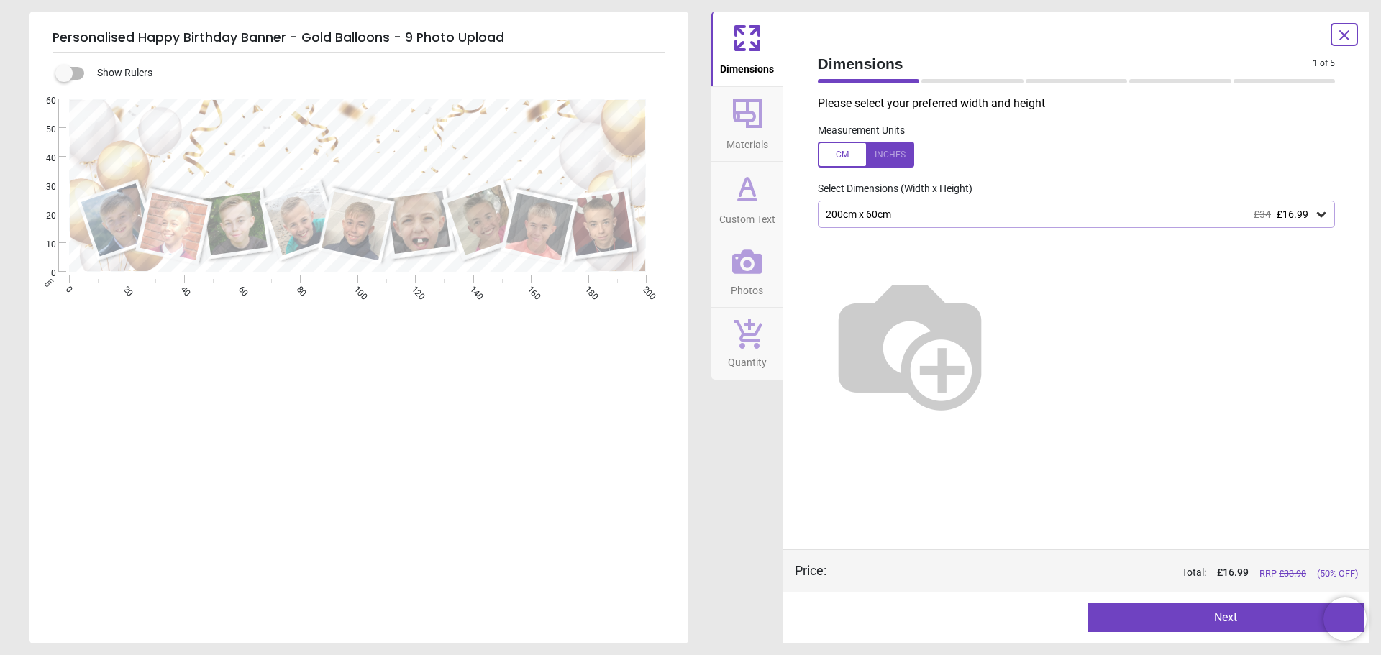
click at [1232, 619] on button "Next" at bounding box center [1225, 617] width 276 height 29
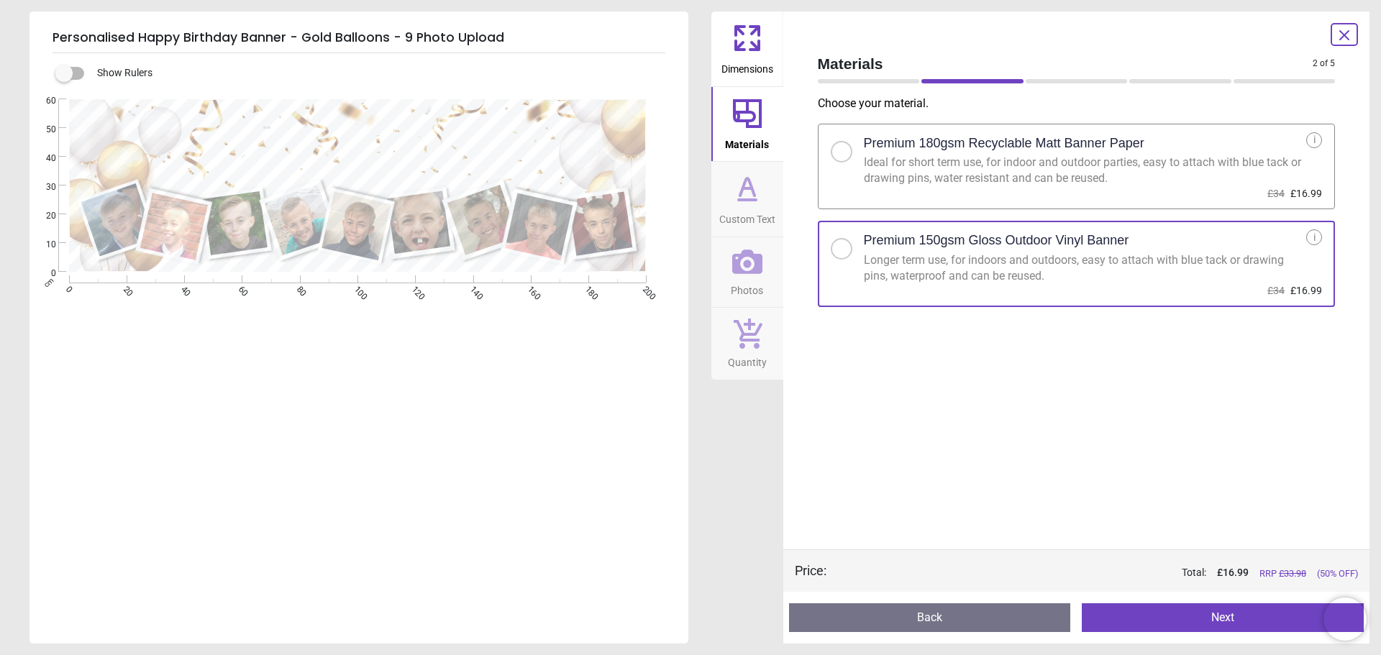
click at [1232, 619] on button "Next" at bounding box center [1222, 617] width 282 height 29
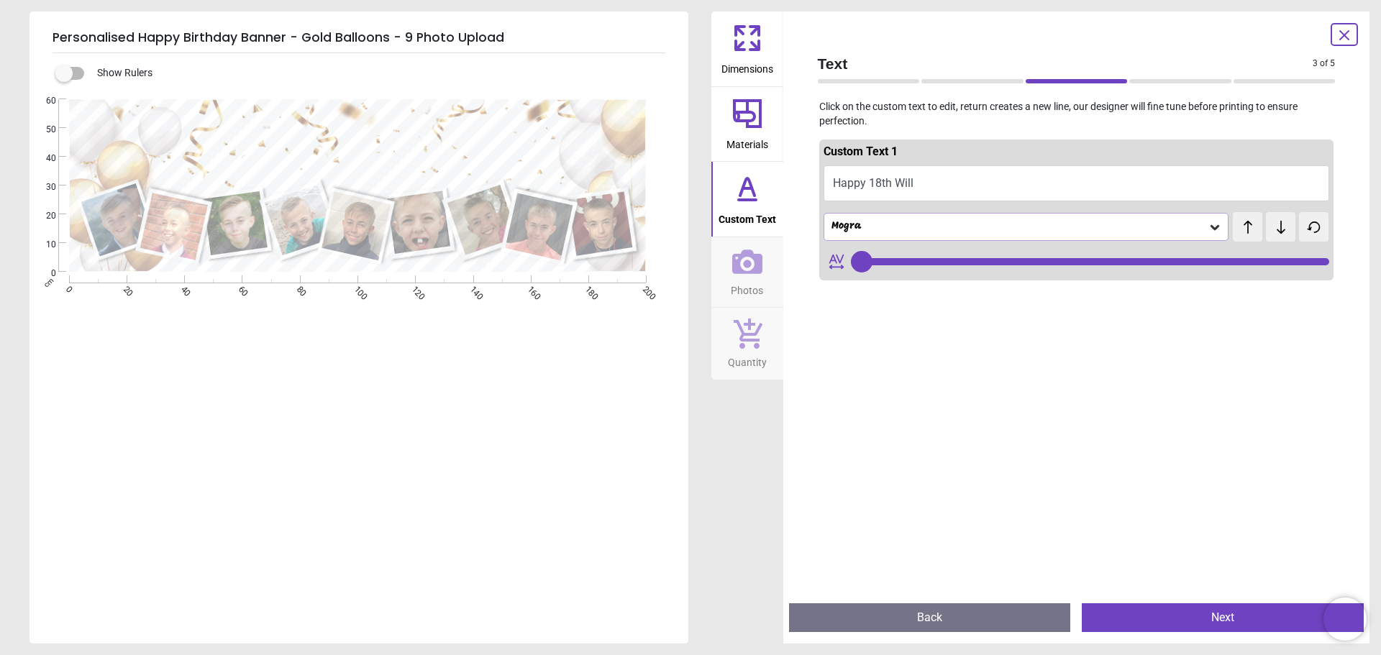
type input "**"
click at [1232, 619] on button "Next" at bounding box center [1222, 617] width 282 height 29
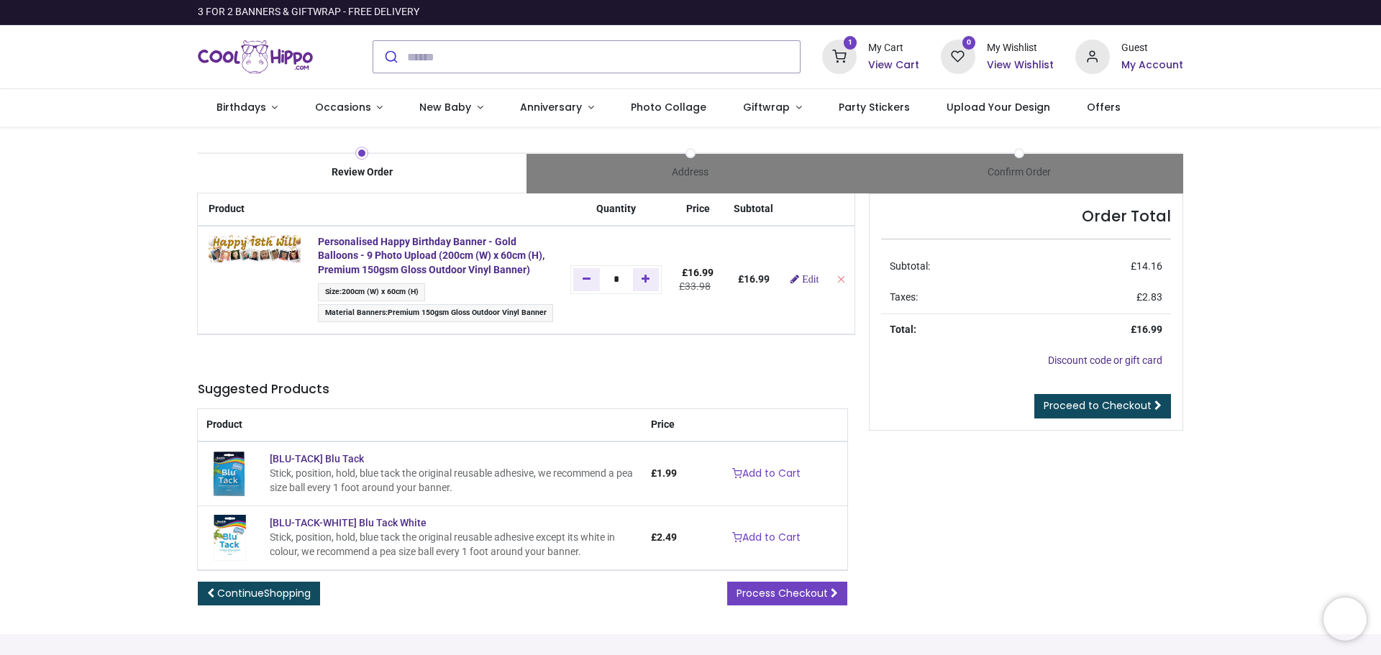
click at [1257, 654] on div at bounding box center [690, 655] width 1381 height 0
click at [847, 654] on div at bounding box center [690, 655] width 1381 height 0
click at [1086, 404] on span "Proceed to Checkout" at bounding box center [1097, 405] width 108 height 14
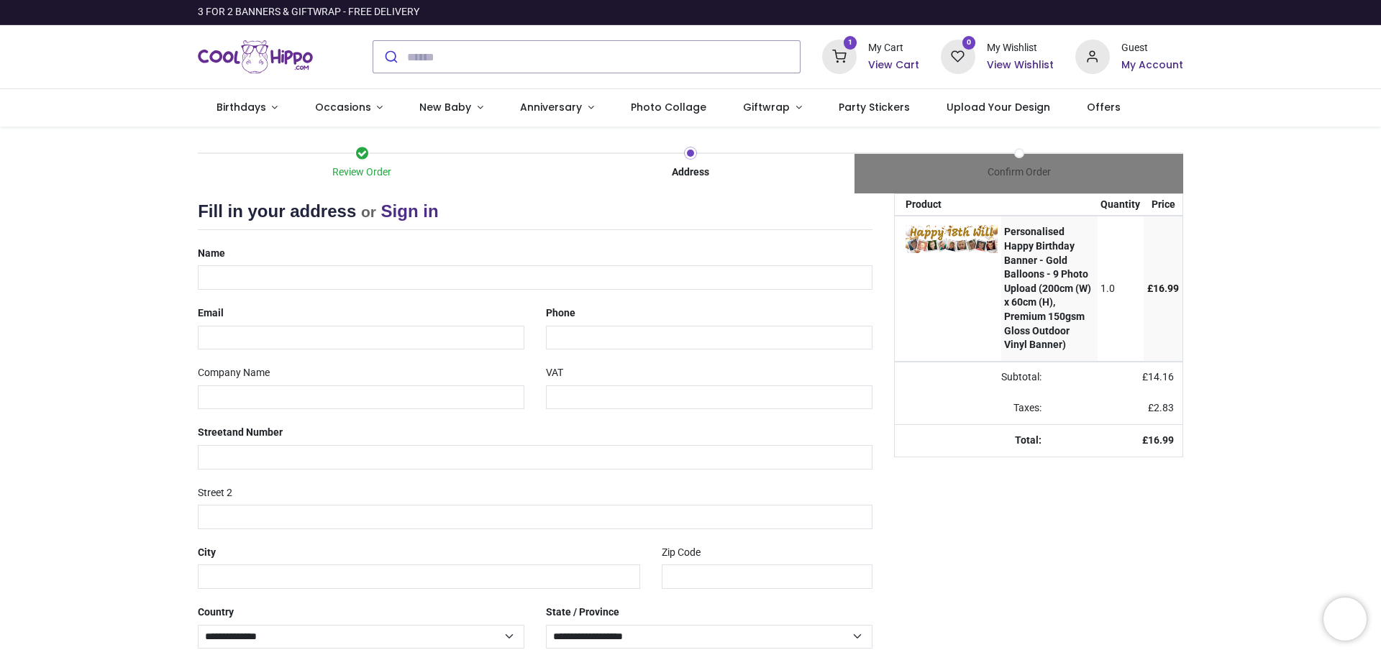
select select "***"
click at [323, 279] on input "text" at bounding box center [535, 277] width 674 height 24
type input "**********"
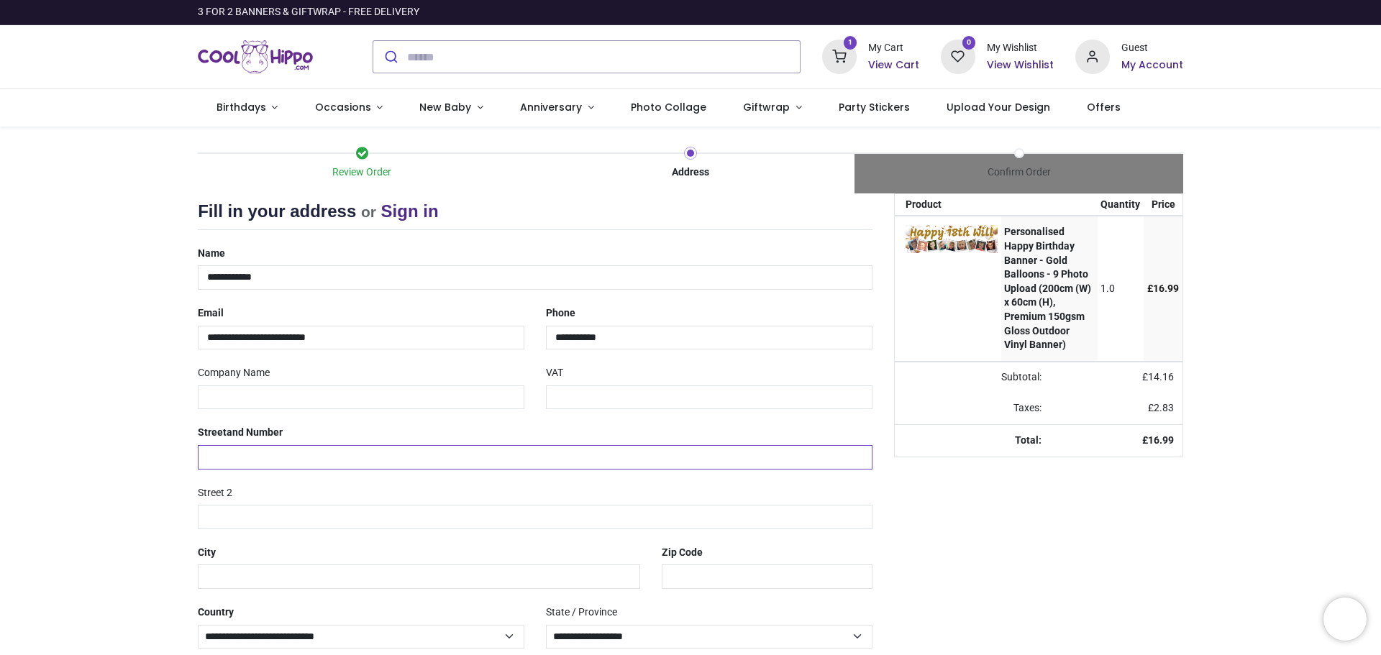
type input "**********"
type input "*******"
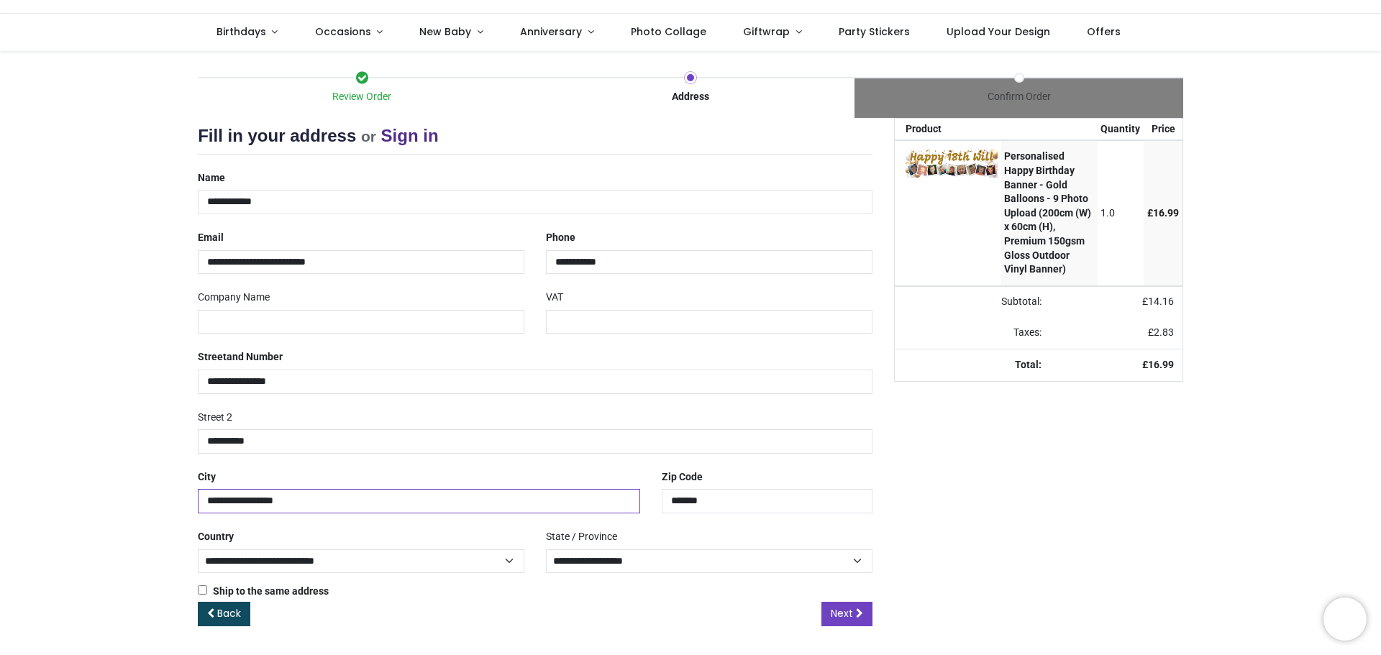
drag, startPoint x: 252, startPoint y: 501, endPoint x: 145, endPoint y: 500, distance: 107.1
click at [145, 500] on div "Review Order Address Confirm Order Your order: £ 16.99 Product Price" at bounding box center [690, 353] width 1381 height 604
type input "*******"
click at [114, 533] on div "Review Order Address Confirm Order Your order: £ 16.99 Product Price" at bounding box center [690, 353] width 1381 height 604
click at [610, 561] on select "**********" at bounding box center [709, 561] width 326 height 24
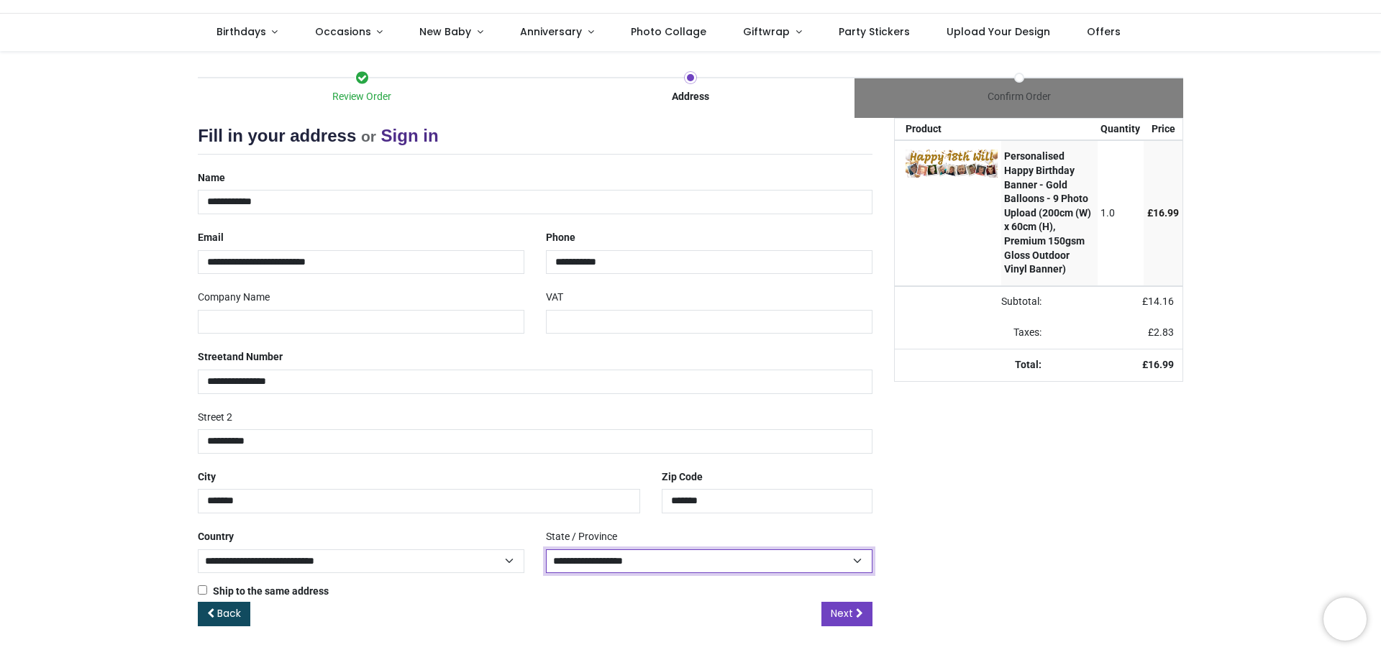
select select "***"
click at [546, 549] on select "**********" at bounding box center [709, 561] width 326 height 24
click at [917, 526] on div "Your order: £ 16.99 Product Quantity Price Personalised Happy Birthday Banner -…" at bounding box center [1038, 383] width 311 height 531
click at [844, 612] on span "Next" at bounding box center [841, 613] width 22 height 14
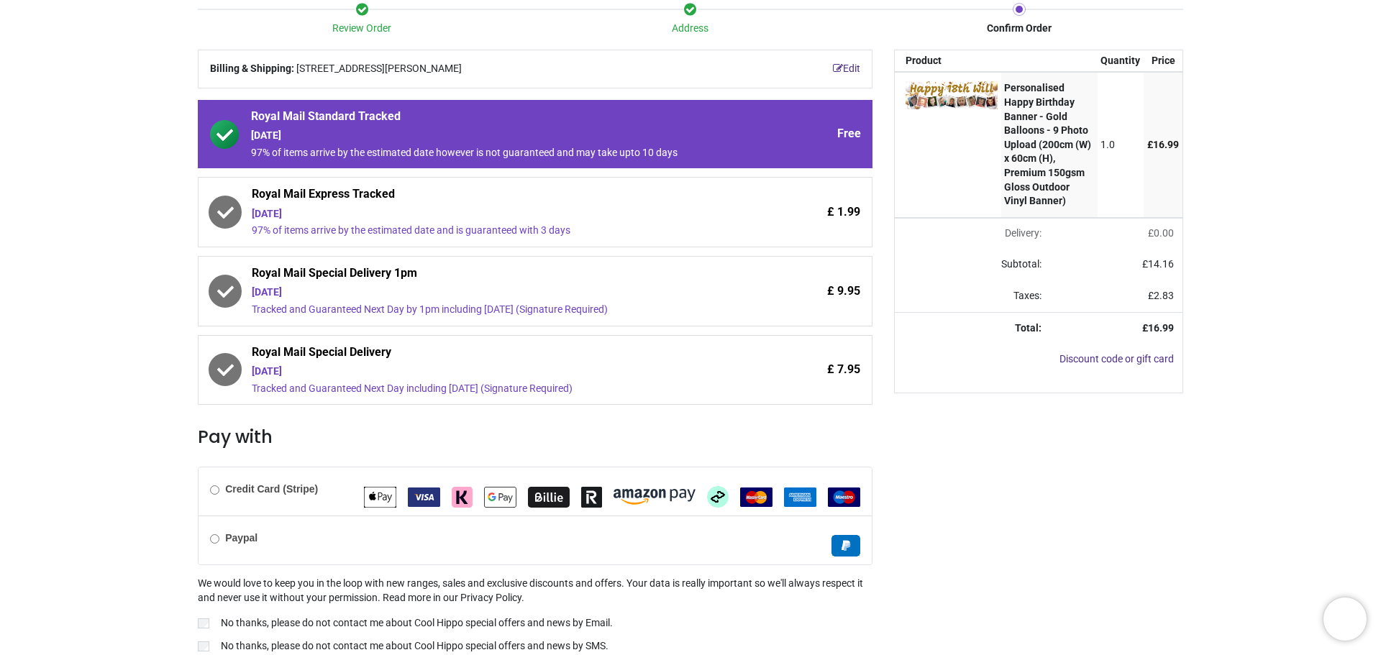
scroll to position [202, 0]
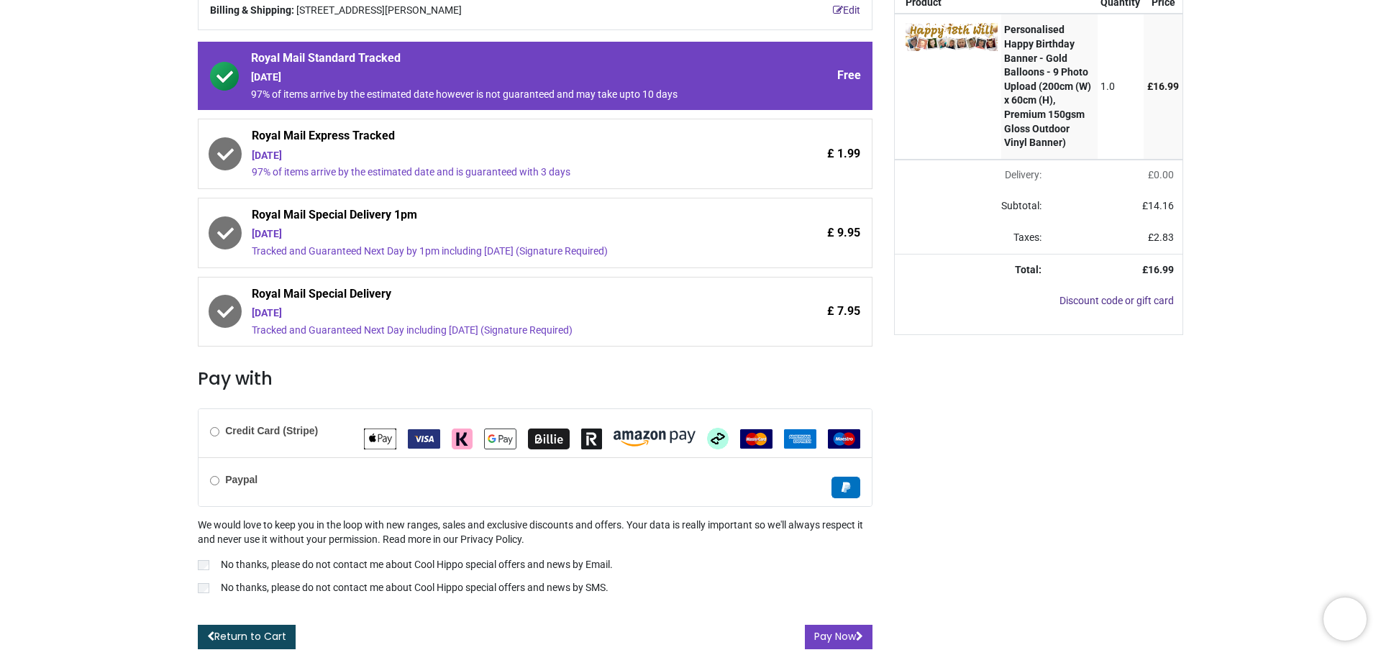
click at [287, 430] on b "Credit Card (Stripe)" at bounding box center [271, 431] width 93 height 12
click at [837, 641] on button "Pay Now" at bounding box center [839, 637] width 68 height 24
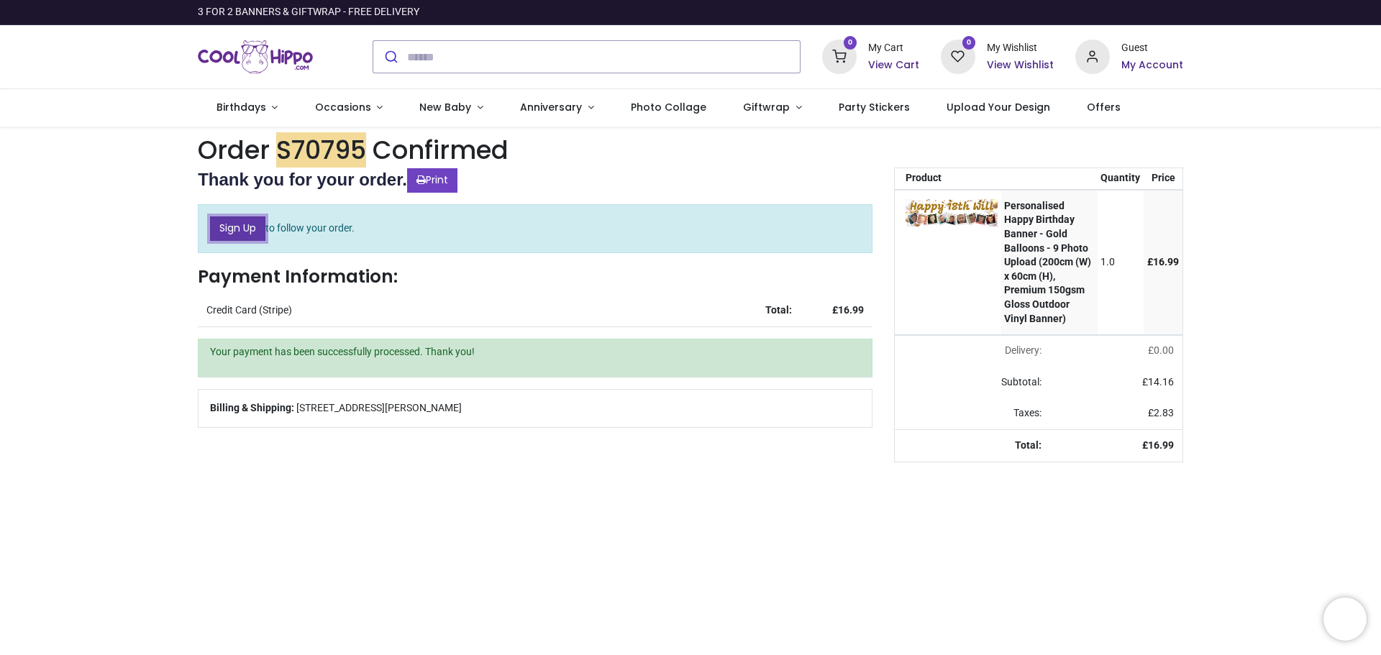
click at [253, 229] on link "Sign Up" at bounding box center [237, 228] width 55 height 24
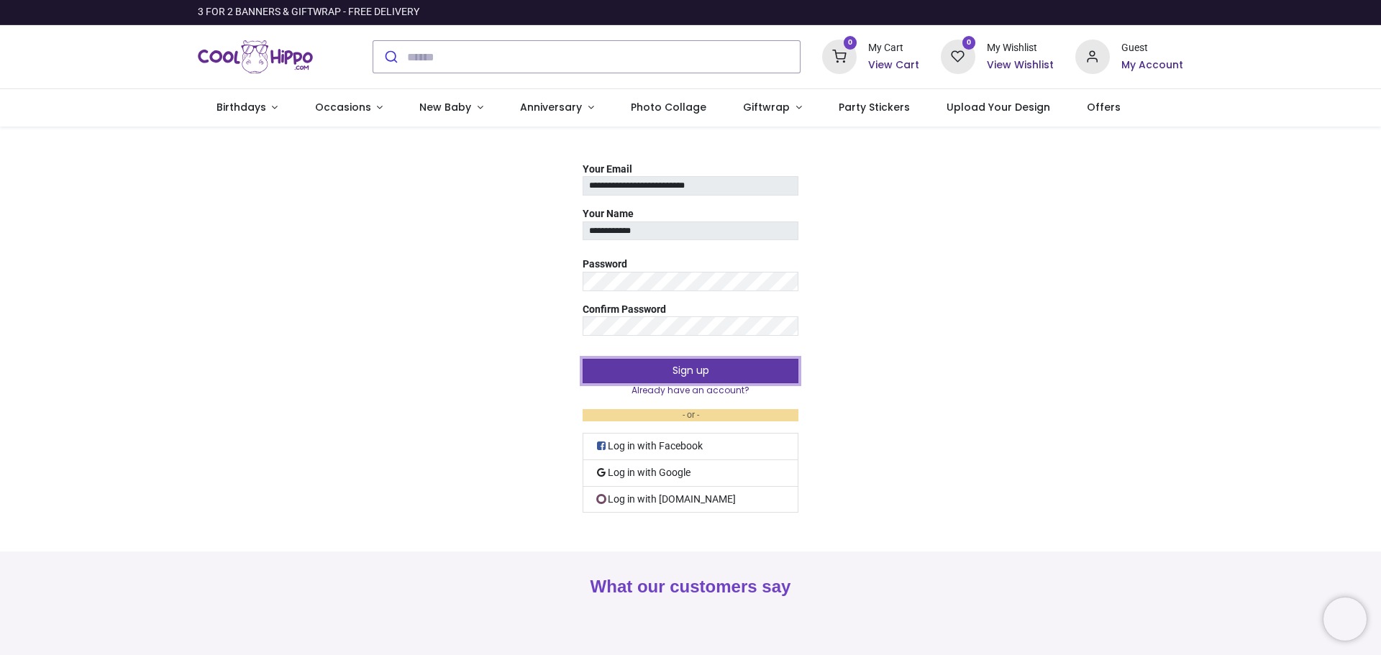
click at [687, 370] on button "Sign up" at bounding box center [690, 371] width 216 height 24
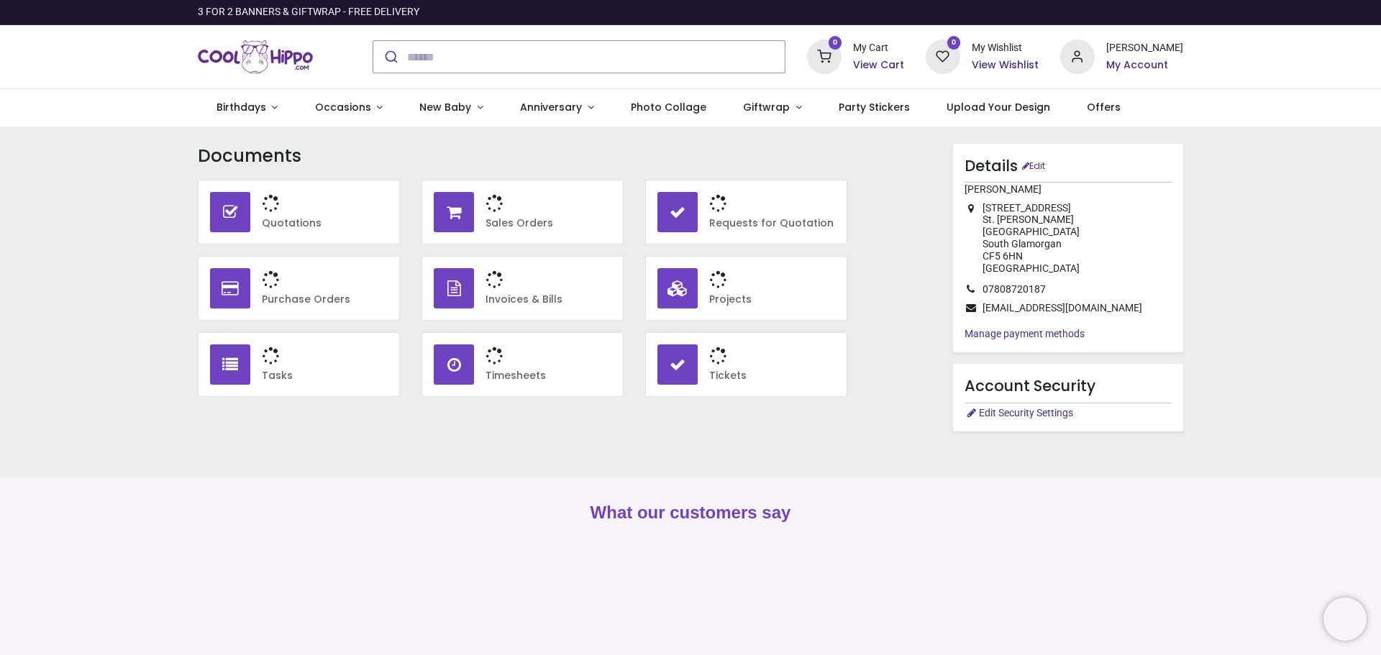
type input "**********"
